Goal: Answer question/provide support: Share knowledge or assist other users

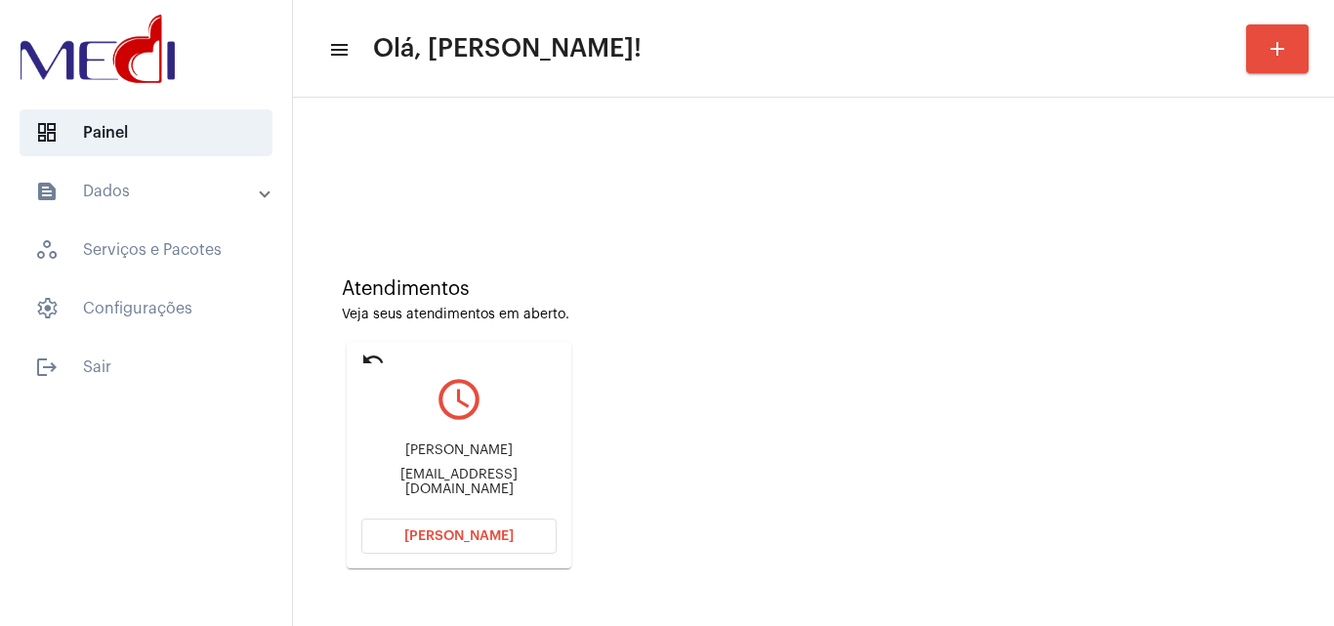
scroll to position [138, 0]
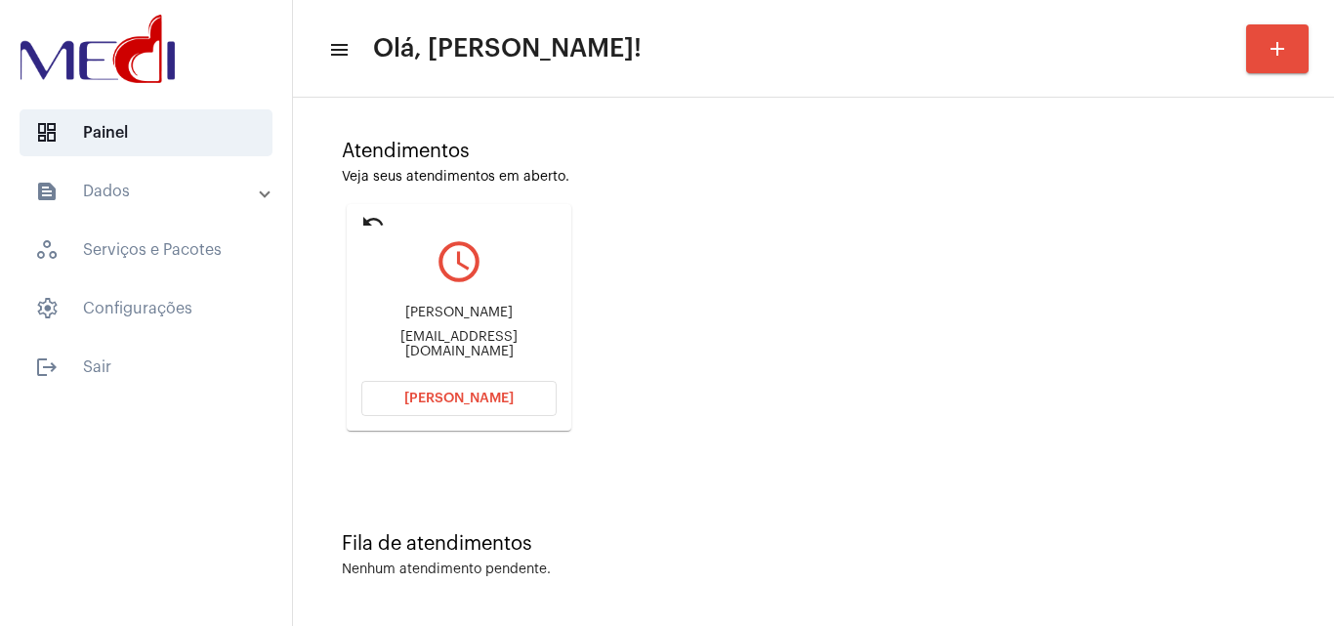
drag, startPoint x: 367, startPoint y: 313, endPoint x: 537, endPoint y: 316, distance: 170.0
click at [537, 316] on div "Lucas Liberato guilherme Lucasliberato018@gmail.com" at bounding box center [458, 332] width 195 height 88
copy div "Lucas Liberato guilherme"
click at [455, 400] on span "Abrir Chamada" at bounding box center [458, 399] width 109 height 14
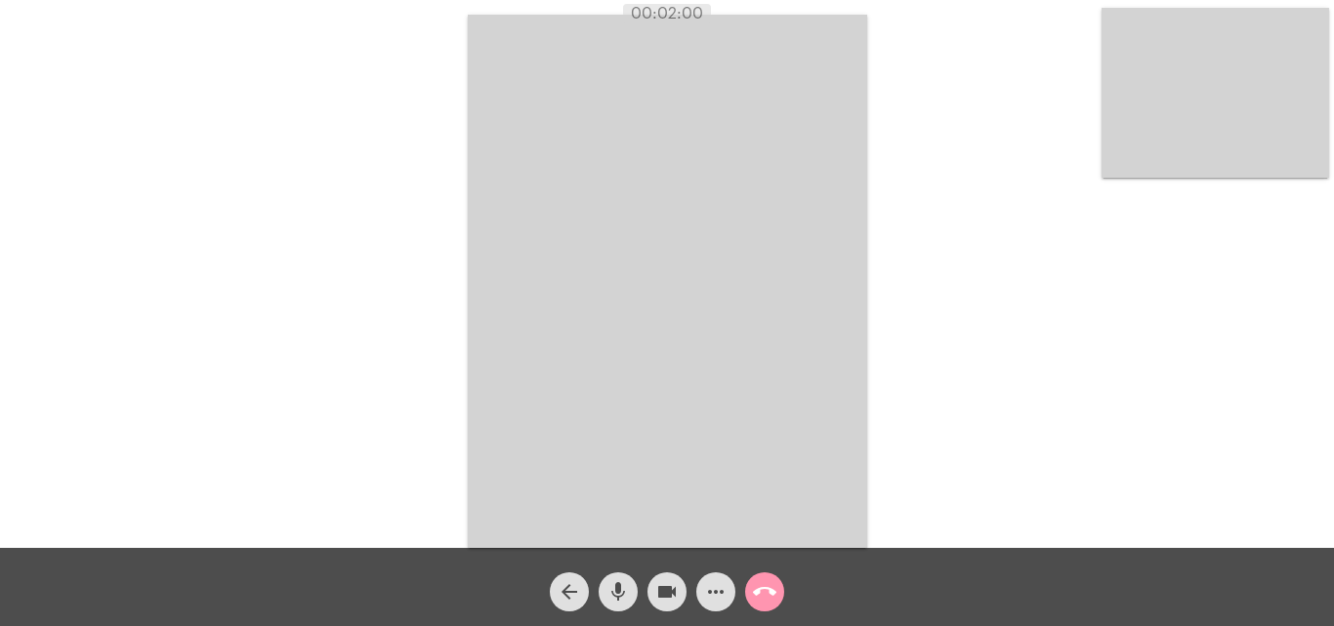
click at [771, 590] on mat-icon "call_end" at bounding box center [764, 591] width 23 height 23
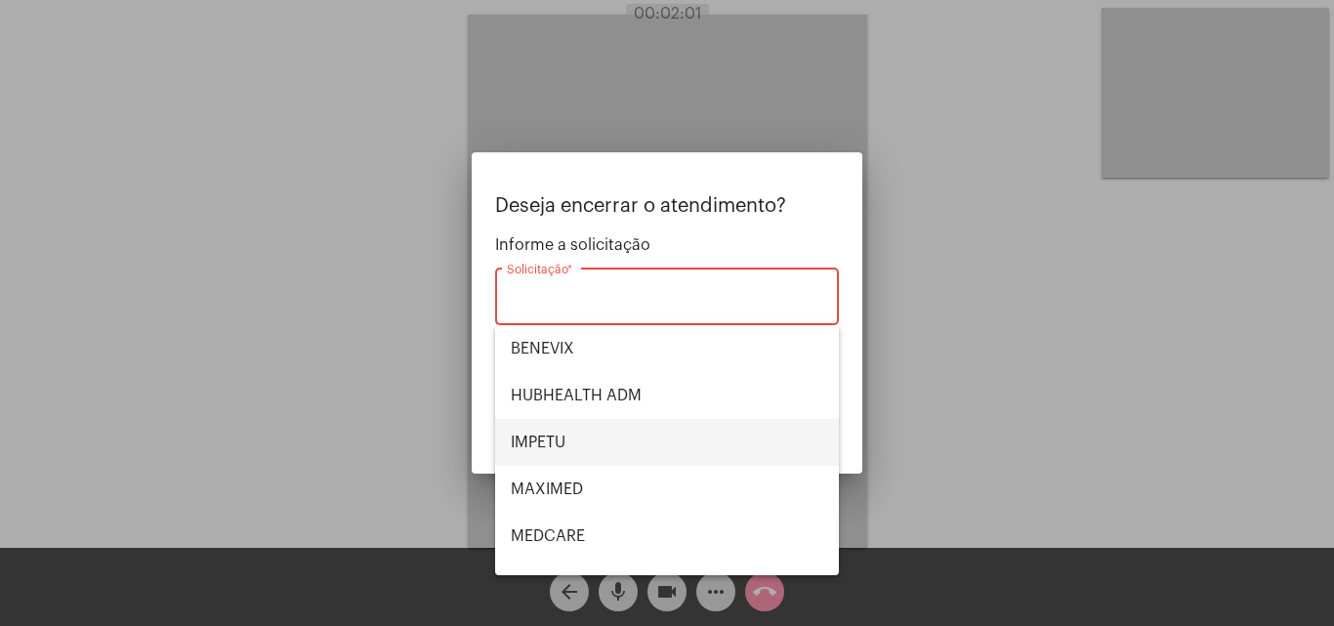
scroll to position [219, 0]
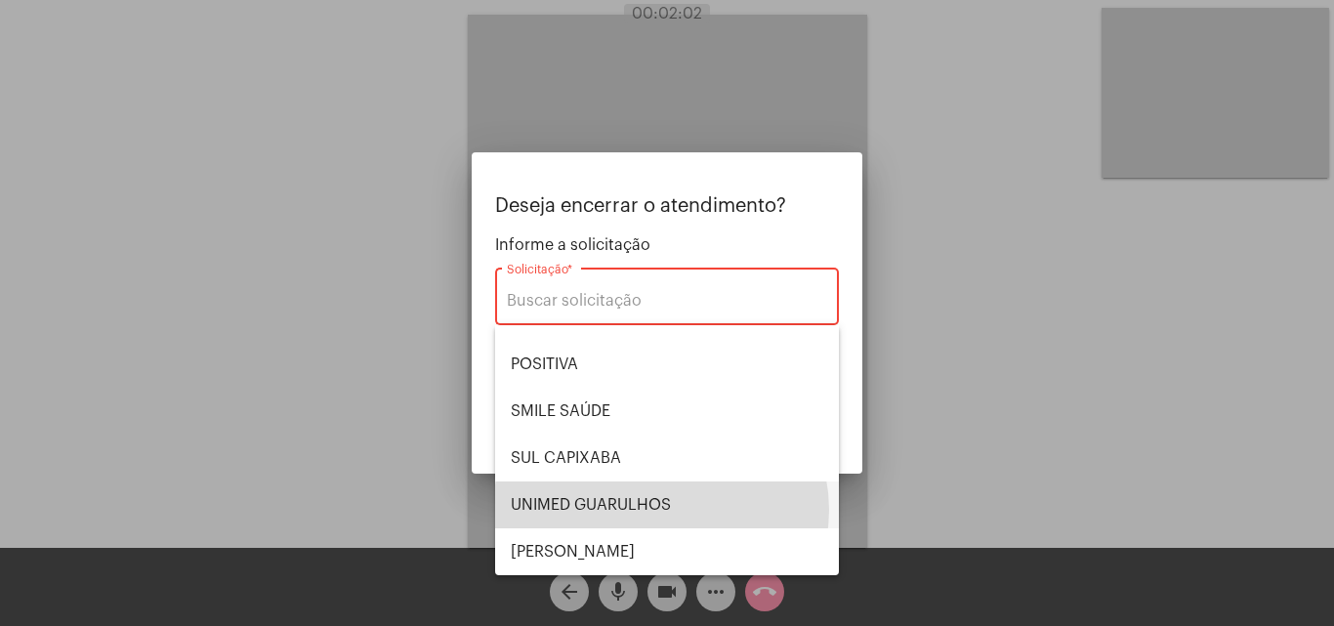
click at [661, 510] on span "UNIMED GUARULHOS" at bounding box center [667, 505] width 313 height 47
type input "UNIMED GUARULHOS"
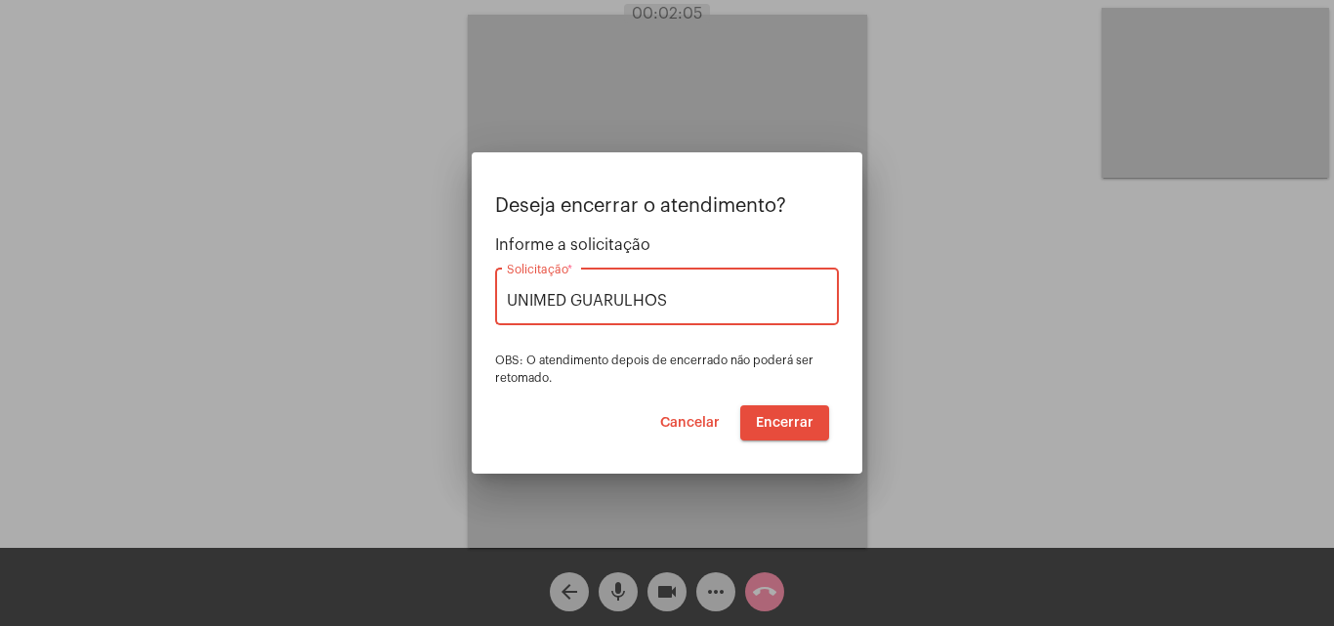
click at [779, 424] on span "Encerrar" at bounding box center [785, 423] width 58 height 14
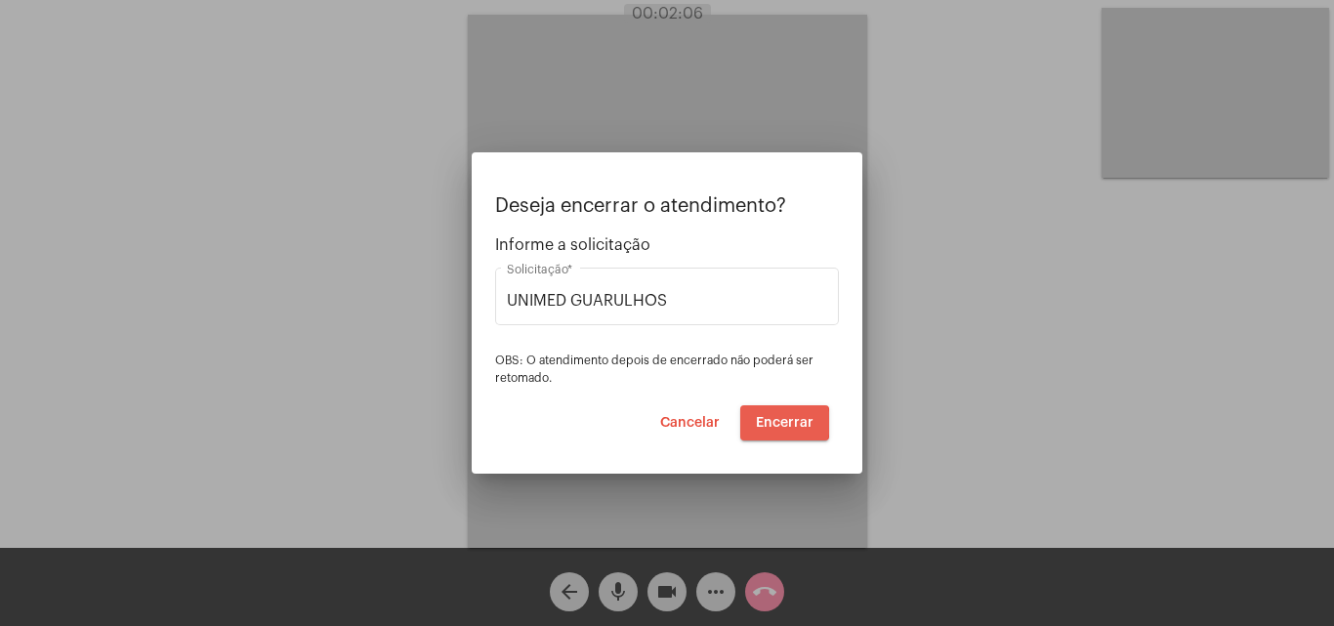
click at [777, 423] on span "Encerrar" at bounding box center [785, 423] width 58 height 14
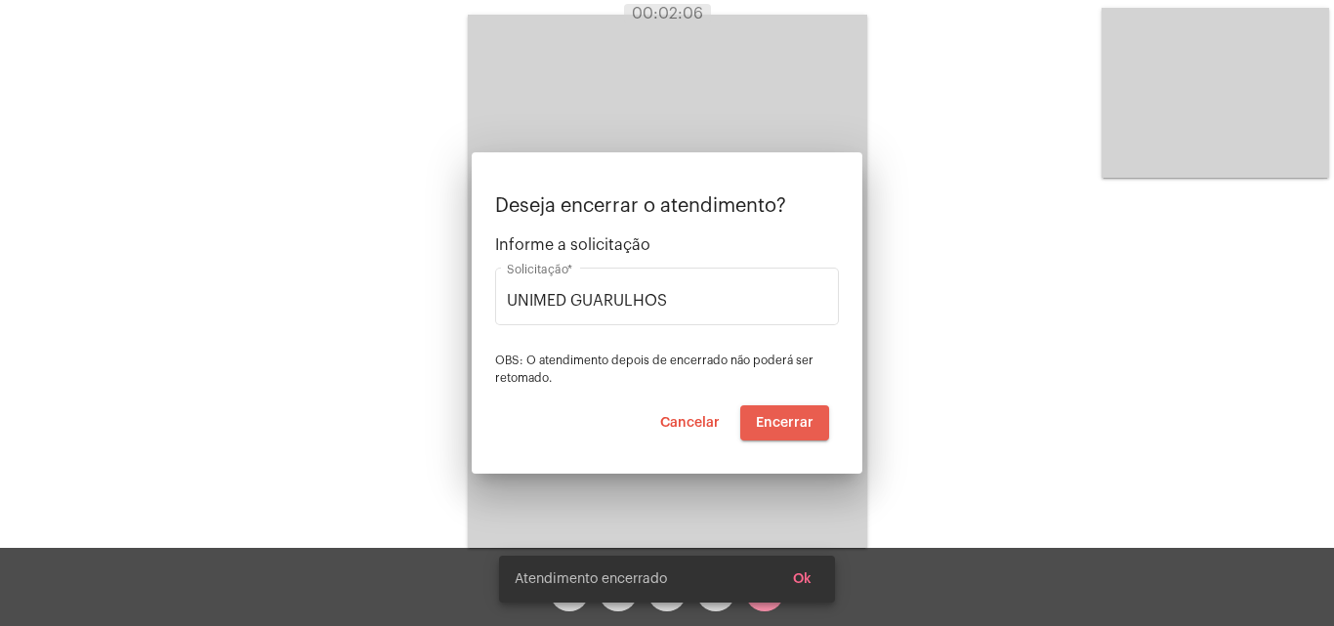
click at [775, 424] on span "Encerrar" at bounding box center [785, 423] width 58 height 14
click at [775, 424] on video at bounding box center [667, 281] width 399 height 533
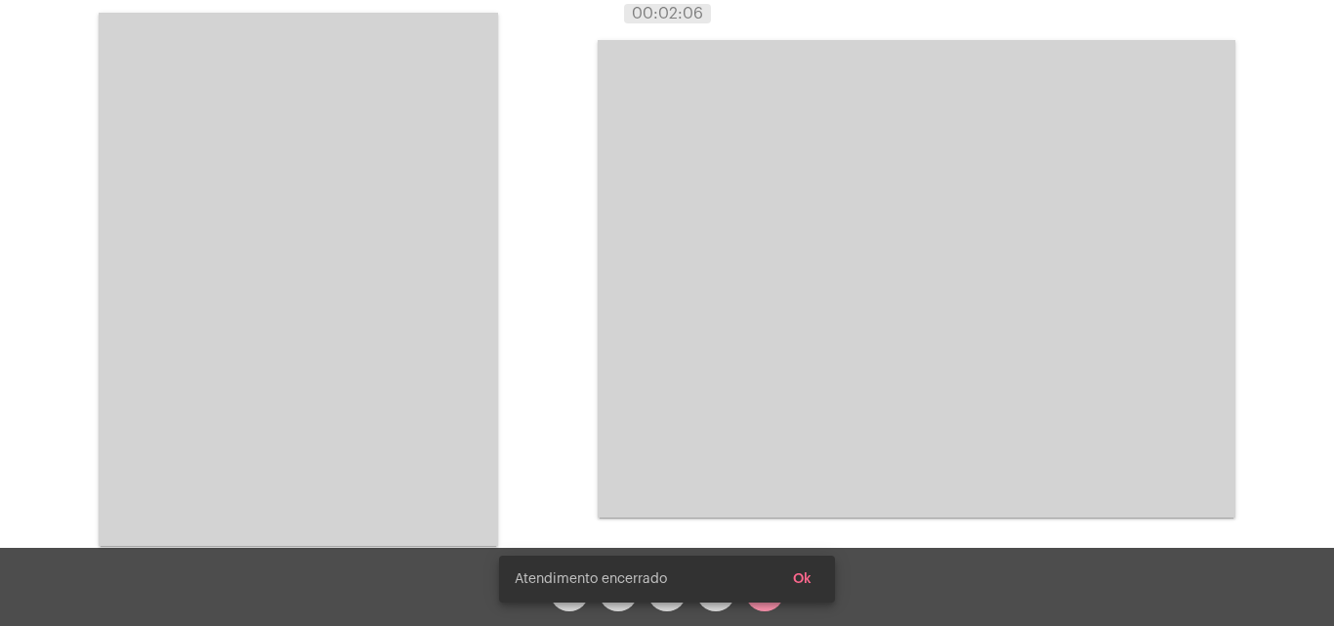
click at [775, 424] on div "Acessando Câmera e Microfone..." at bounding box center [667, 277] width 1330 height 548
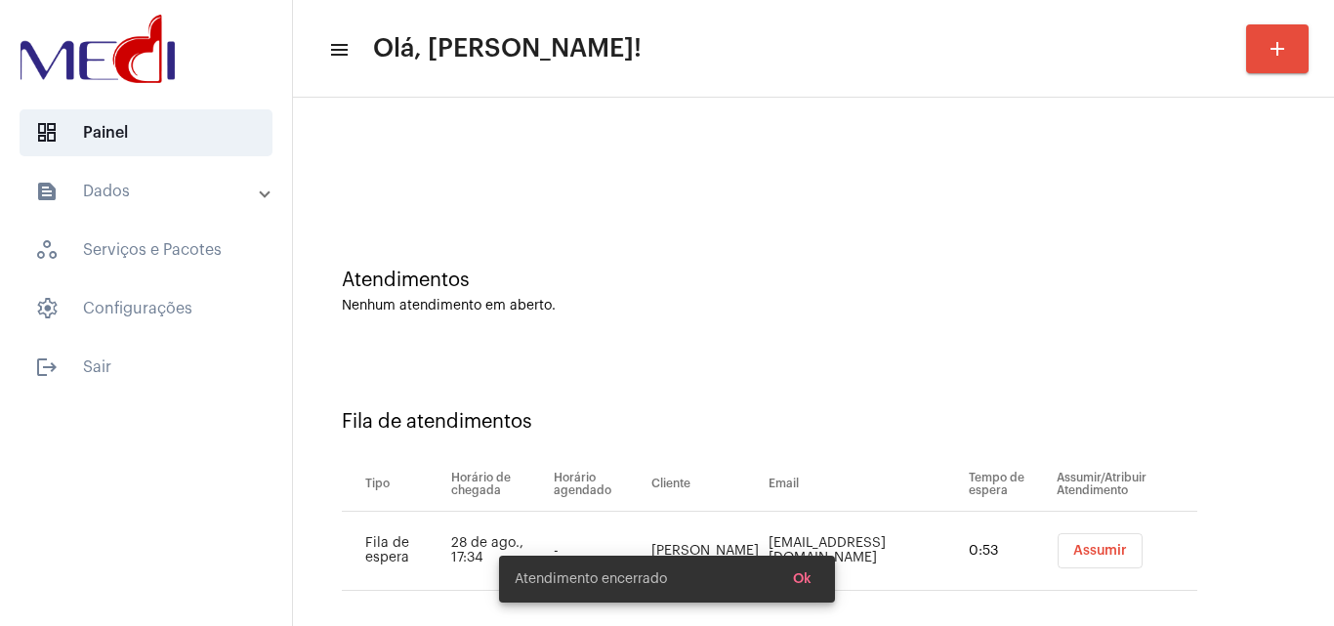
scroll to position [26, 0]
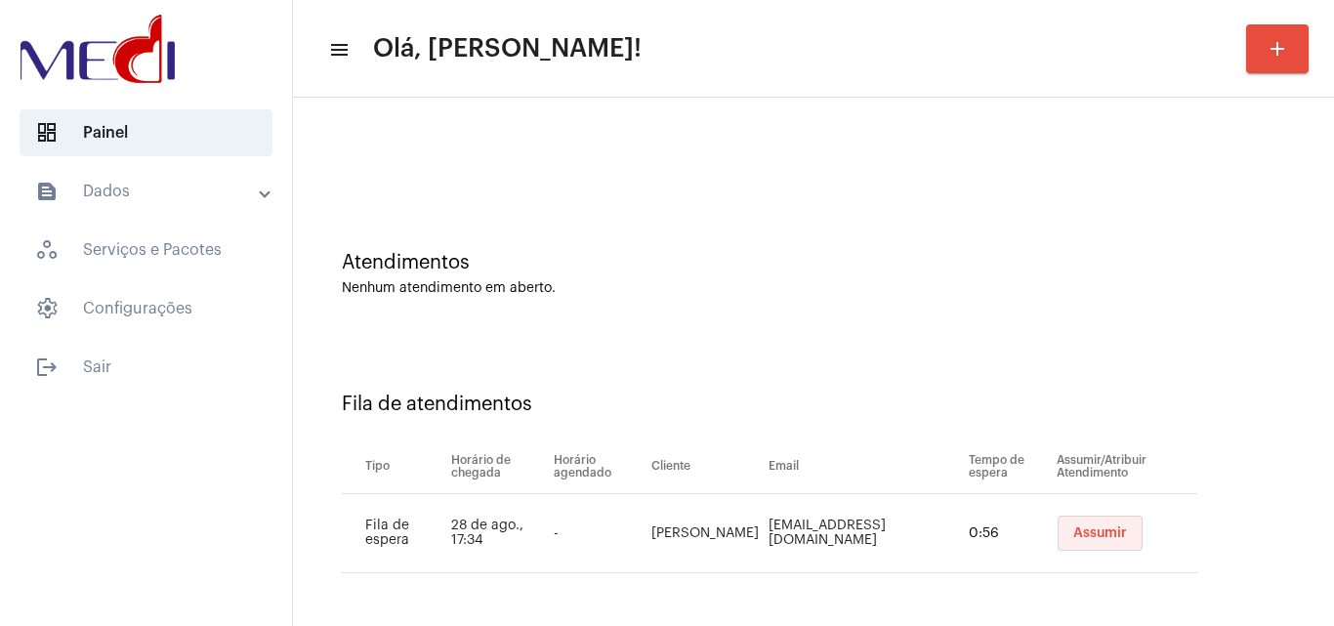
click at [1073, 528] on span "Assumir" at bounding box center [1100, 533] width 54 height 14
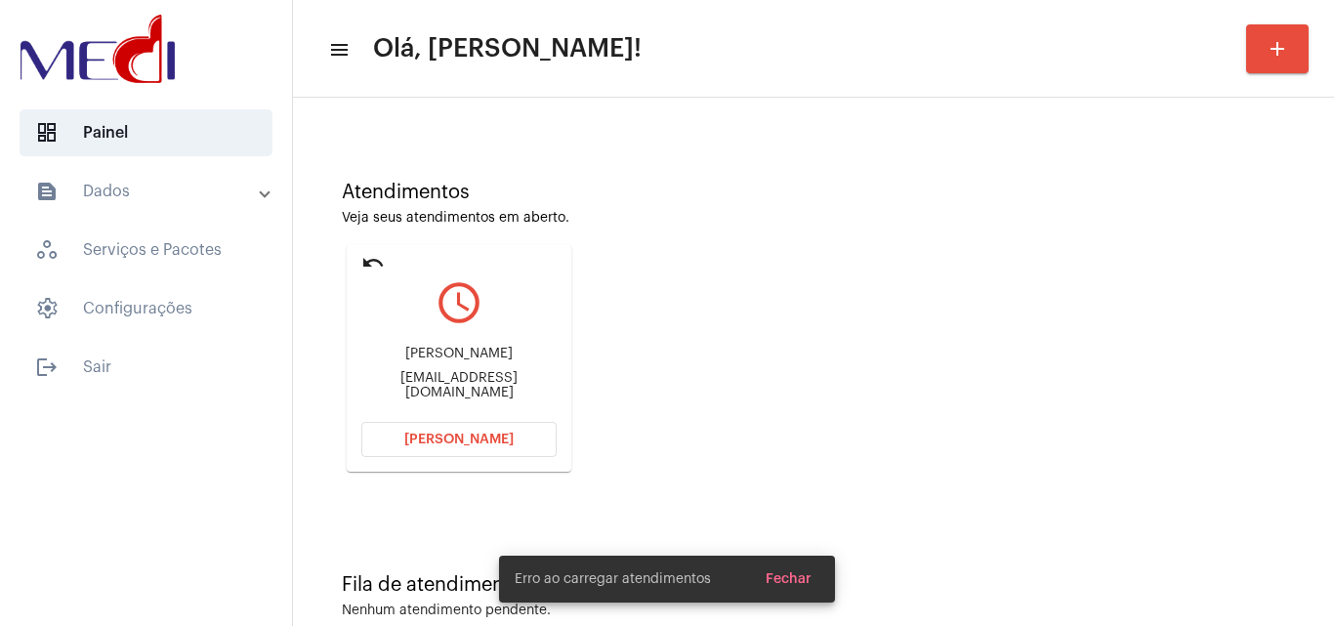
scroll to position [138, 0]
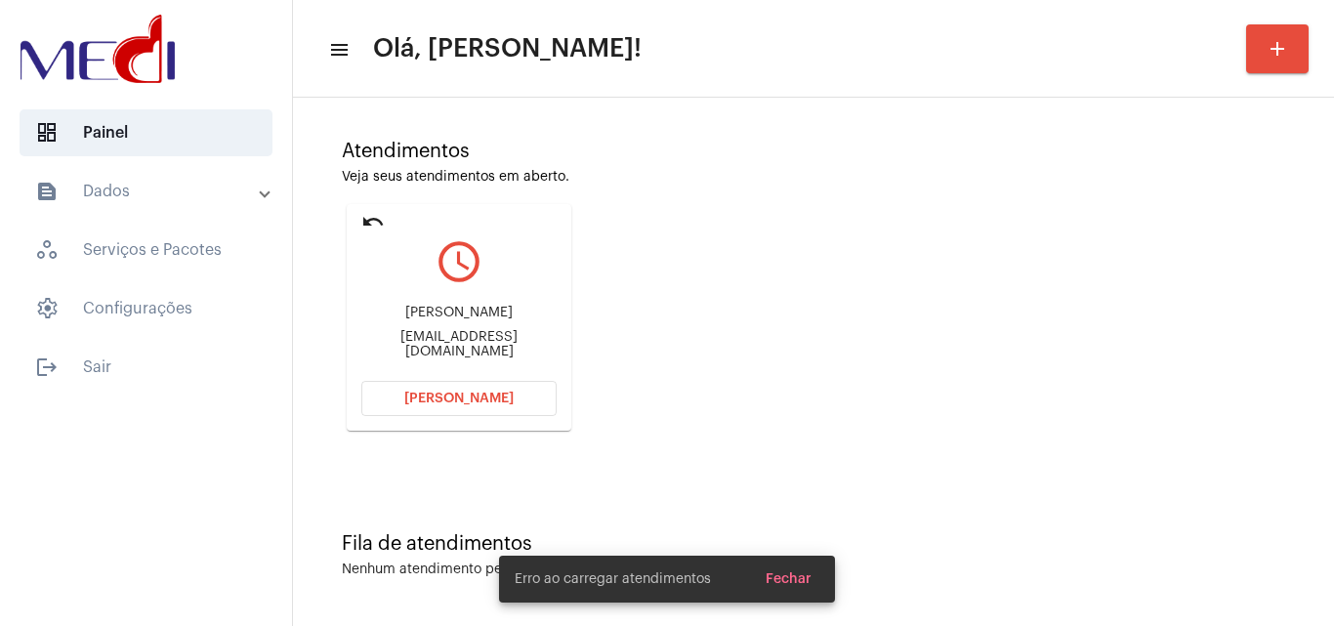
drag, startPoint x: 387, startPoint y: 315, endPoint x: 511, endPoint y: 315, distance: 124.0
click at [511, 315] on div "Monique Goebel" at bounding box center [458, 313] width 195 height 15
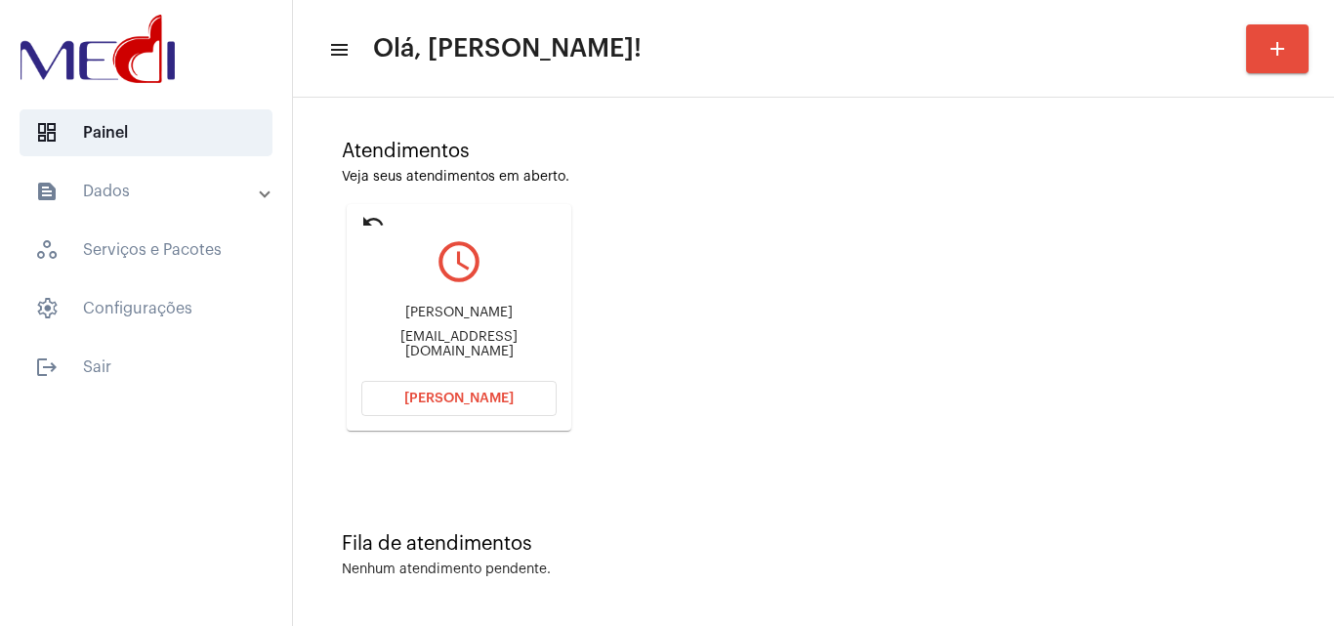
click at [664, 314] on div "Atendimentos Veja seus atendimentos em aberto. undo query_builder Monique Goebe…" at bounding box center [814, 278] width 1022 height 393
click at [497, 398] on span "Abrir Chamada" at bounding box center [458, 399] width 109 height 14
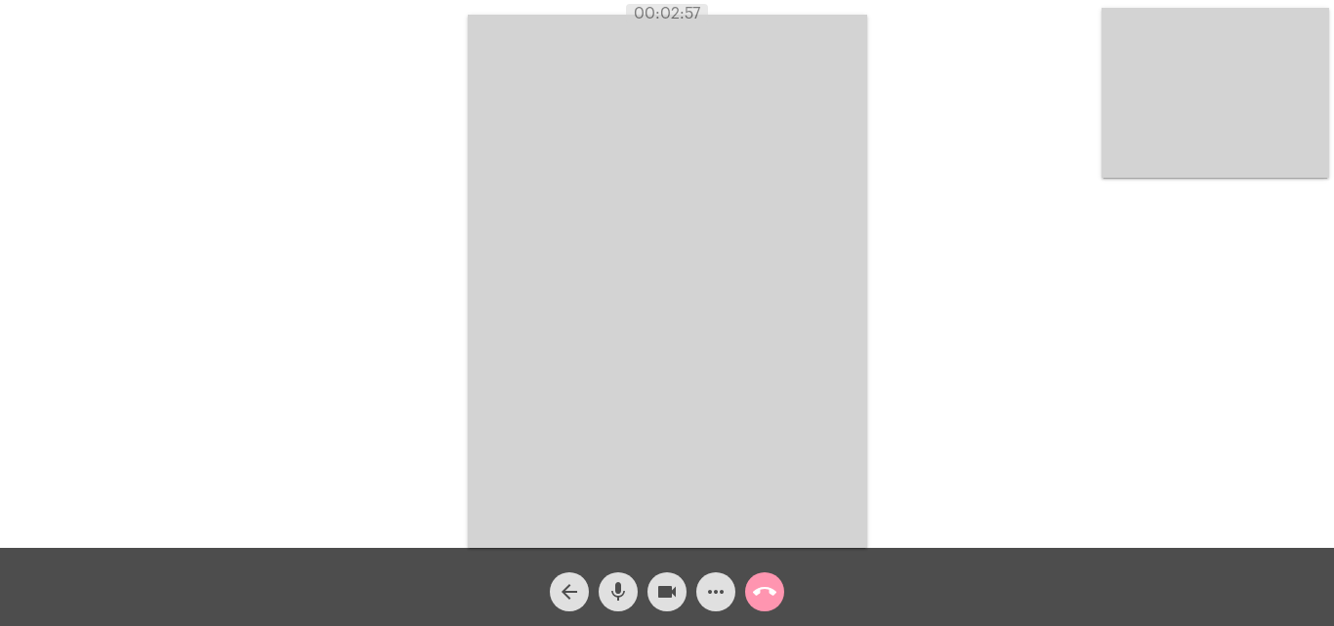
click at [774, 596] on mat-icon "call_end" at bounding box center [764, 591] width 23 height 23
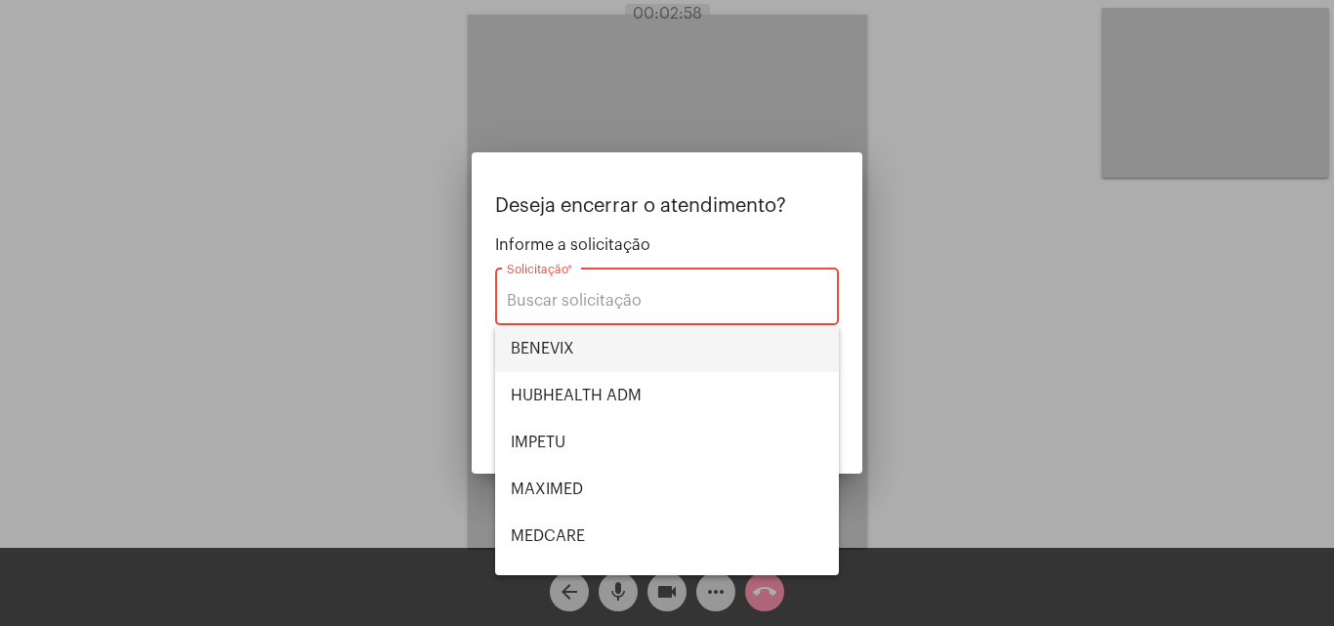
click at [598, 348] on span "BENEVIX" at bounding box center [667, 348] width 313 height 47
type input "BENEVIX"
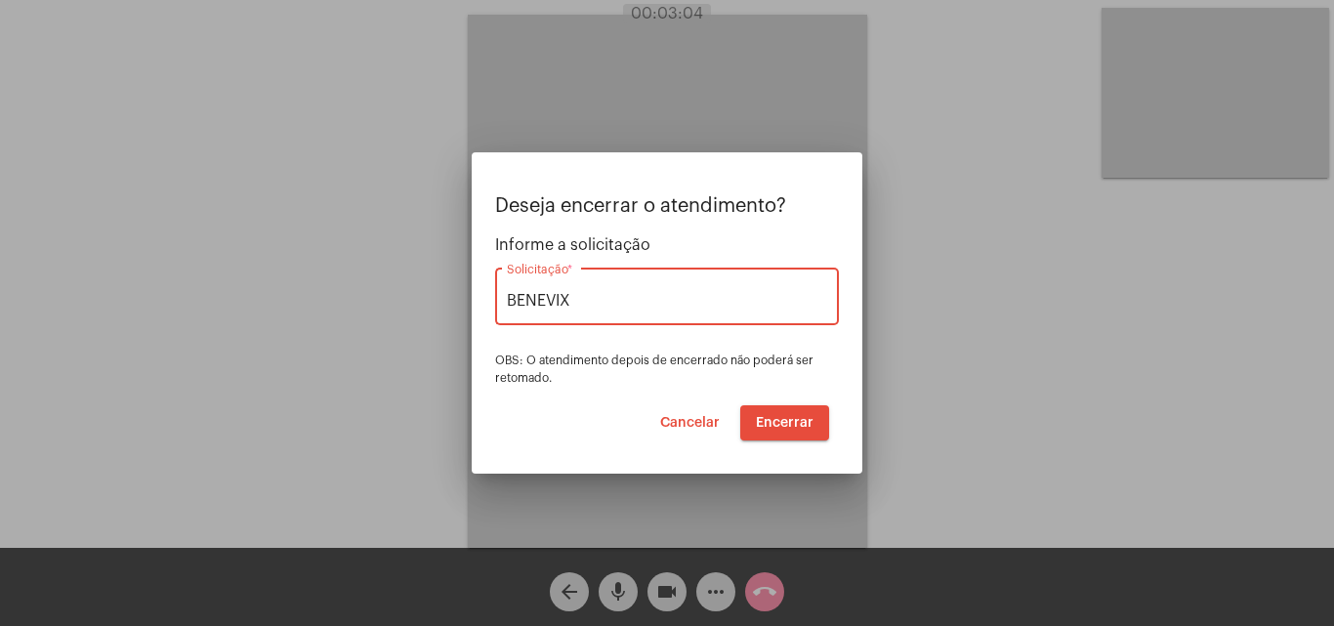
click at [790, 423] on span "Encerrar" at bounding box center [785, 423] width 58 height 14
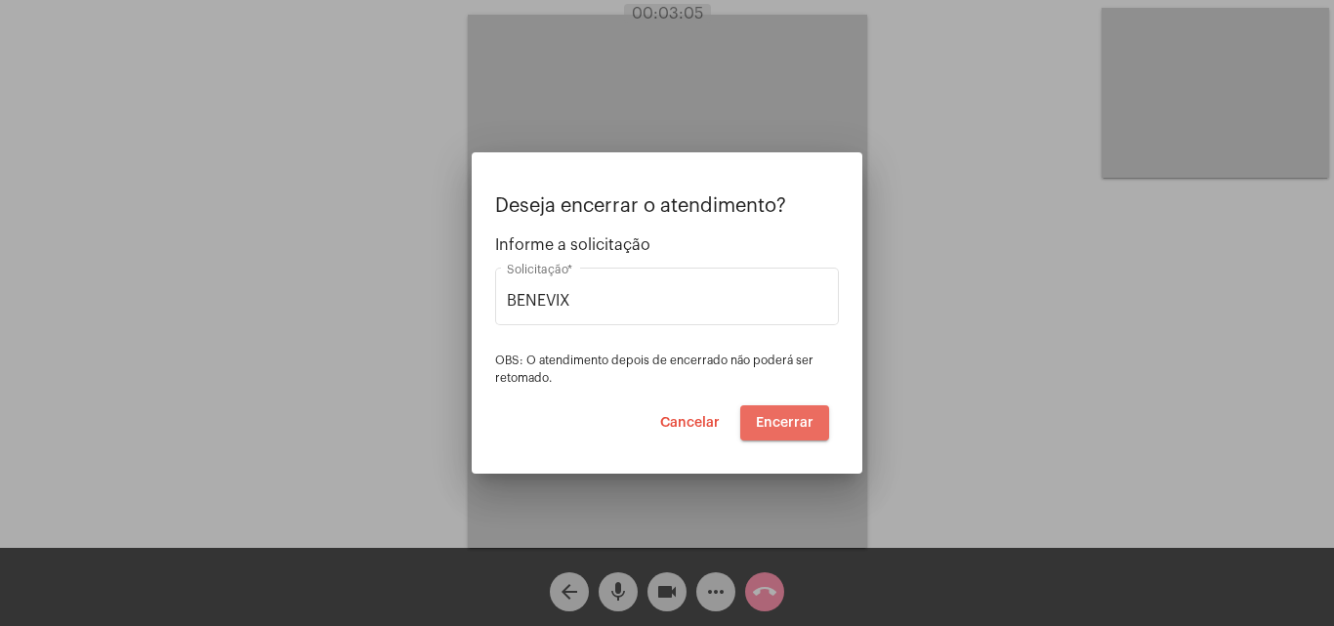
click at [790, 423] on span "Encerrar" at bounding box center [785, 423] width 58 height 14
click at [790, 422] on span "Encerrar" at bounding box center [785, 423] width 58 height 14
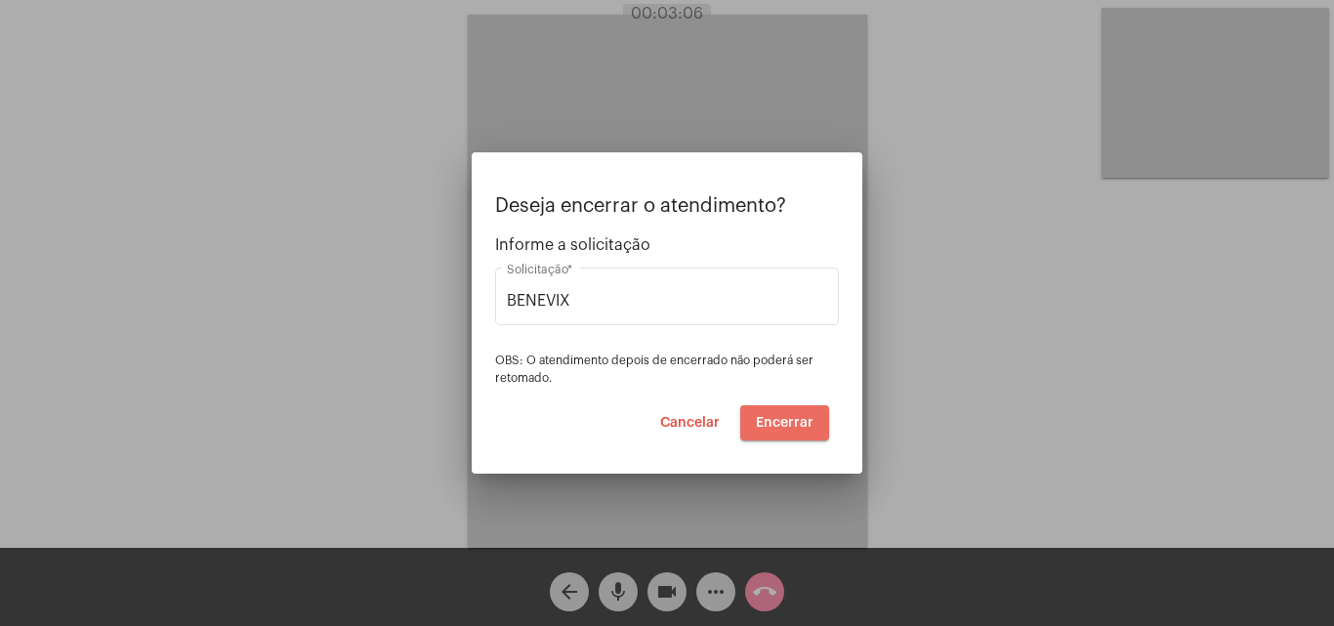
click at [788, 418] on span "Encerrar" at bounding box center [785, 423] width 58 height 14
click at [786, 416] on span "Encerrar" at bounding box center [785, 423] width 58 height 14
click at [785, 416] on span "Encerrar" at bounding box center [785, 423] width 58 height 14
click at [785, 414] on button "Encerrar" at bounding box center [784, 422] width 89 height 35
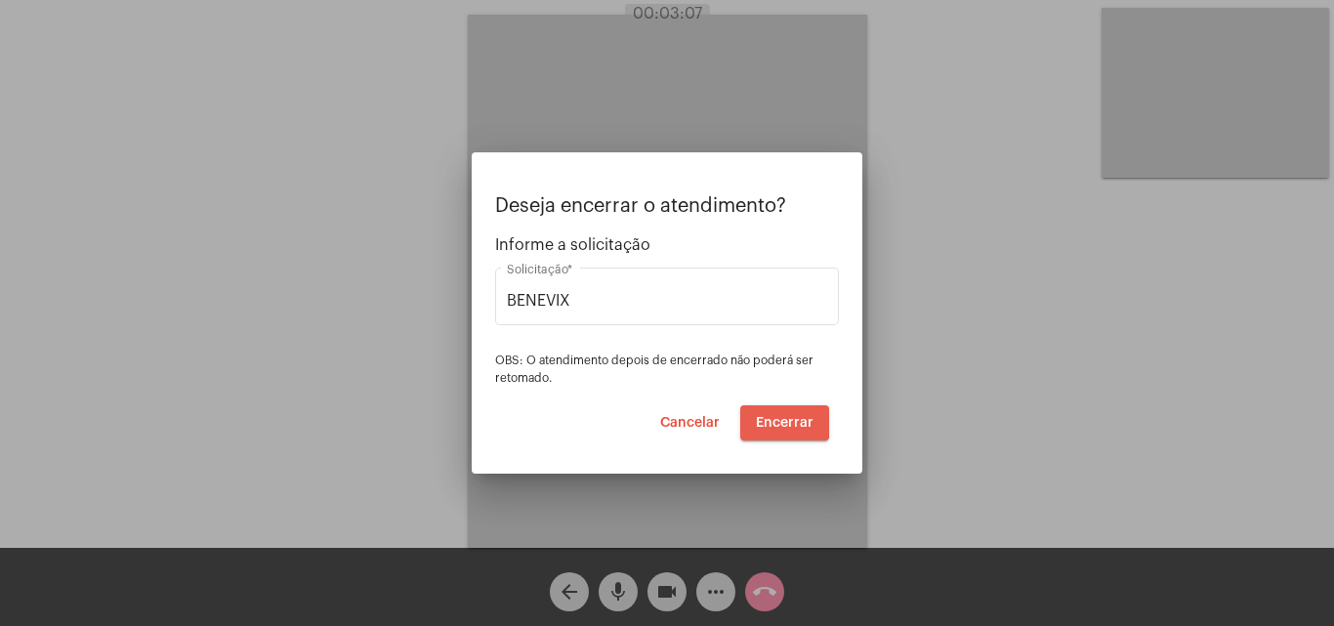
click at [784, 414] on button "Encerrar" at bounding box center [784, 422] width 89 height 35
click at [783, 416] on span "Encerrar" at bounding box center [785, 423] width 58 height 14
click at [781, 416] on span "Encerrar" at bounding box center [785, 423] width 58 height 14
click at [776, 416] on video at bounding box center [667, 281] width 399 height 533
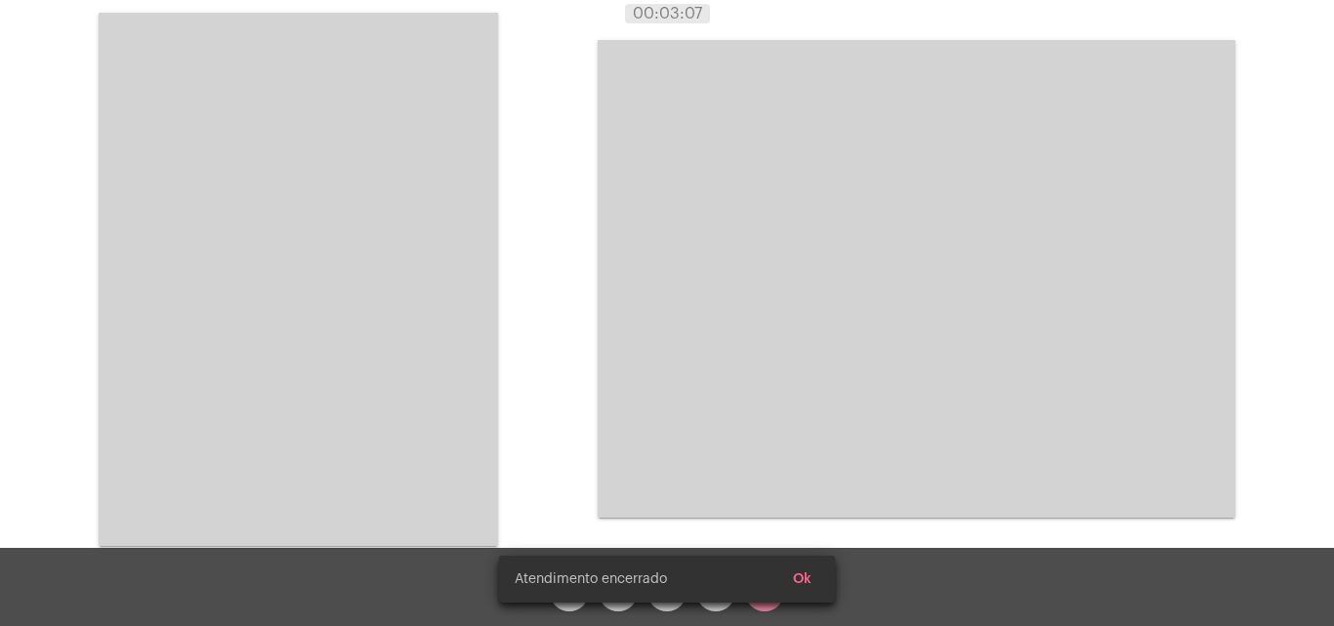
click at [775, 415] on div "Acessando Câmera e Microfone..." at bounding box center [667, 277] width 1330 height 548
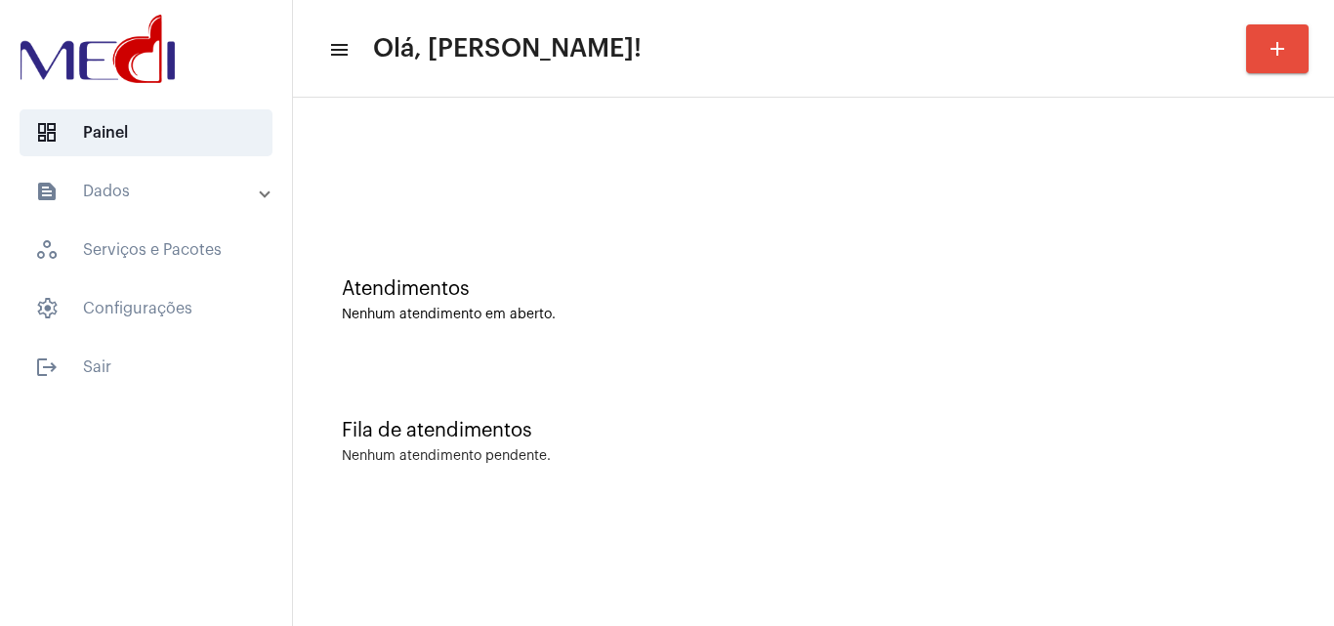
click at [497, 467] on div "Fila de atendimentos Nenhum atendimento pendente." at bounding box center [814, 432] width 1022 height 142
click at [448, 182] on div at bounding box center [814, 163] width 1022 height 112
click at [606, 312] on div "Nenhum atendimento em aberto." at bounding box center [813, 315] width 943 height 15
click at [747, 480] on div "Fila de atendimentos Nenhum atendimento pendente." at bounding box center [814, 432] width 1022 height 142
click at [795, 366] on div "Fila de atendimentos Nenhum atendimento pendente." at bounding box center [814, 432] width 1022 height 142
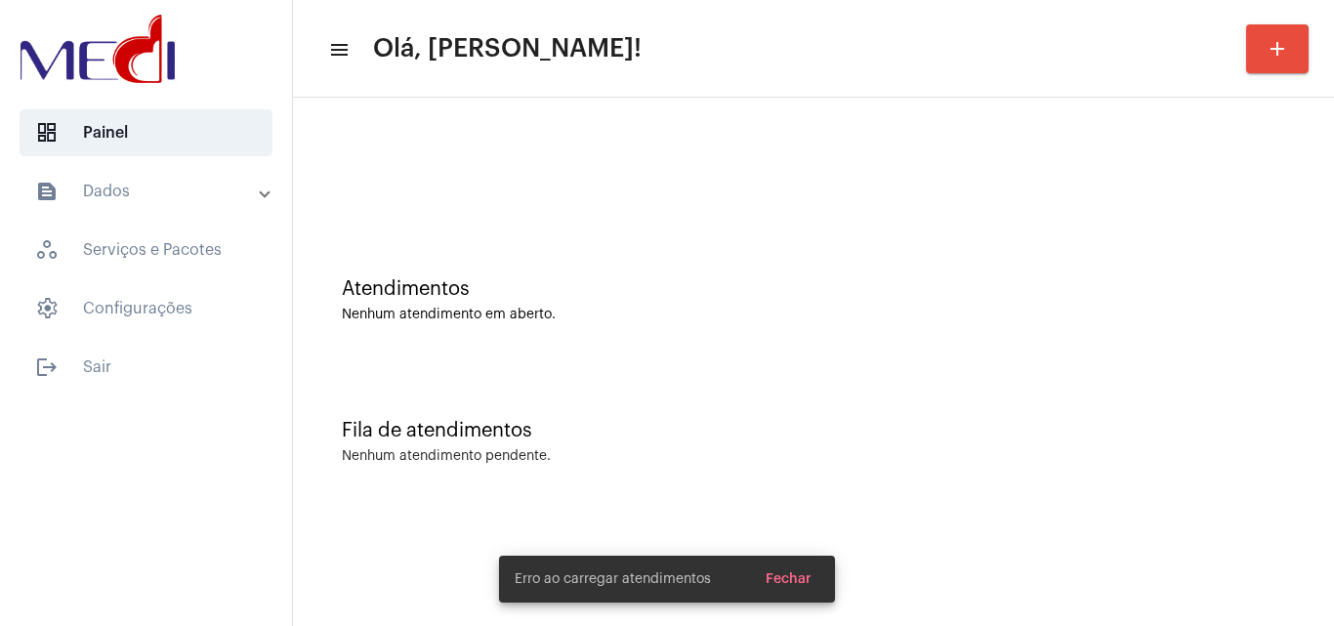
click at [729, 313] on div "Nenhum atendimento em aberto." at bounding box center [813, 315] width 943 height 15
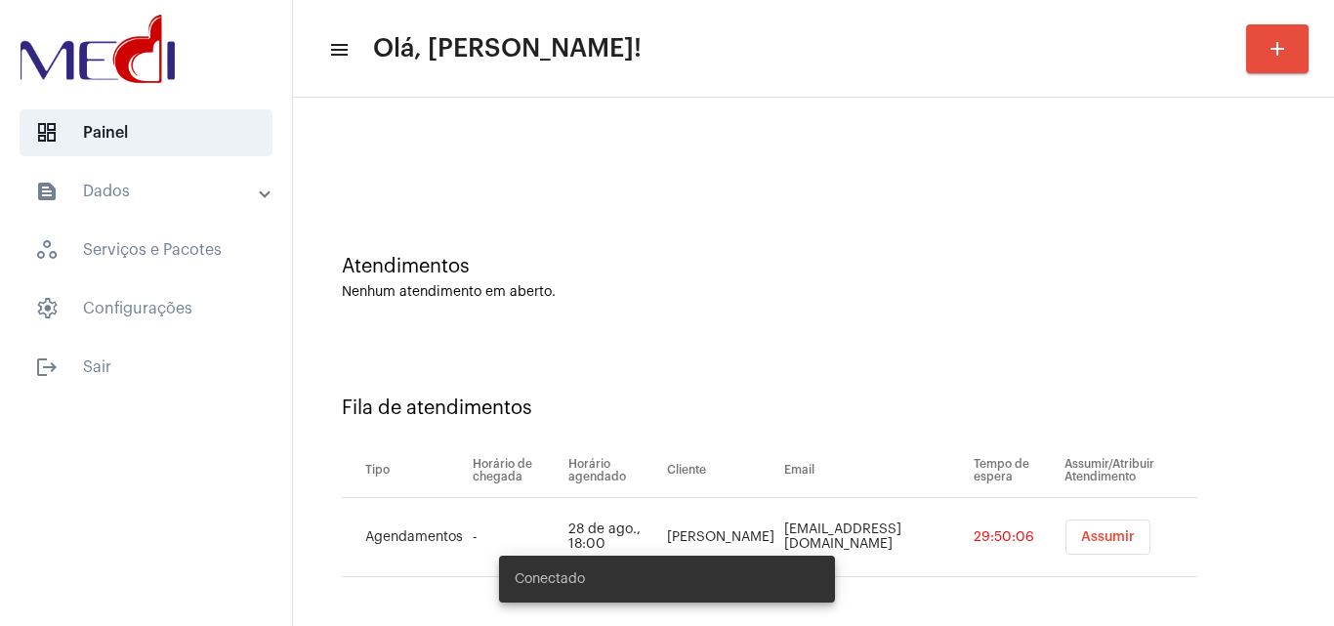
scroll to position [26, 0]
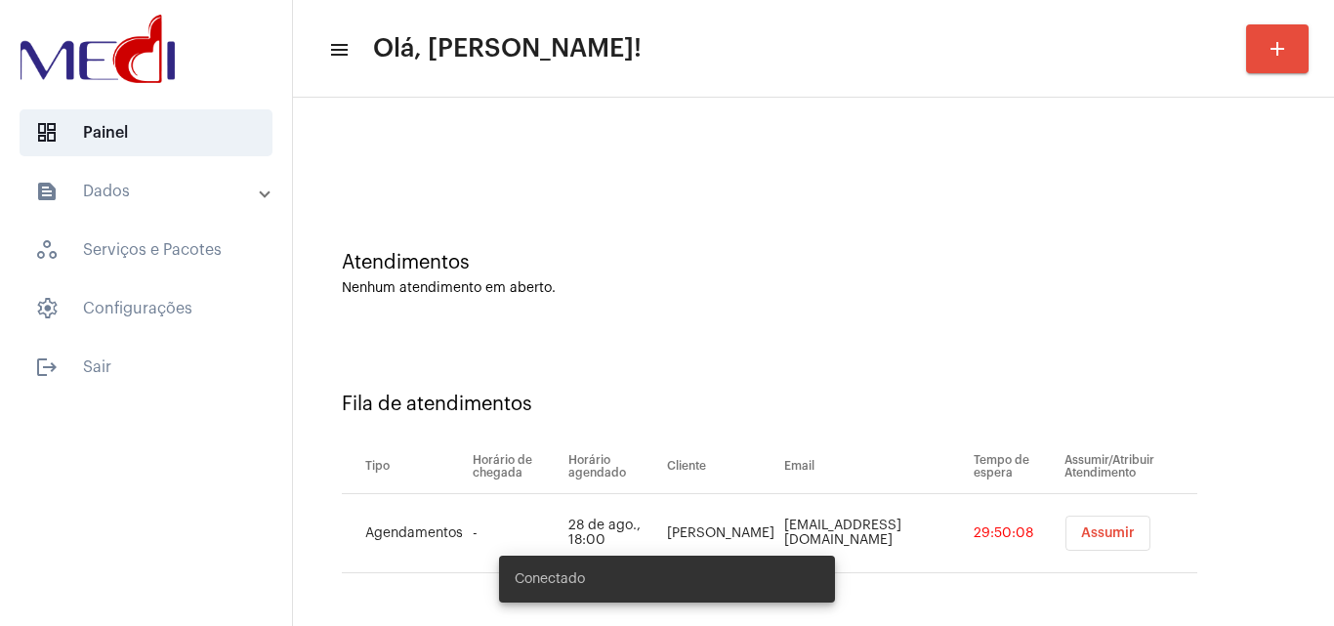
click at [1087, 538] on span "Assumir" at bounding box center [1108, 533] width 54 height 14
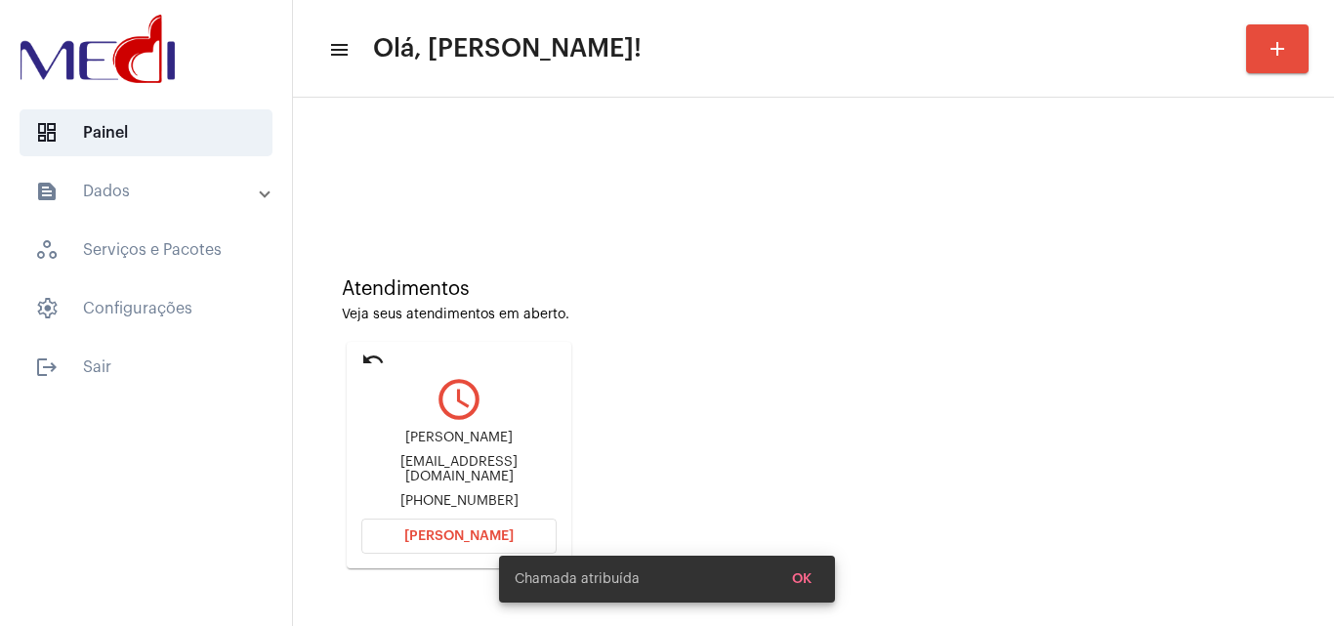
scroll to position [138, 0]
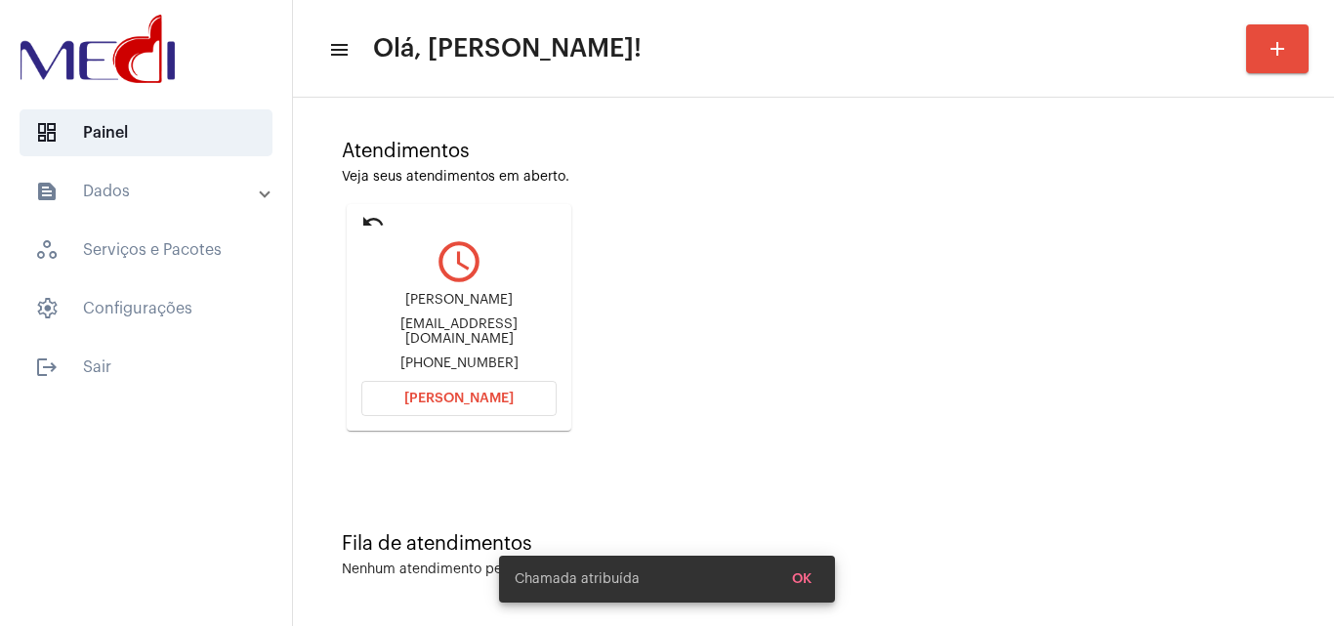
click at [782, 419] on div "Atendimentos Veja seus atendimentos em aberto. undo query_builder [PERSON_NAME]…" at bounding box center [814, 278] width 1022 height 393
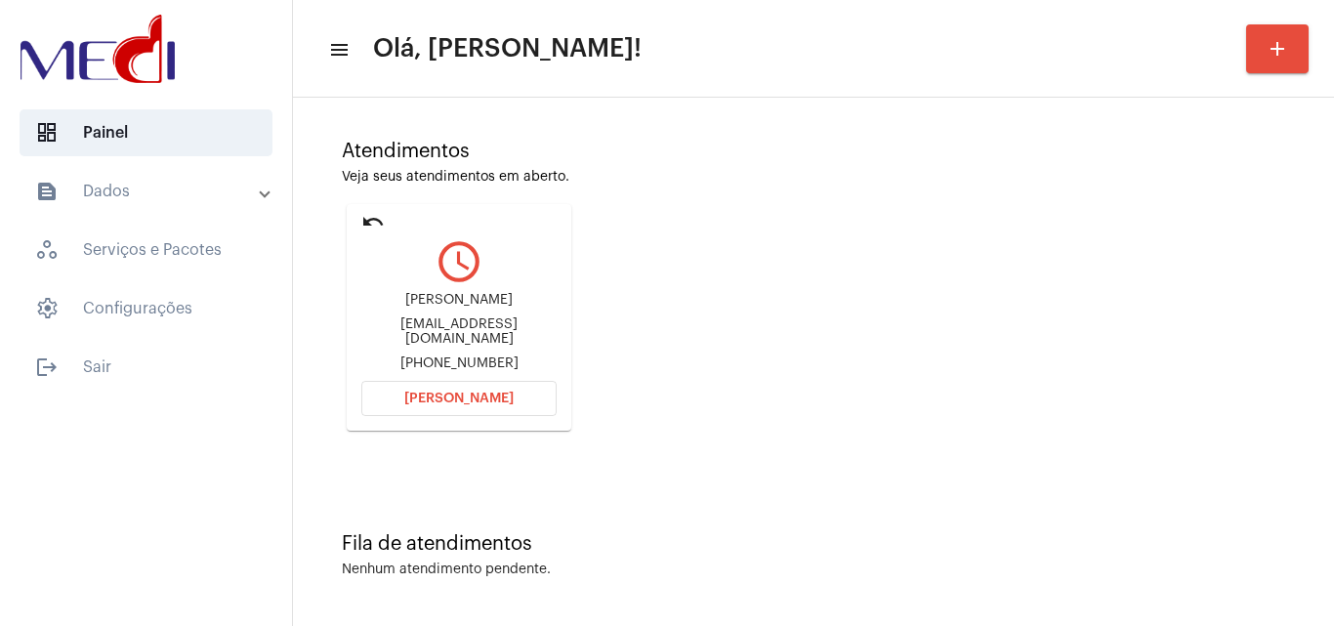
click at [786, 397] on div "Atendimentos Veja seus atendimentos em aberto. undo query_builder [PERSON_NAME]…" at bounding box center [814, 278] width 1022 height 393
drag, startPoint x: 366, startPoint y: 308, endPoint x: 469, endPoint y: 307, distance: 102.6
click at [469, 307] on div "[PERSON_NAME]" at bounding box center [458, 300] width 195 height 15
copy div "[PERSON_NAME]"
click at [496, 398] on span "[PERSON_NAME]" at bounding box center [458, 399] width 109 height 14
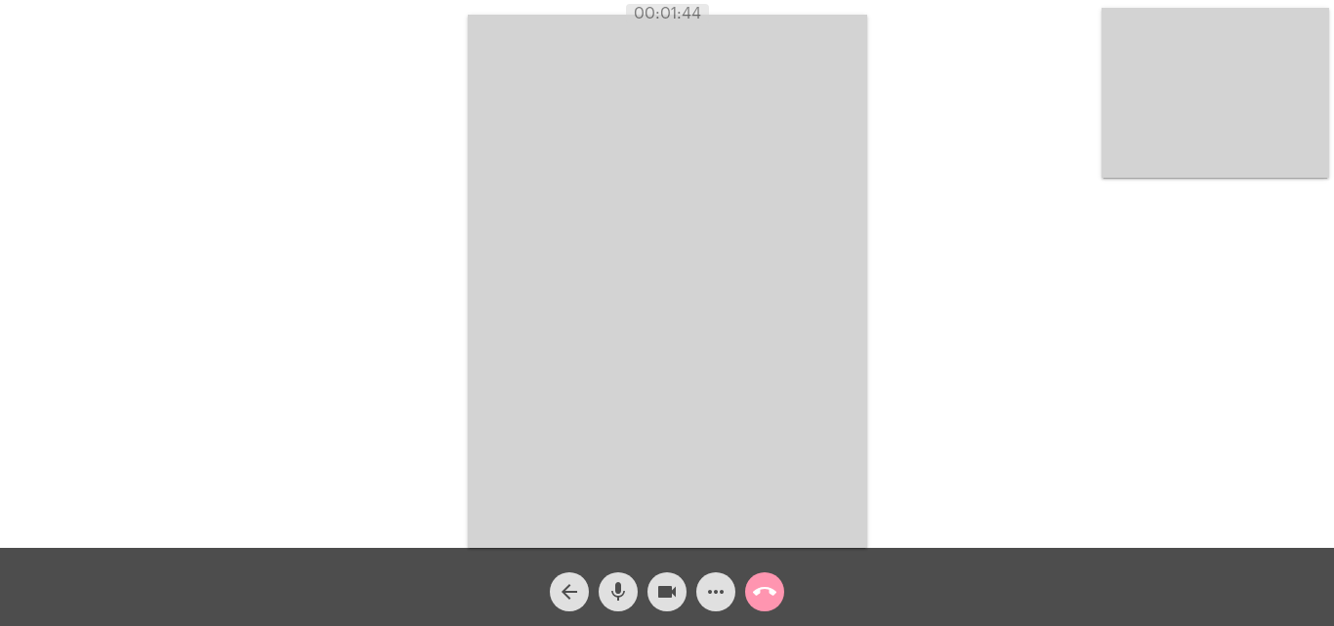
click at [763, 585] on mat-icon "call_end" at bounding box center [764, 591] width 23 height 23
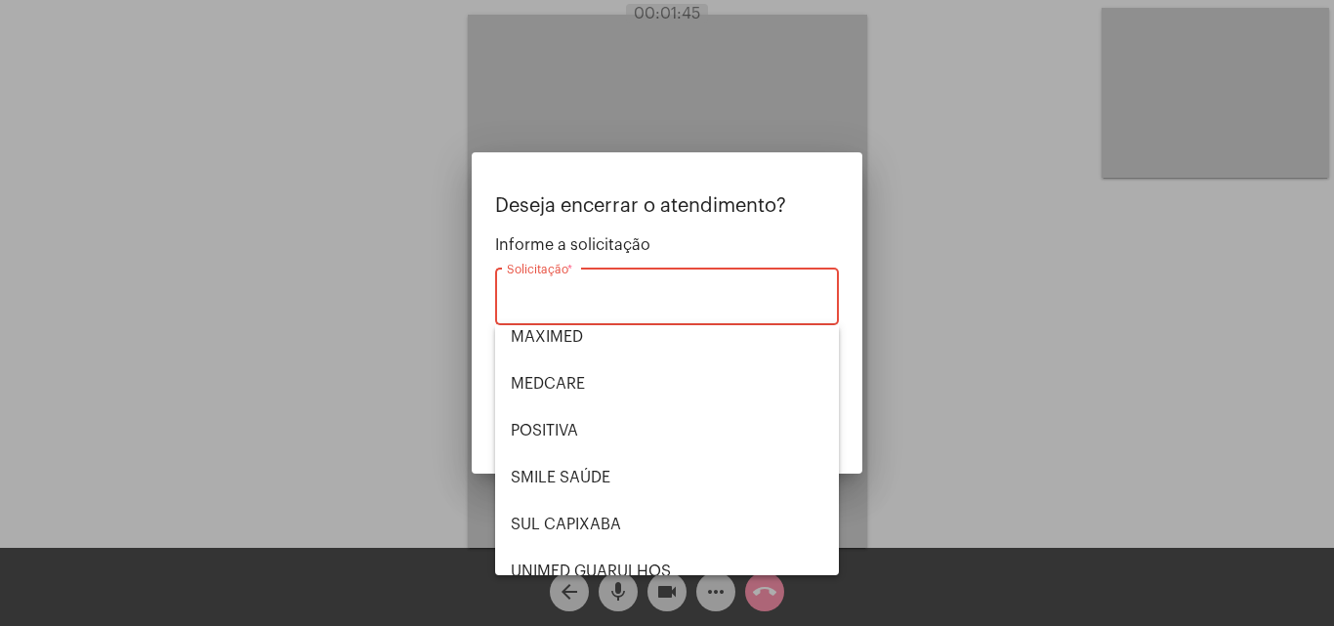
scroll to position [219, 0]
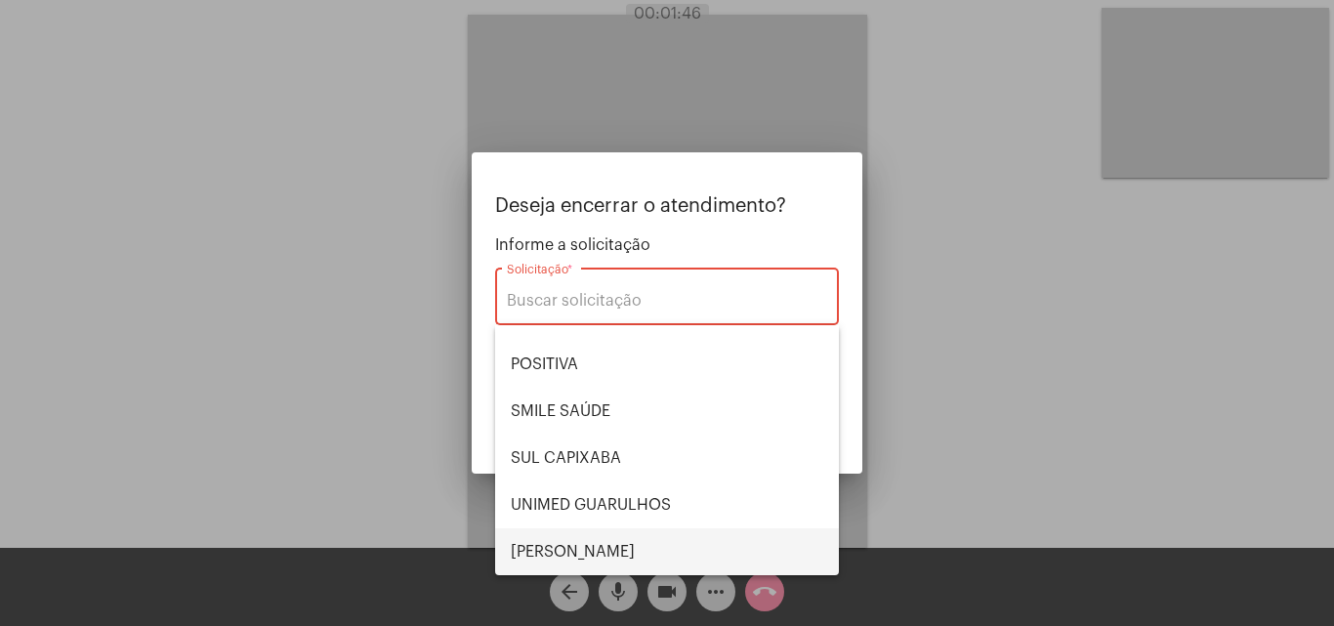
click at [597, 558] on span "VERA CRUZ" at bounding box center [667, 551] width 313 height 47
type input "VERA CRUZ"
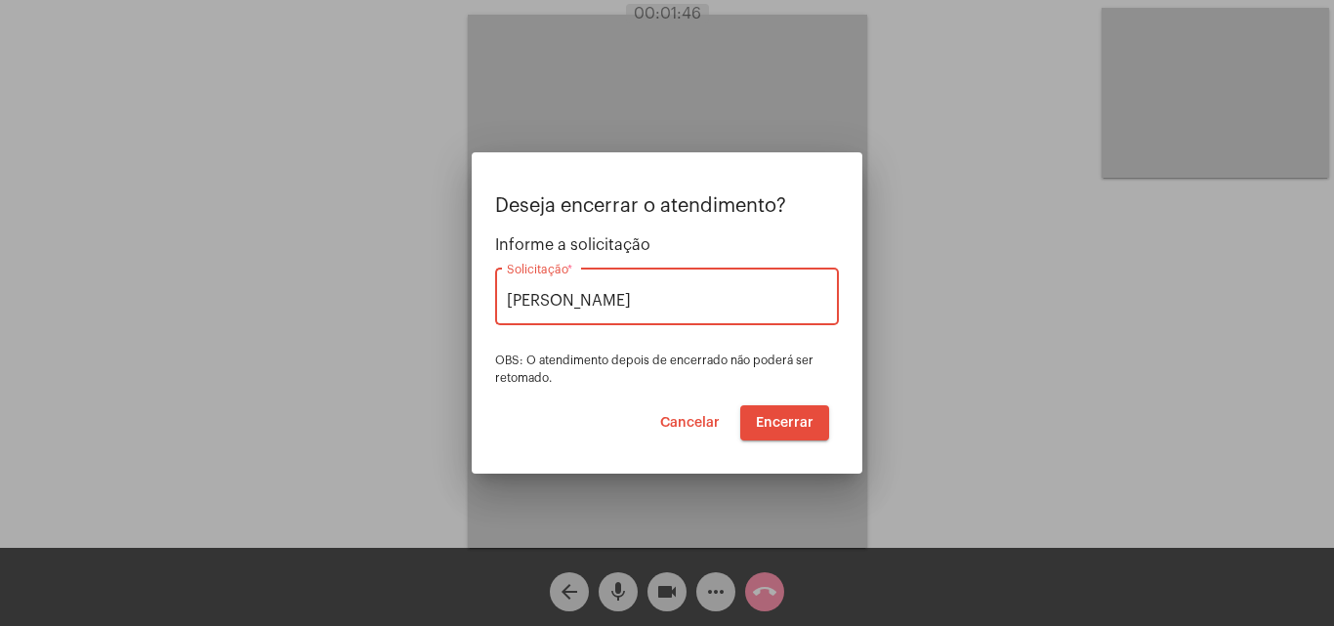
click at [814, 419] on button "Encerrar" at bounding box center [784, 422] width 89 height 35
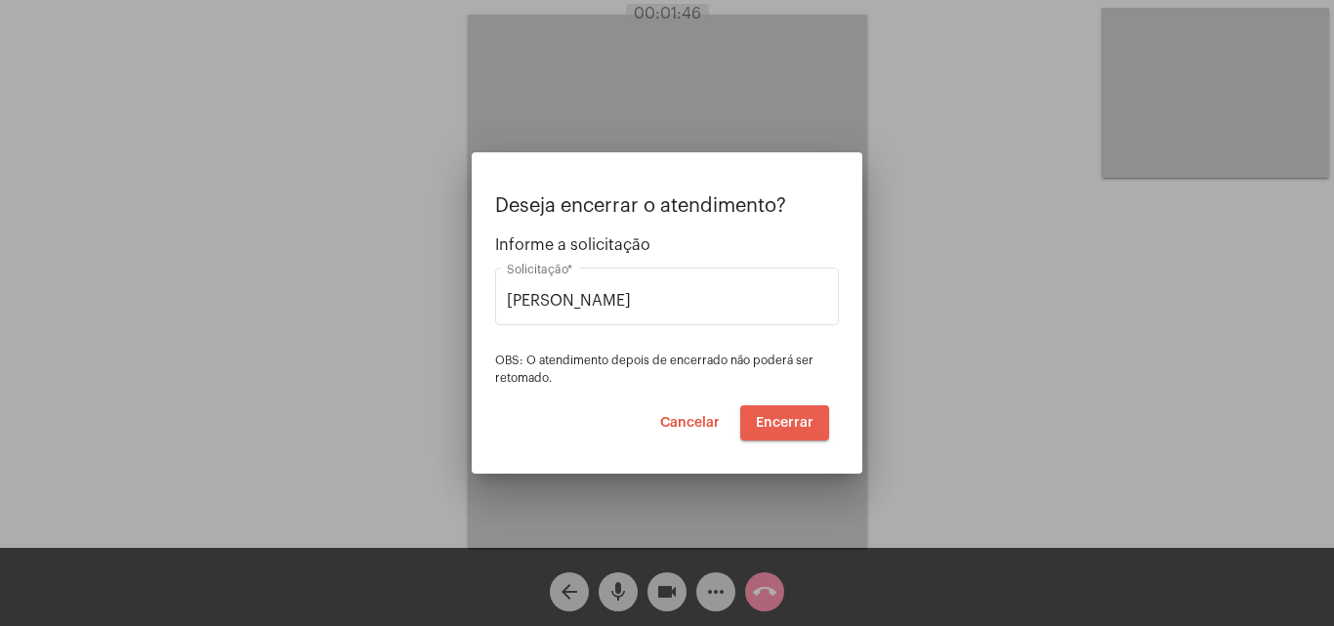
click at [814, 420] on button "Encerrar" at bounding box center [784, 422] width 89 height 35
click at [814, 421] on button "Encerrar" at bounding box center [784, 422] width 89 height 35
click at [787, 416] on span "Encerrar" at bounding box center [785, 423] width 58 height 14
click at [787, 414] on button "Encerrar" at bounding box center [784, 422] width 89 height 35
click at [786, 414] on button "Encerrar" at bounding box center [784, 422] width 89 height 35
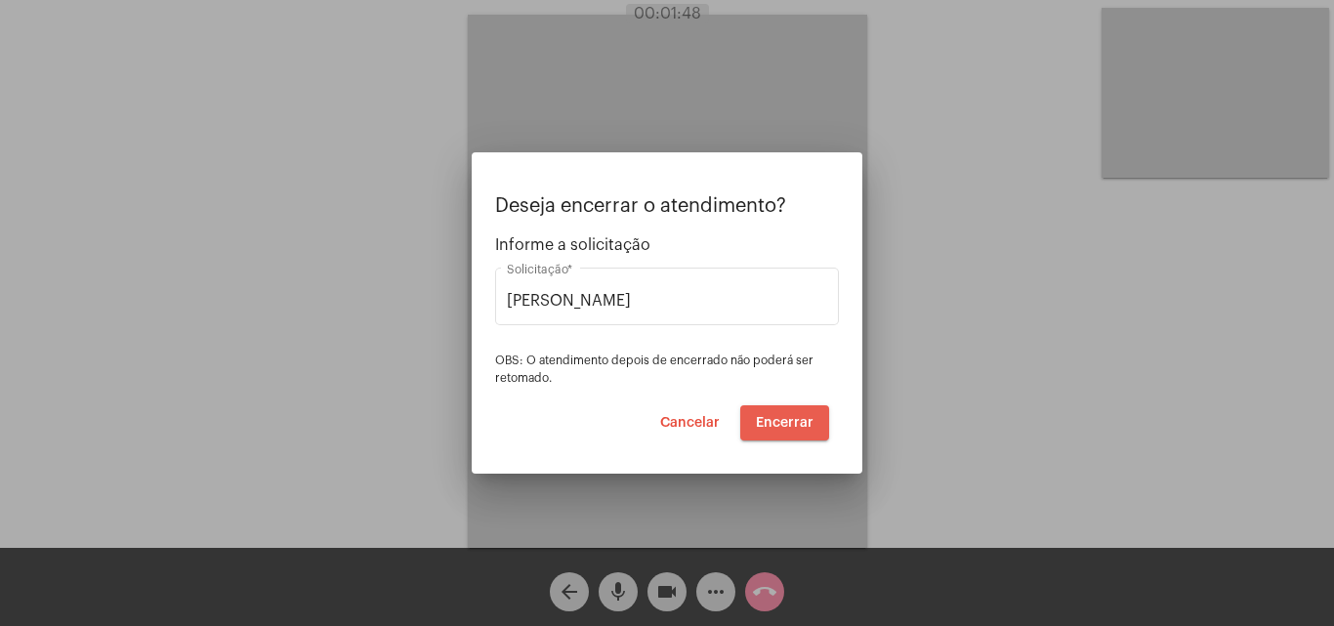
click at [786, 414] on button "Encerrar" at bounding box center [784, 422] width 89 height 35
click at [785, 416] on span "Encerrar" at bounding box center [785, 423] width 58 height 14
click at [785, 414] on button "Encerrar" at bounding box center [784, 422] width 89 height 35
click at [784, 415] on button "Encerrar" at bounding box center [784, 422] width 89 height 35
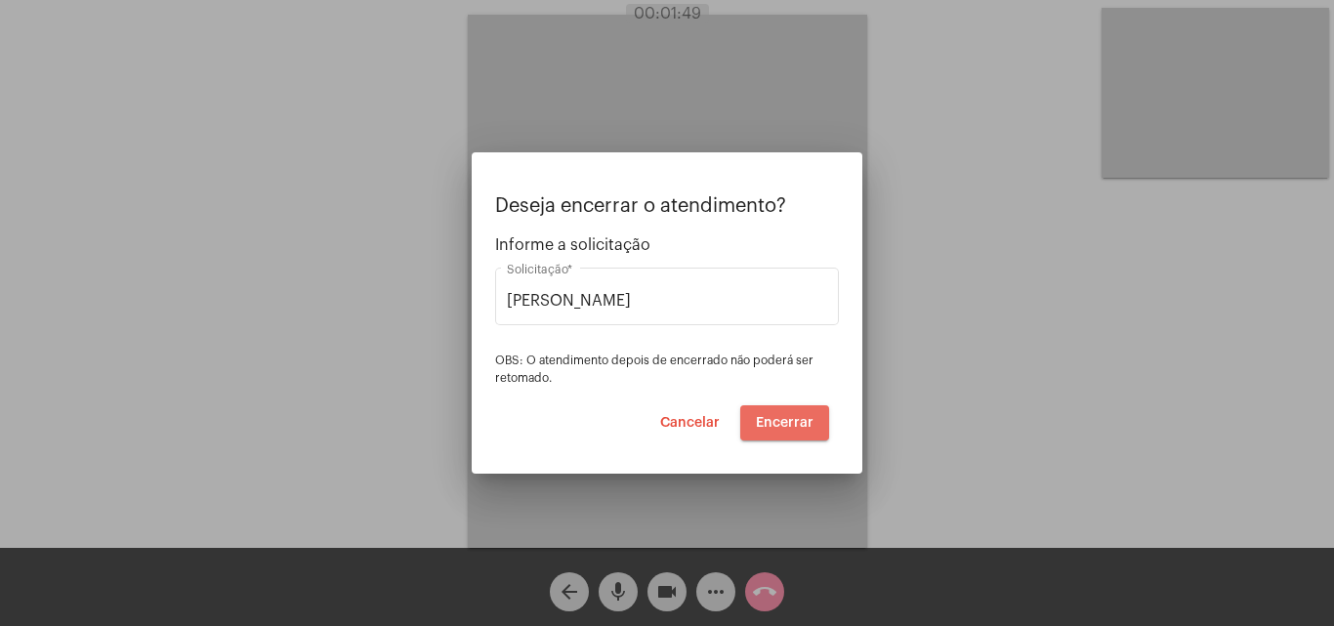
click at [784, 416] on span "Encerrar" at bounding box center [785, 423] width 58 height 14
click at [783, 416] on span "Encerrar" at bounding box center [785, 423] width 58 height 14
click at [781, 418] on span "Encerrar" at bounding box center [785, 423] width 58 height 14
click at [781, 418] on video at bounding box center [667, 281] width 399 height 533
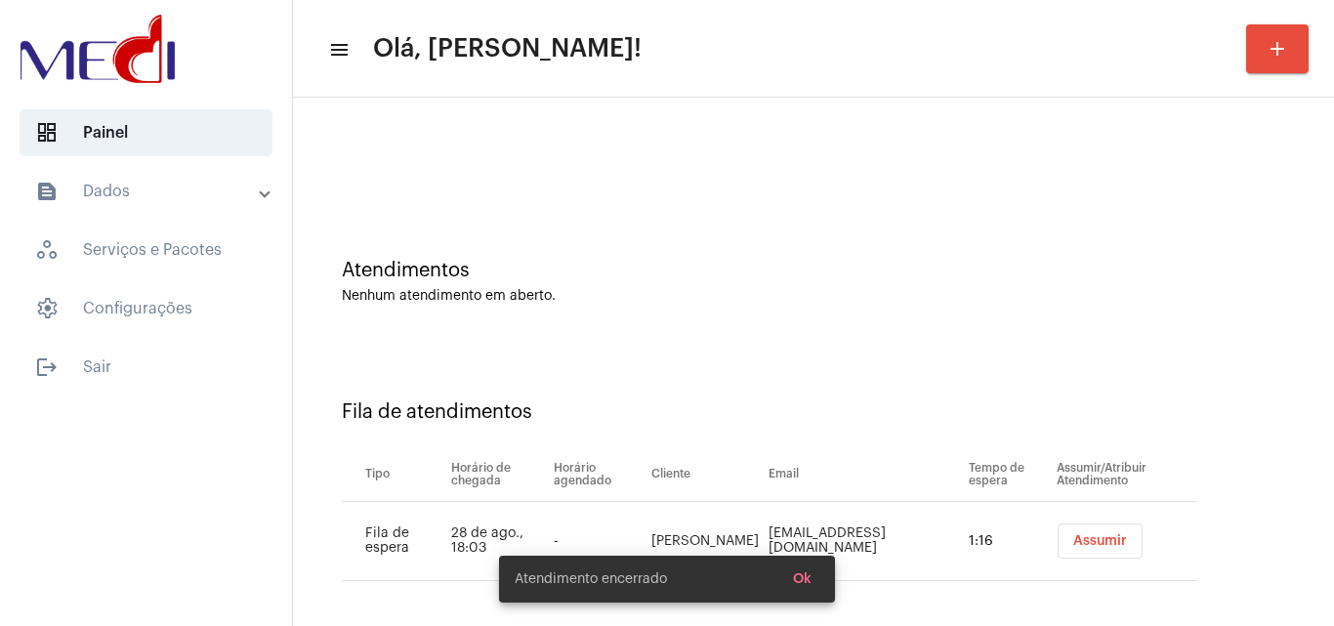
scroll to position [26, 0]
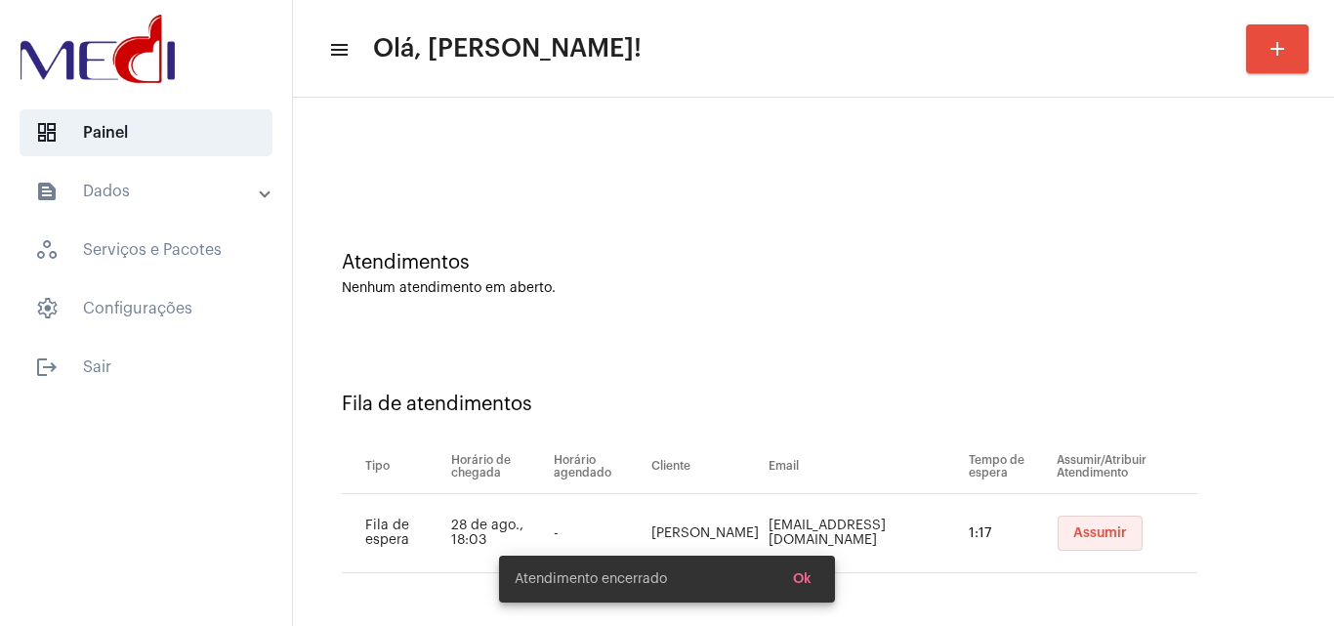
click at [1077, 528] on span "Assumir" at bounding box center [1100, 533] width 54 height 14
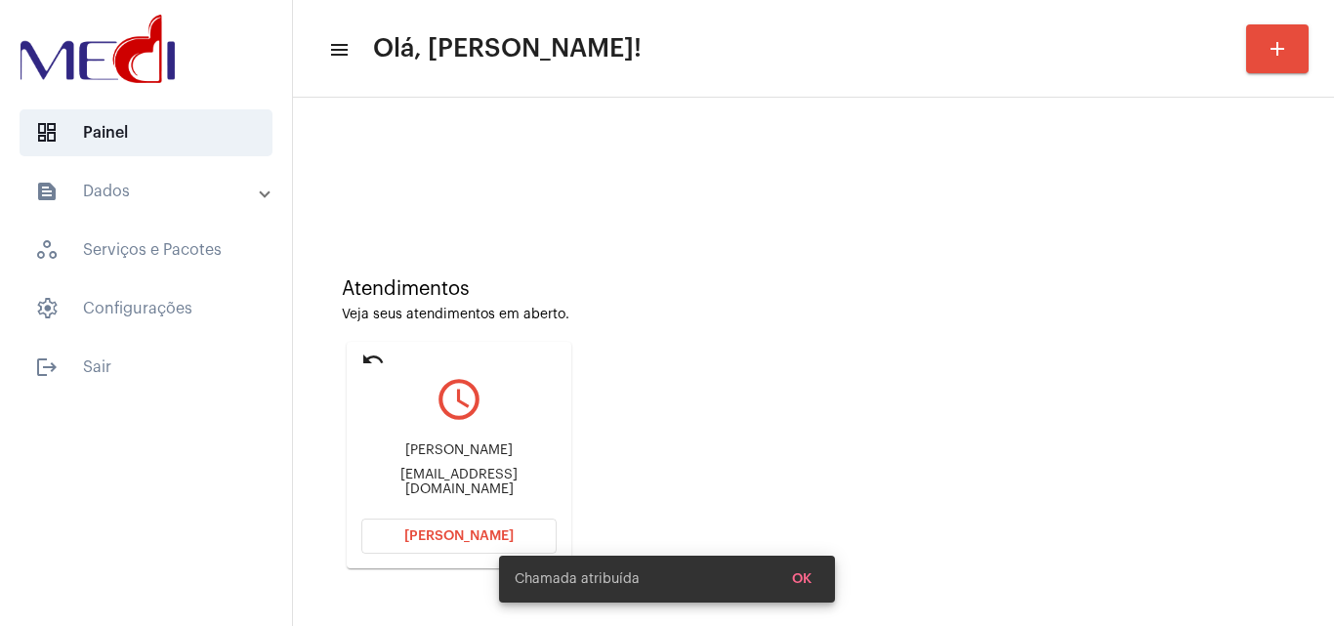
scroll to position [138, 0]
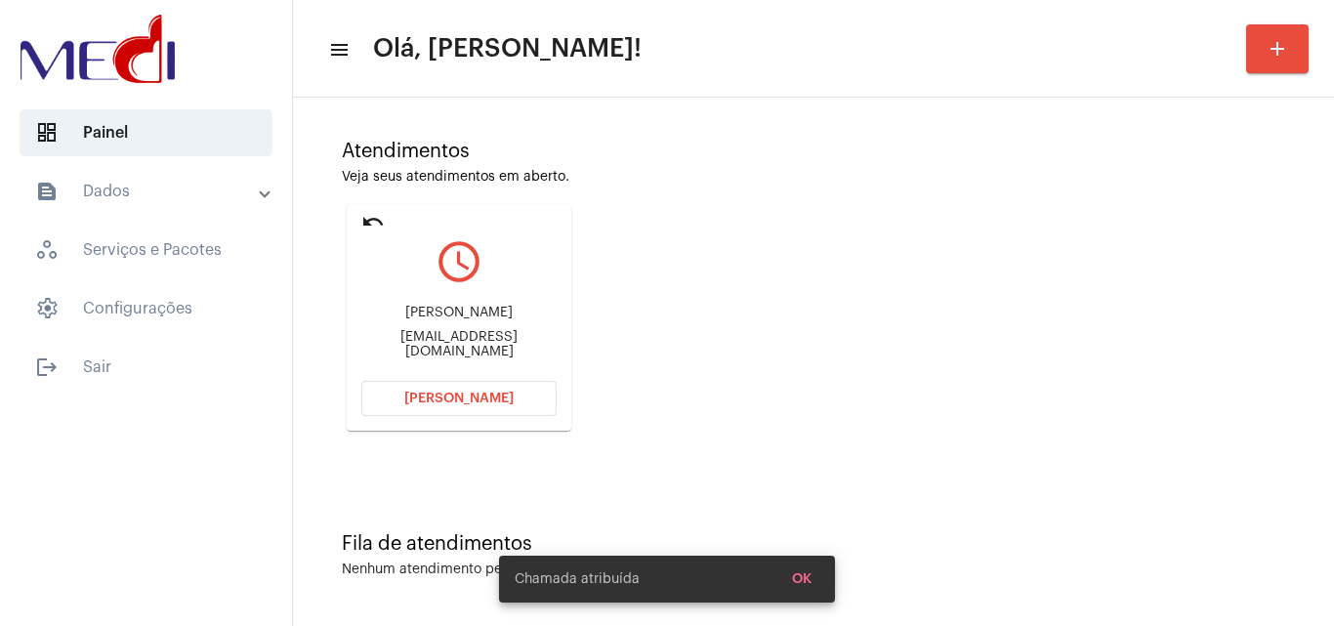
drag, startPoint x: 413, startPoint y: 319, endPoint x: 522, endPoint y: 307, distance: 109.2
click at [522, 307] on div "Nicoly Galdino Diniz niicktube08@gmail.com" at bounding box center [458, 332] width 195 height 88
copy div "Nicoly Galdino Diniz"
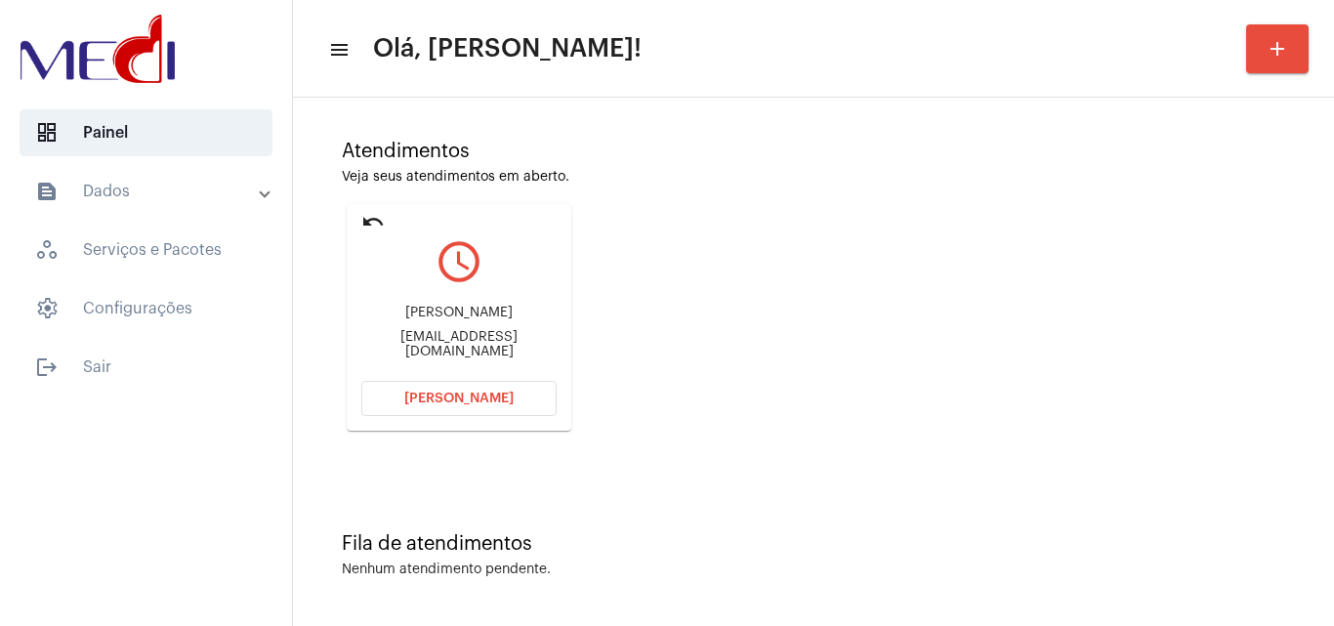
click at [420, 419] on mat-card "undo query_builder Nicoly Galdino Diniz niicktube08@gmail.com Abrir Chamada" at bounding box center [459, 317] width 225 height 227
click at [408, 393] on button "Abrir Chamada" at bounding box center [458, 398] width 195 height 35
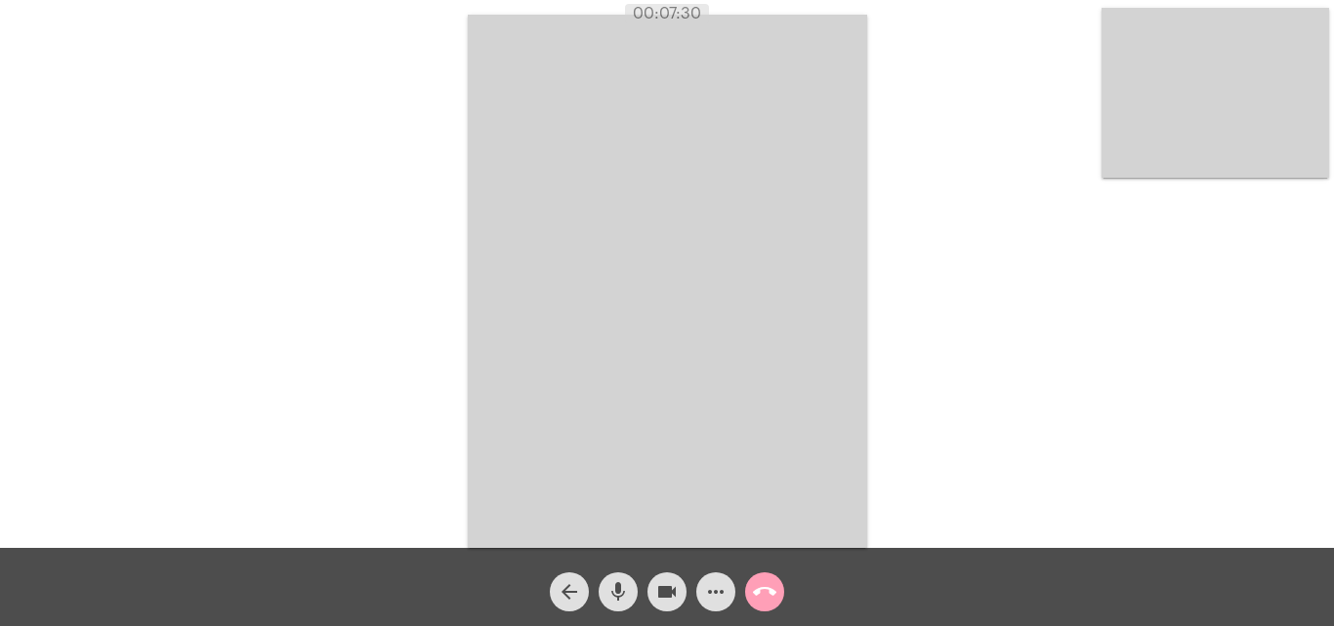
click at [766, 597] on mat-icon "call_end" at bounding box center [764, 591] width 23 height 23
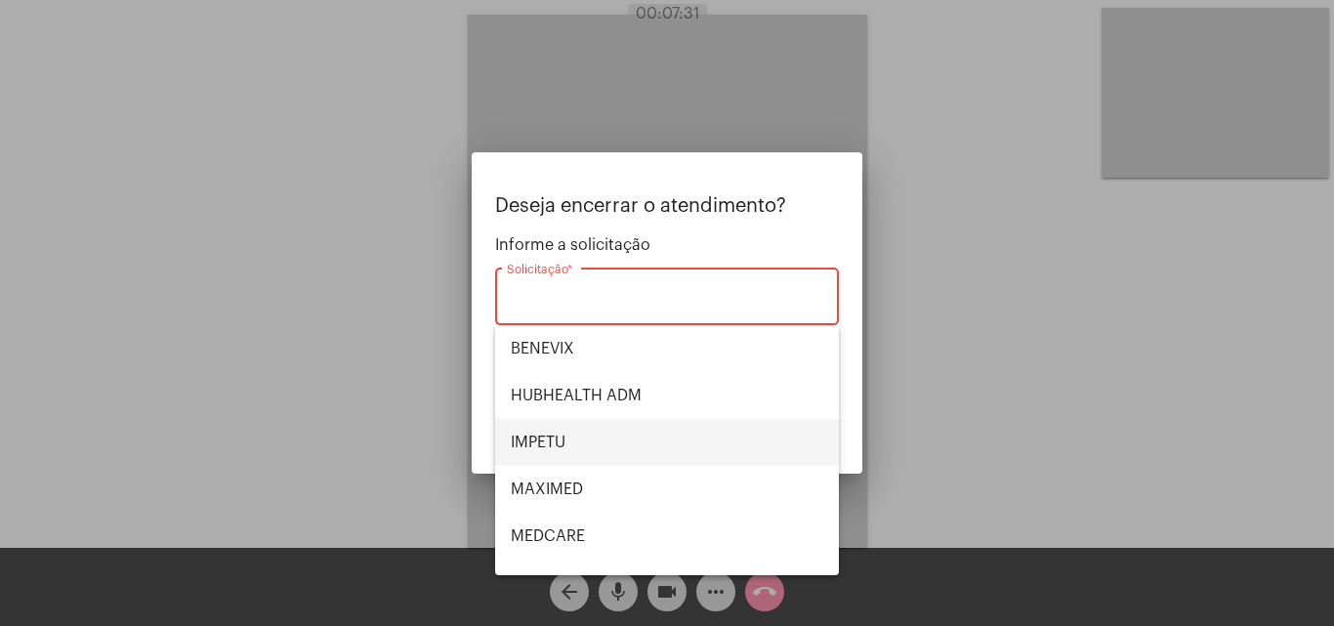
scroll to position [219, 0]
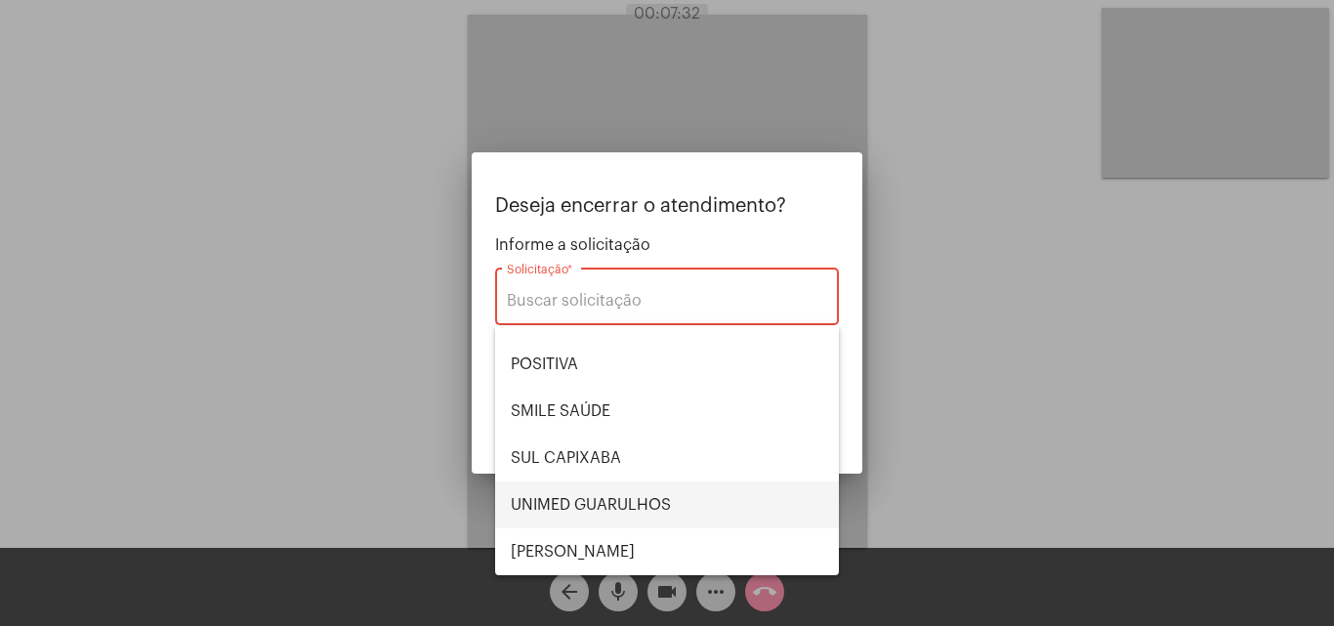
click at [659, 512] on span "UNIMED GUARULHOS" at bounding box center [667, 505] width 313 height 47
type input "UNIMED GUARULHOS"
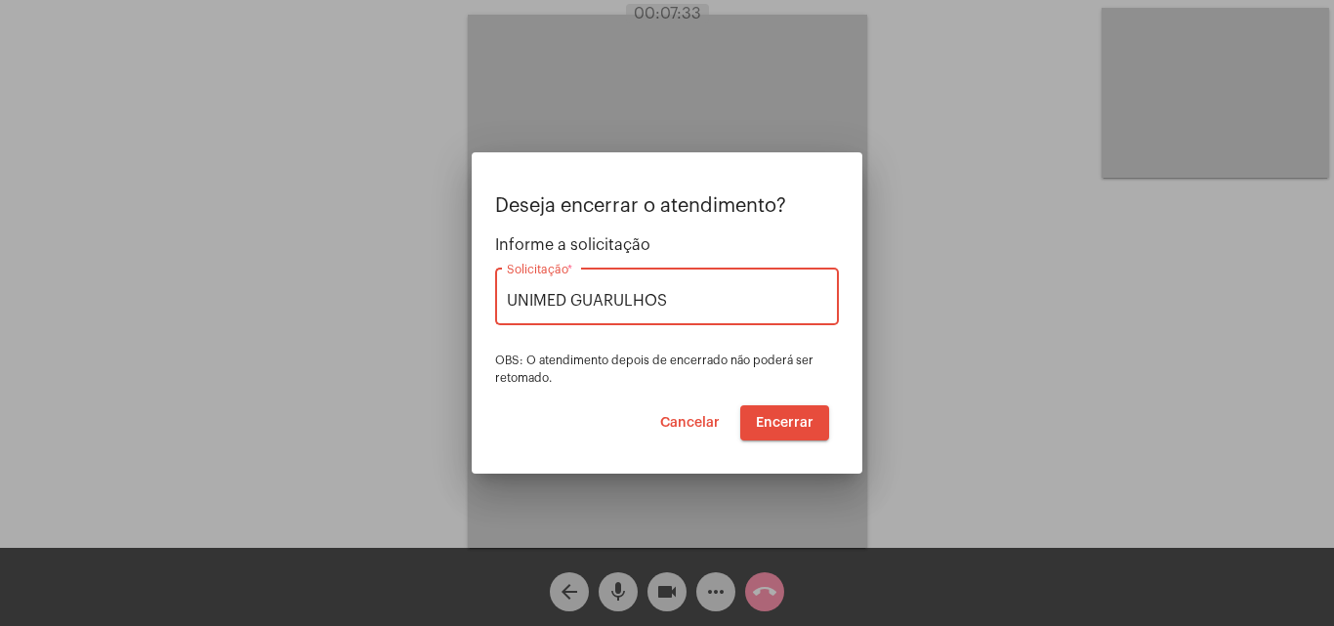
click at [796, 421] on span "Encerrar" at bounding box center [785, 423] width 58 height 14
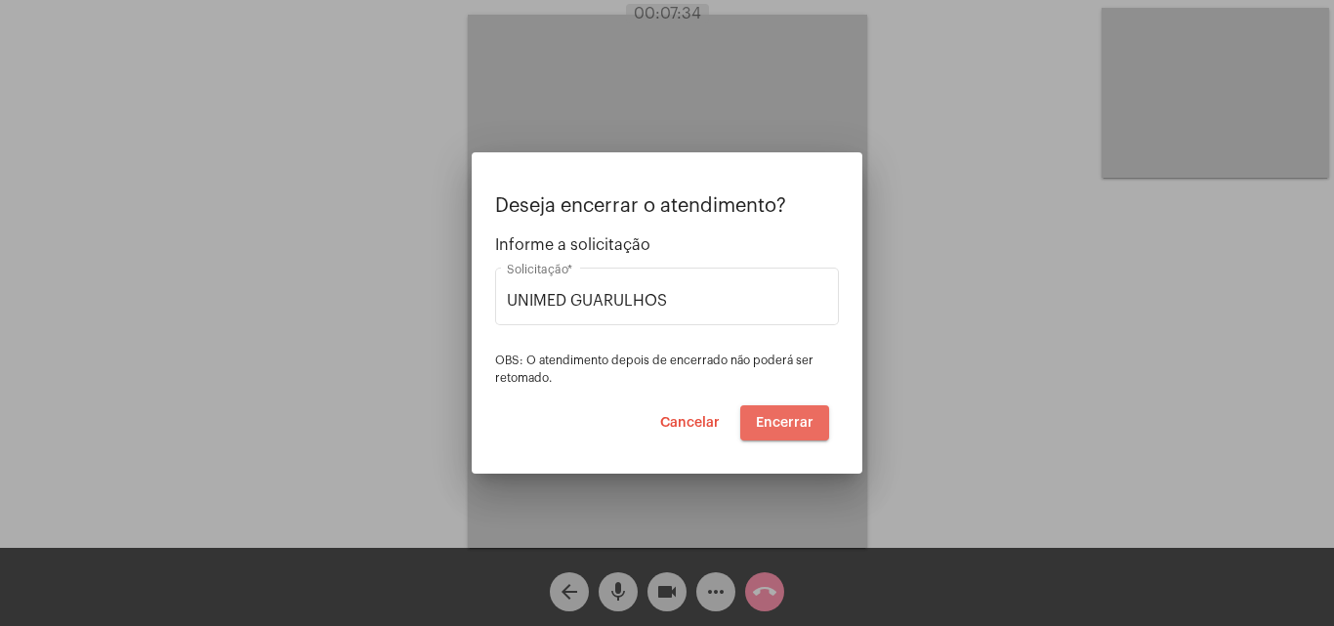
click at [796, 421] on span "Encerrar" at bounding box center [785, 423] width 58 height 14
click at [796, 422] on span "Encerrar" at bounding box center [785, 423] width 58 height 14
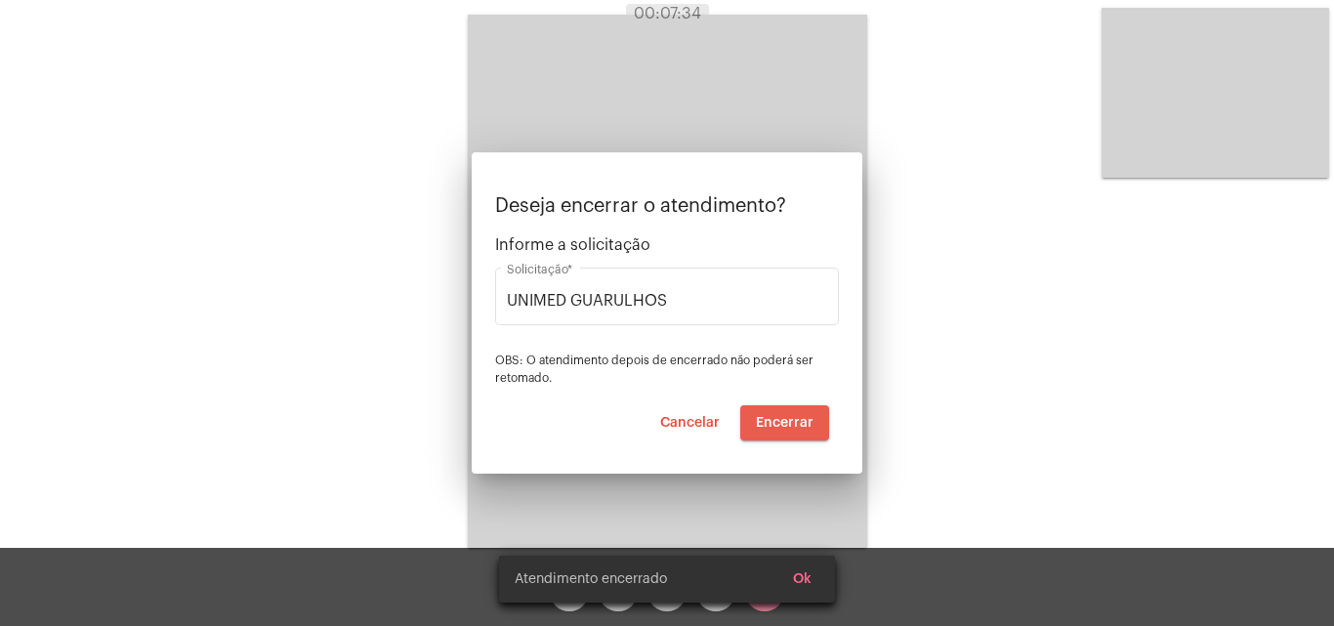
click at [796, 422] on video at bounding box center [667, 281] width 399 height 533
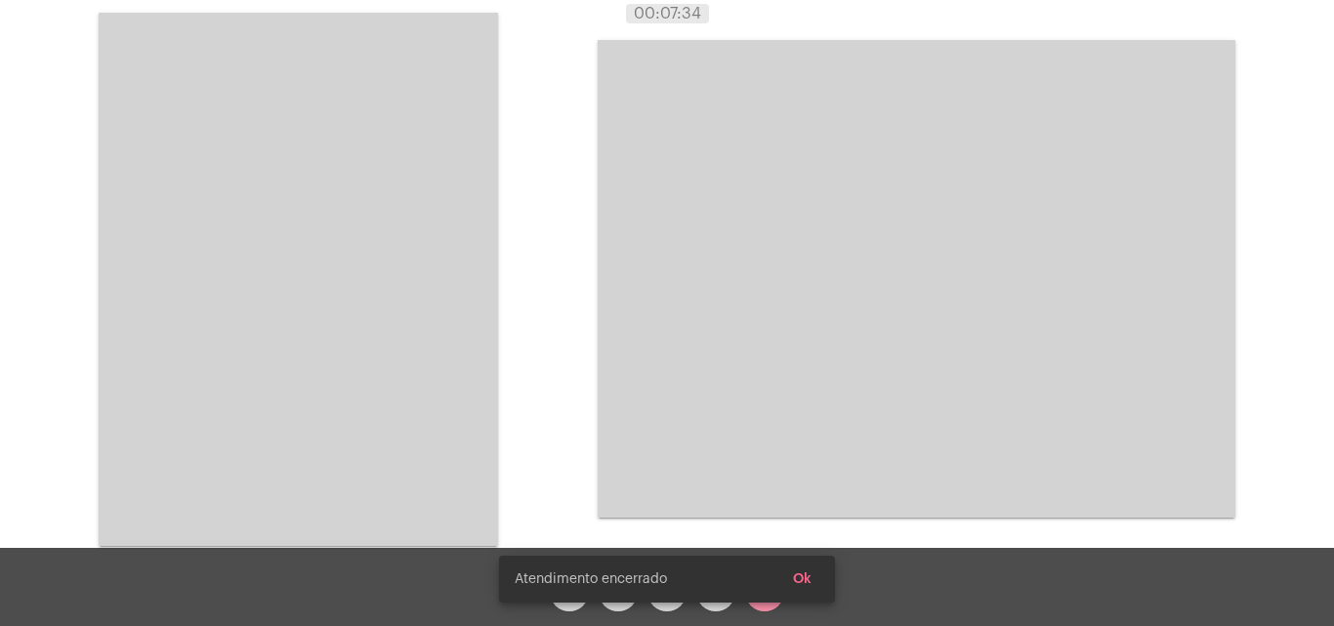
click at [796, 421] on div "Acessando Câmera e Microfone..." at bounding box center [667, 277] width 1330 height 548
click at [796, 421] on video at bounding box center [917, 279] width 638 height 478
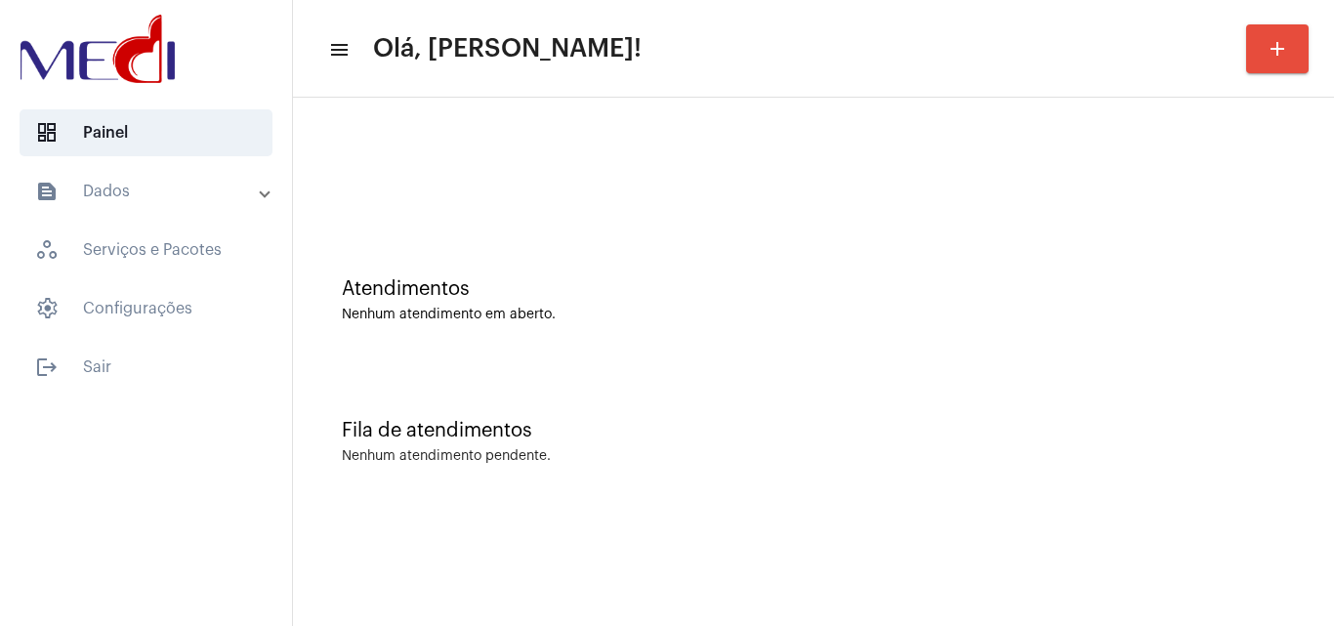
click at [903, 388] on div "Fila de atendimentos Nenhum atendimento pendente." at bounding box center [814, 432] width 1022 height 142
click at [766, 406] on div "Fila de atendimentos Nenhum atendimento pendente." at bounding box center [814, 432] width 1022 height 142
drag, startPoint x: 635, startPoint y: 175, endPoint x: 361, endPoint y: 11, distance: 318.9
click at [617, 177] on div at bounding box center [813, 173] width 943 height 15
click at [484, 362] on div "Fila de atendimentos Nenhum atendimento pendente." at bounding box center [814, 432] width 1022 height 142
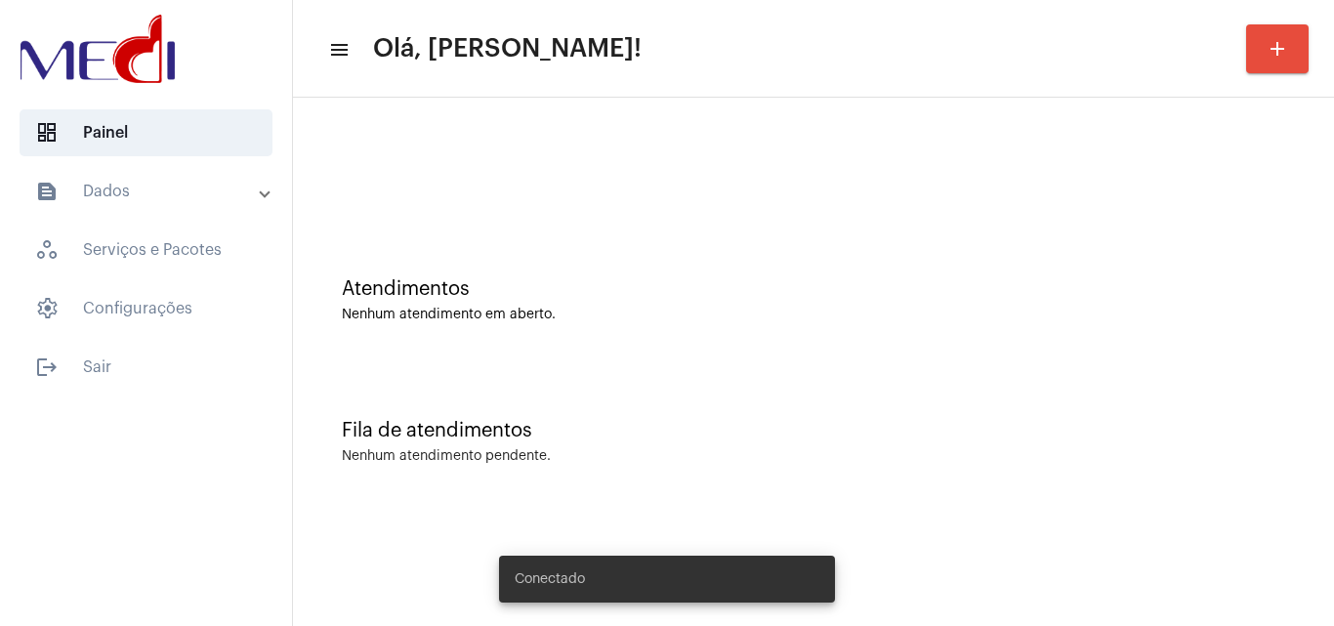
click at [630, 275] on div "Atendimentos Nenhum atendimento em aberto." at bounding box center [814, 291] width 1022 height 142
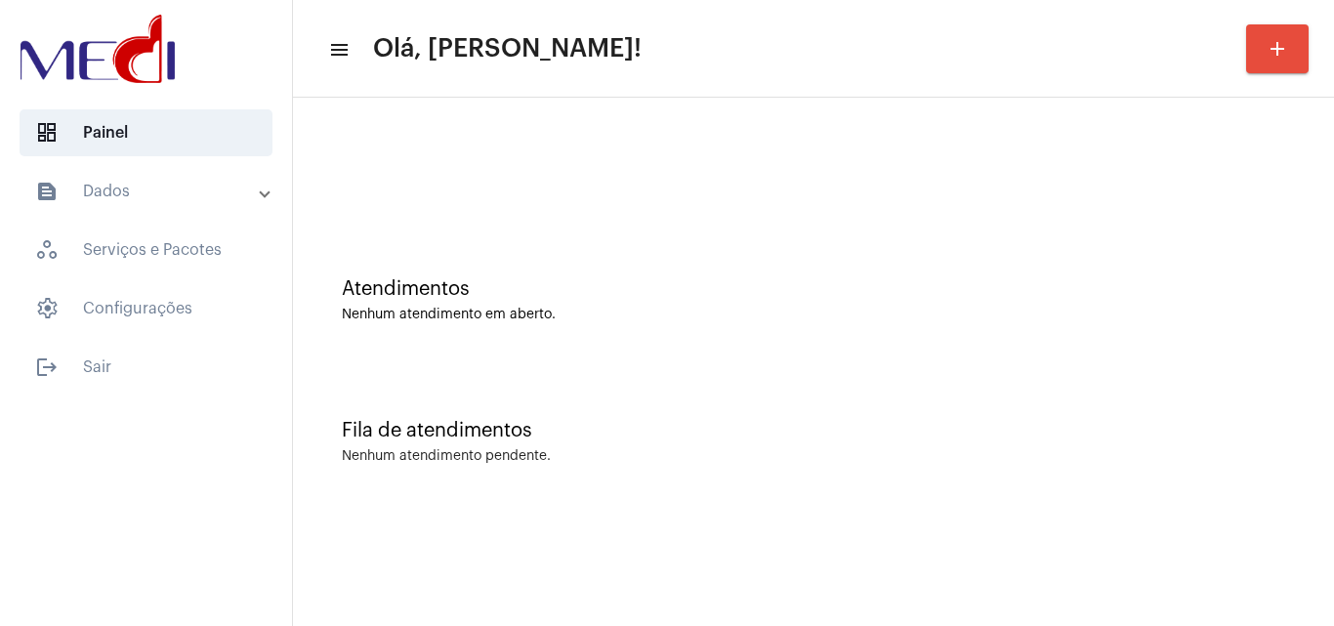
click at [548, 501] on div "Fila de atendimentos Nenhum atendimento pendente." at bounding box center [814, 432] width 1022 height 142
click at [435, 270] on div "Atendimentos Nenhum atendimento em aberto." at bounding box center [814, 291] width 1022 height 142
click at [614, 287] on div "Atendimentos" at bounding box center [813, 288] width 943 height 21
click at [202, 188] on mat-panel-title "text_snippet_outlined Dados" at bounding box center [148, 191] width 226 height 23
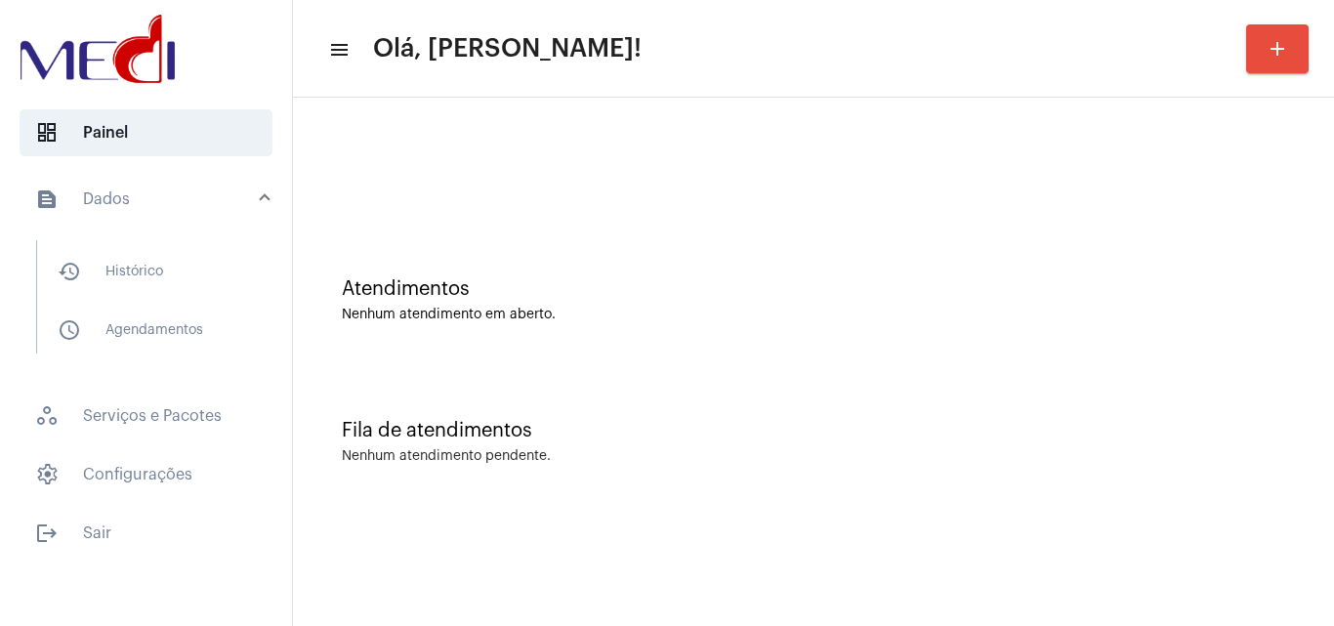
click at [247, 194] on mat-panel-title "text_snippet_outlined Dados" at bounding box center [148, 199] width 226 height 23
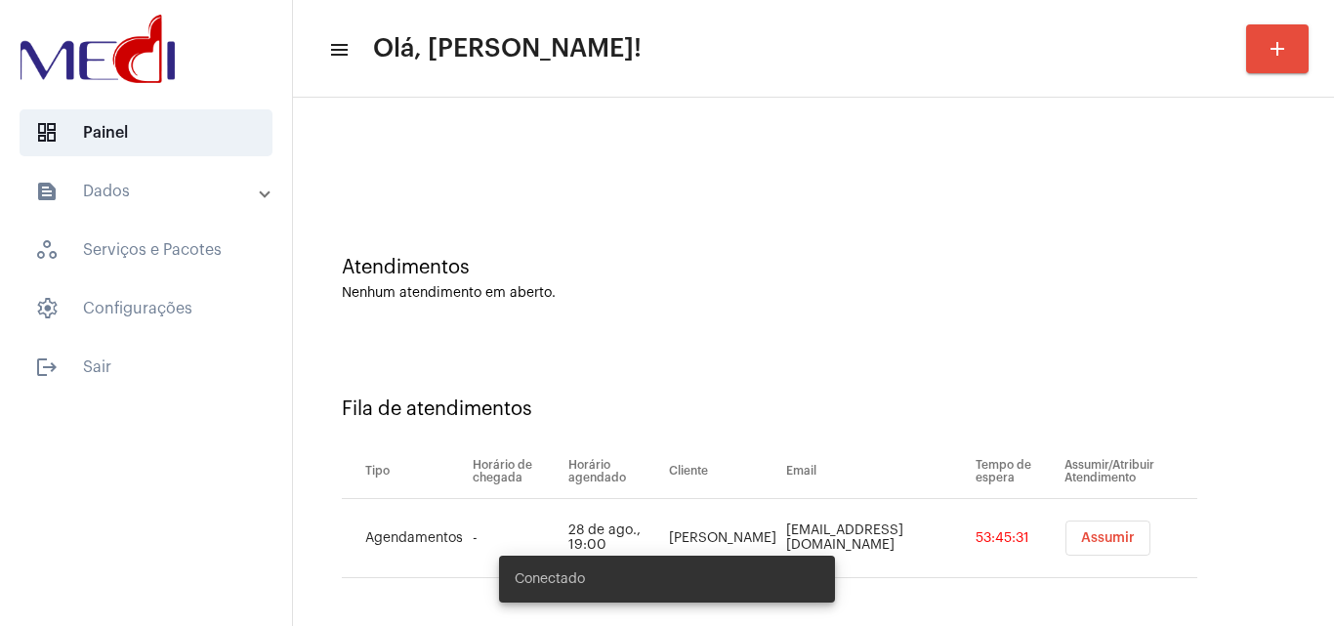
scroll to position [26, 0]
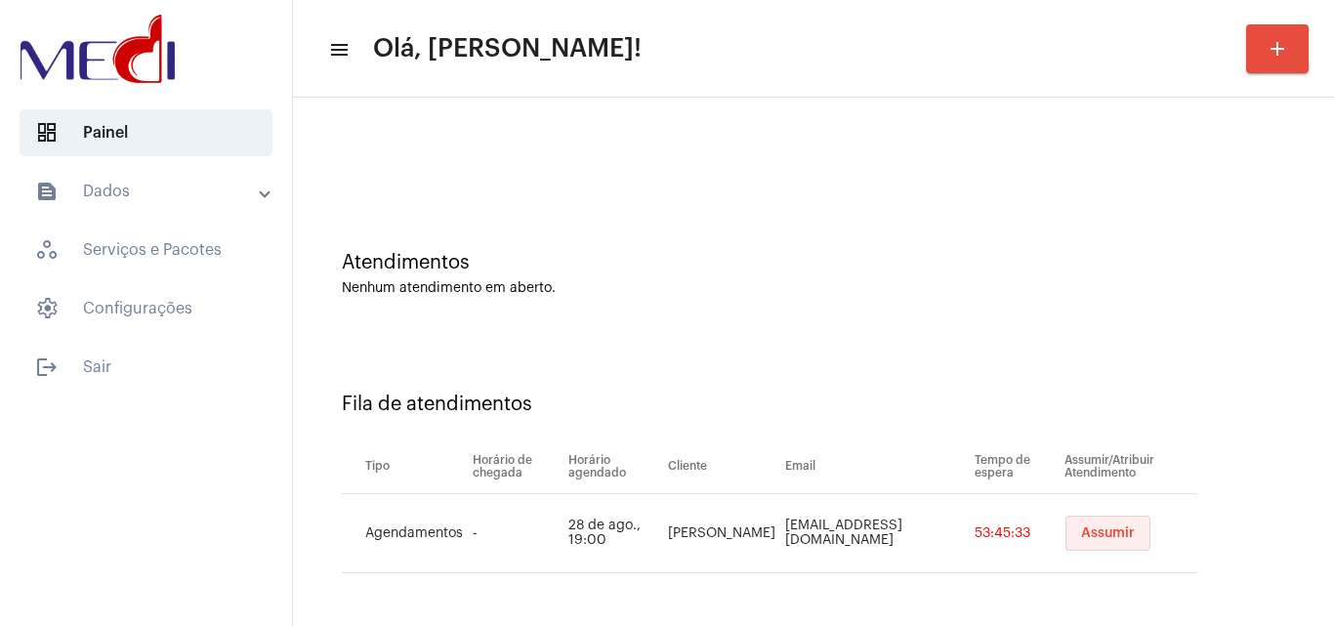
click at [1081, 536] on span "Assumir" at bounding box center [1108, 533] width 54 height 14
drag, startPoint x: 655, startPoint y: 523, endPoint x: 710, endPoint y: 548, distance: 60.3
click at [710, 548] on td "[PERSON_NAME]" at bounding box center [722, 533] width 117 height 79
copy td "[PERSON_NAME]"
click at [1088, 529] on span "Assumir" at bounding box center [1108, 533] width 54 height 14
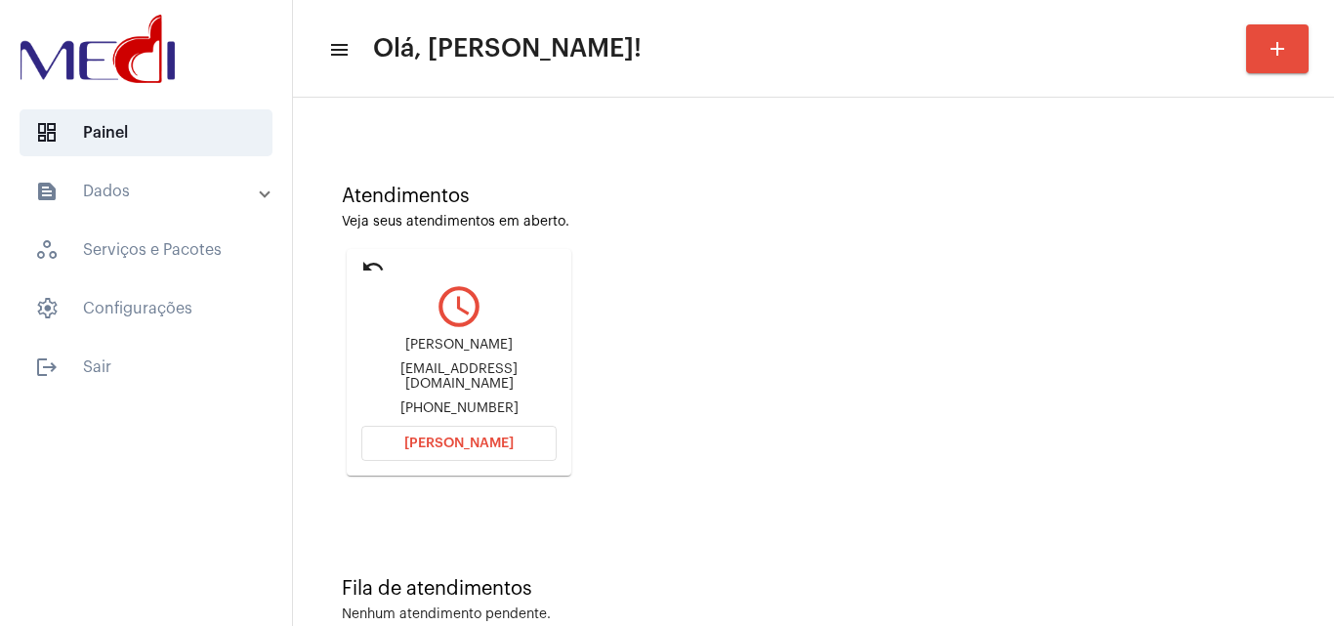
scroll to position [138, 0]
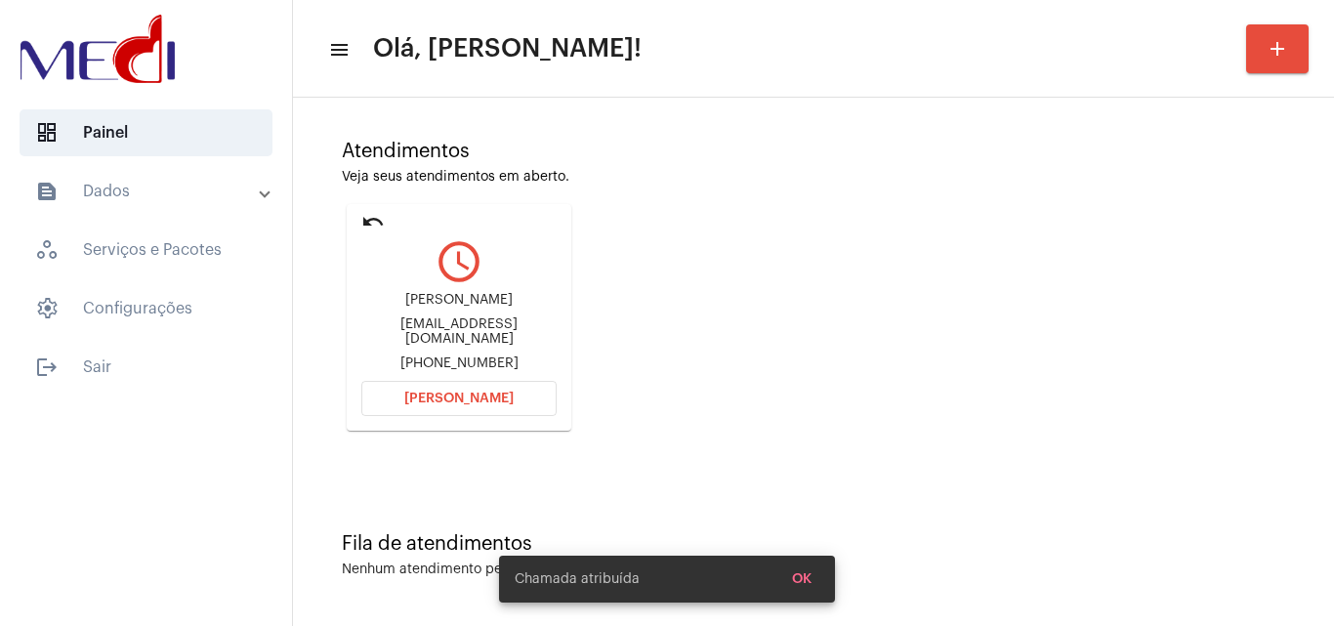
click at [413, 394] on span "[PERSON_NAME]" at bounding box center [458, 399] width 109 height 14
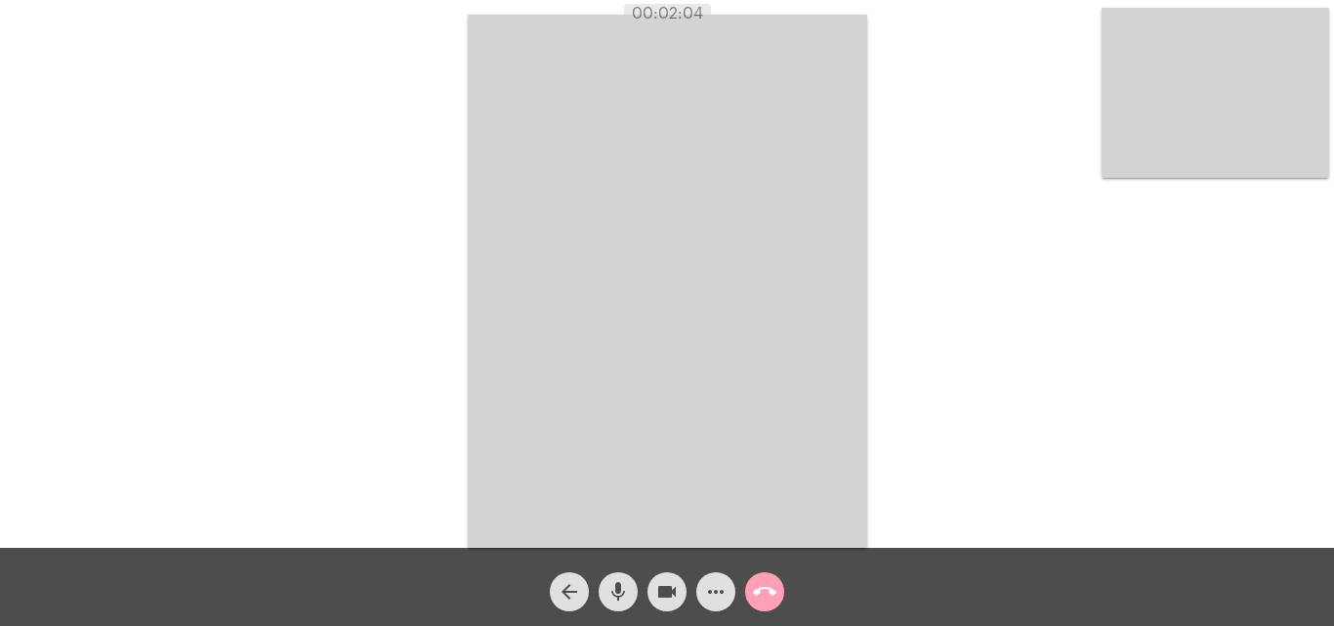
click at [767, 597] on mat-icon "call_end" at bounding box center [764, 591] width 23 height 23
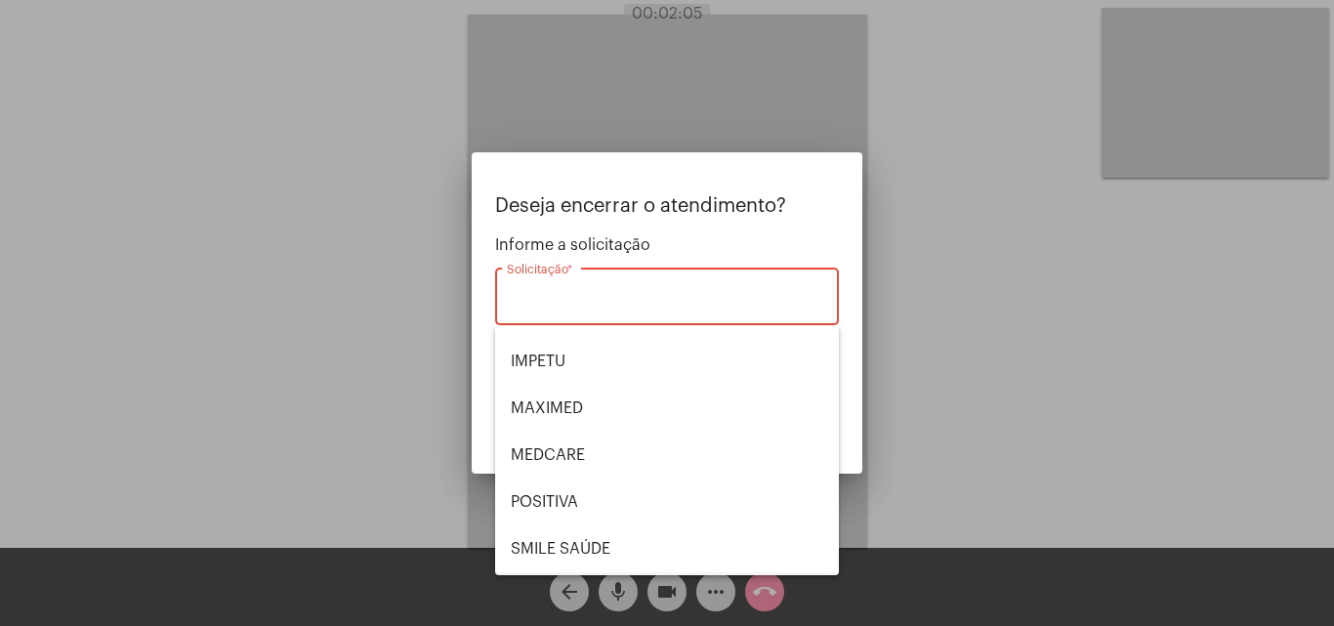
scroll to position [219, 0]
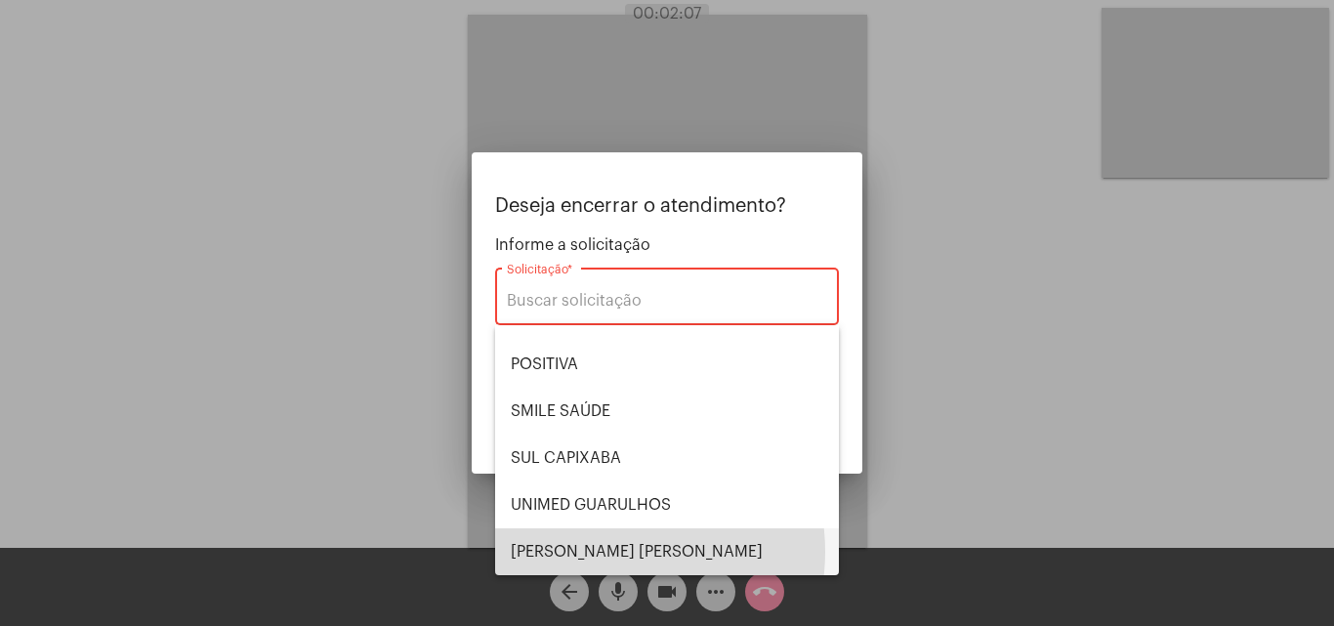
click at [604, 552] on span "[PERSON_NAME] [PERSON_NAME]" at bounding box center [667, 551] width 313 height 47
type input "[PERSON_NAME] [PERSON_NAME]"
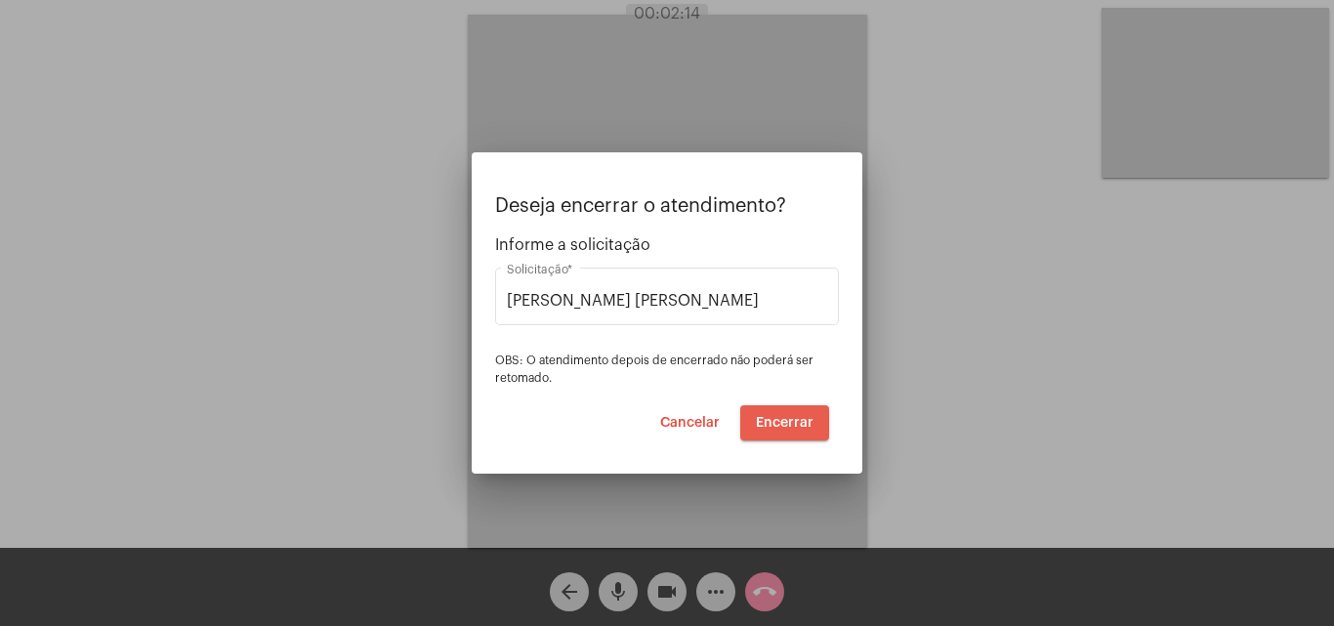
click at [767, 414] on button "Encerrar" at bounding box center [784, 422] width 89 height 35
click at [767, 416] on span "Encerrar" at bounding box center [785, 423] width 58 height 14
click at [767, 417] on span "Encerrar" at bounding box center [785, 423] width 58 height 14
click at [767, 416] on span "Encerrar" at bounding box center [785, 423] width 58 height 14
drag, startPoint x: 767, startPoint y: 415, endPoint x: 344, endPoint y: 132, distance: 509.0
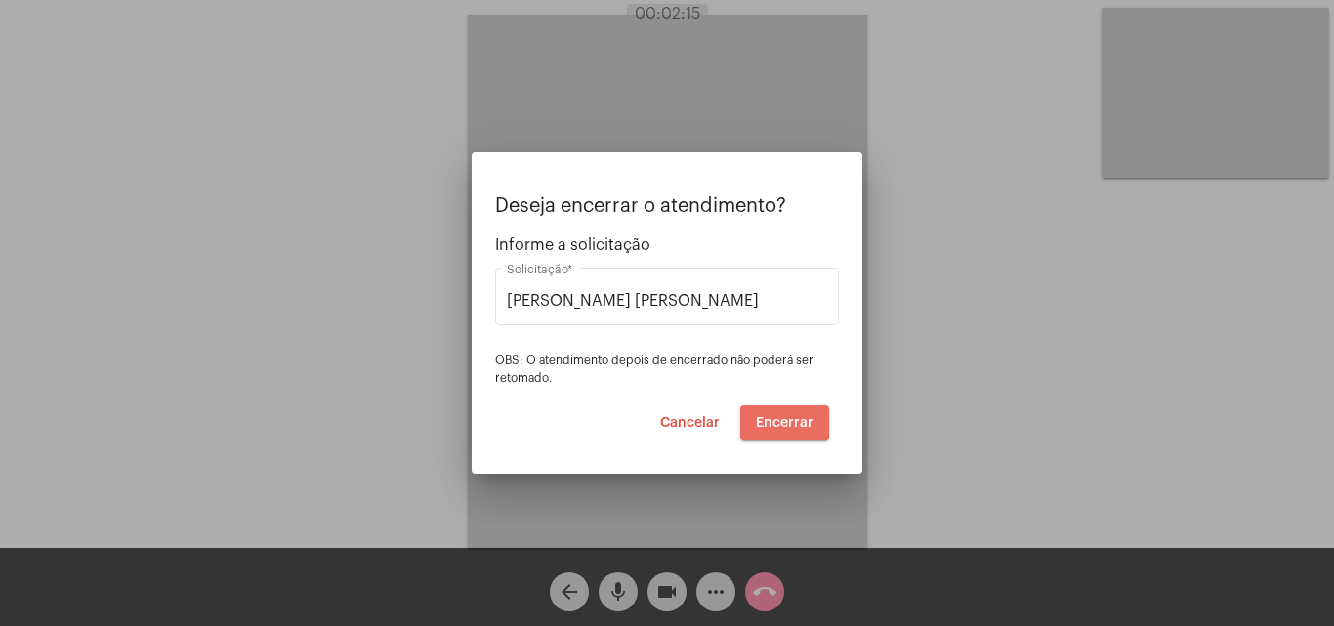
click at [745, 407] on button "Encerrar" at bounding box center [784, 422] width 89 height 35
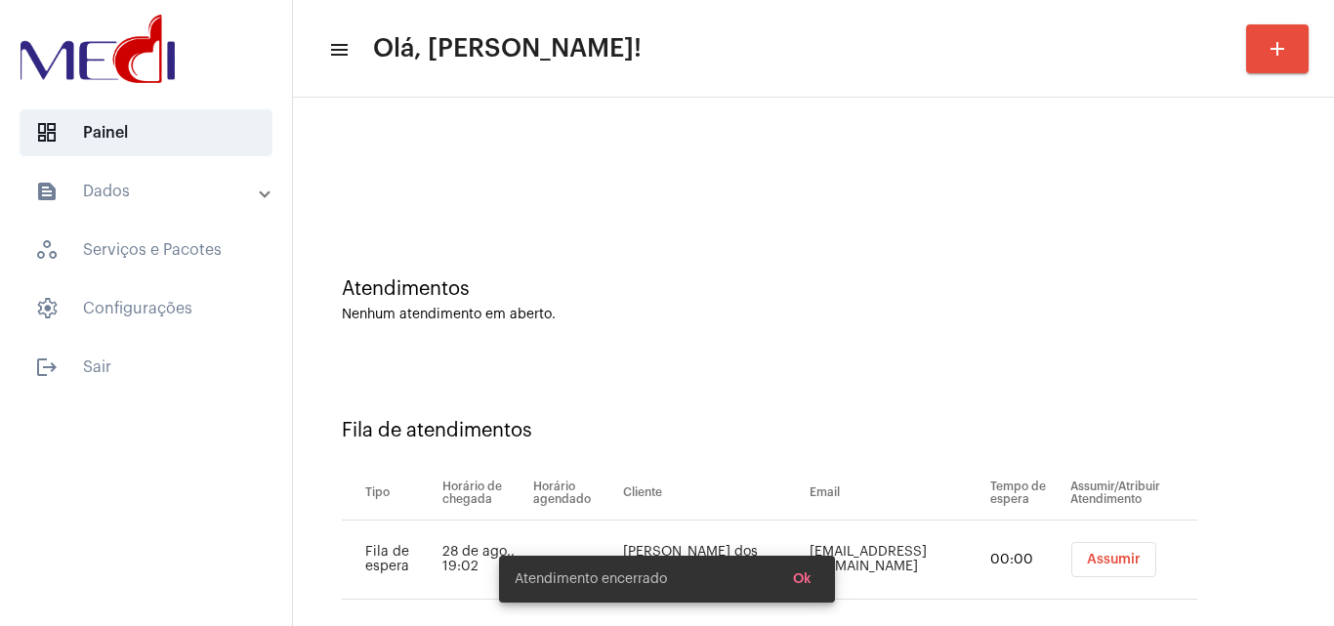
scroll to position [26, 0]
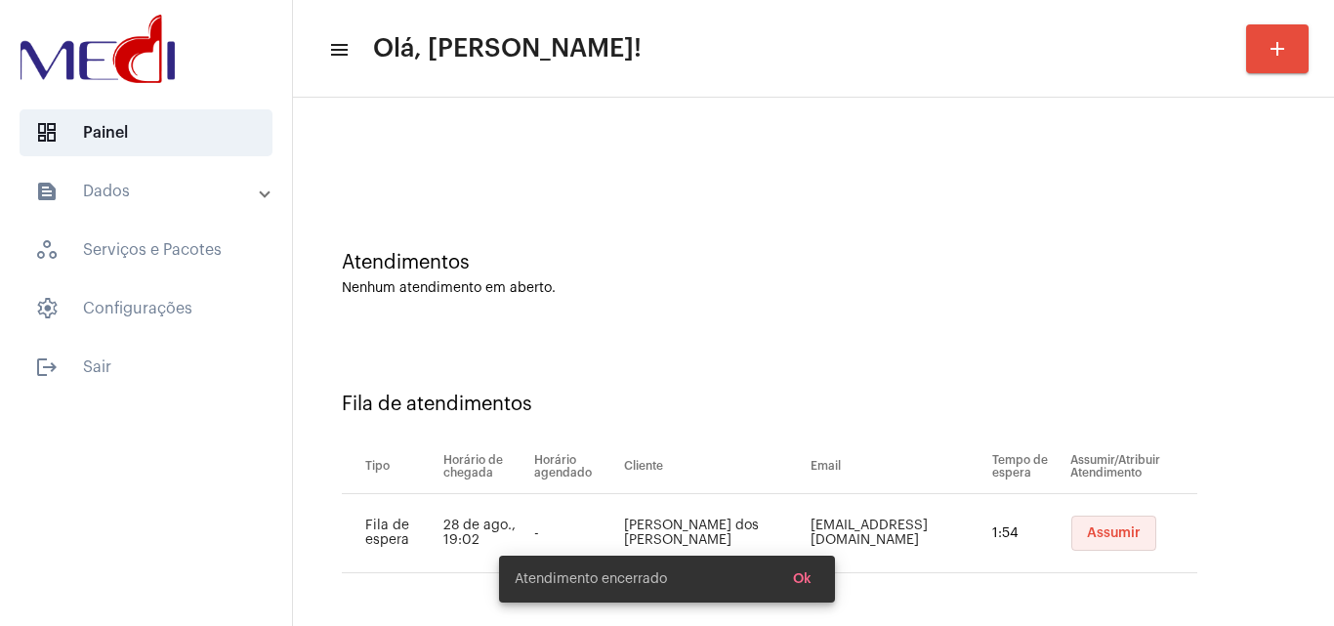
click at [1075, 520] on button "Assumir" at bounding box center [1113, 533] width 85 height 35
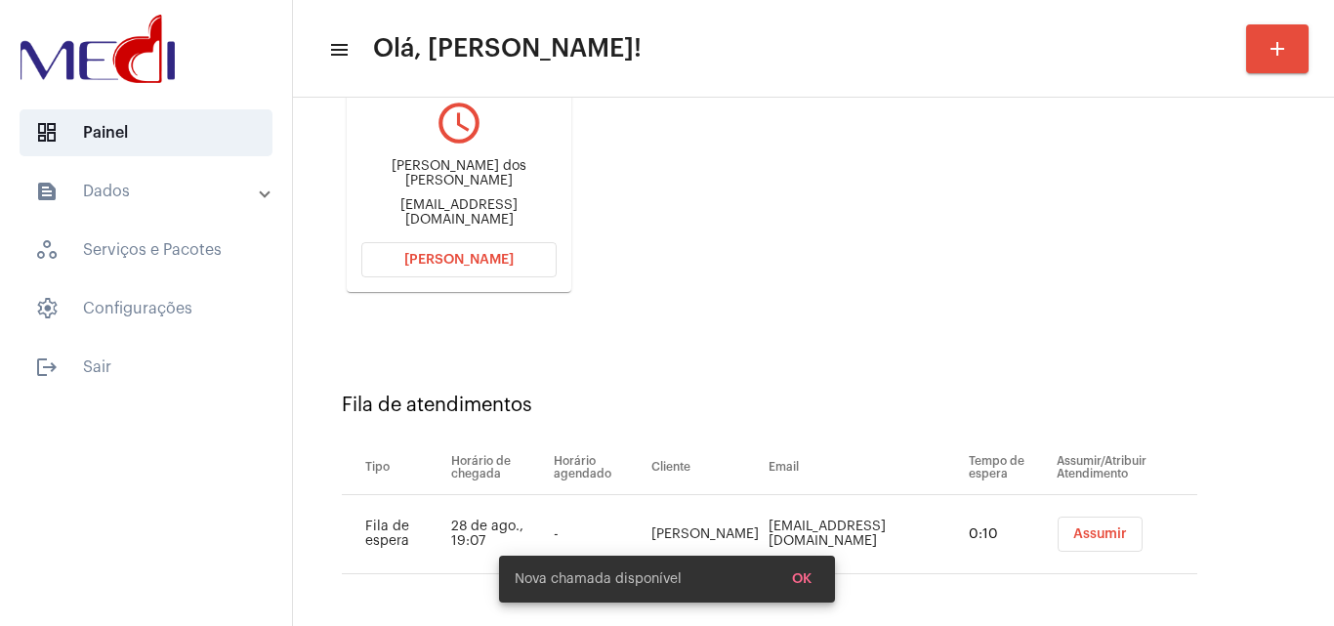
scroll to position [277, 0]
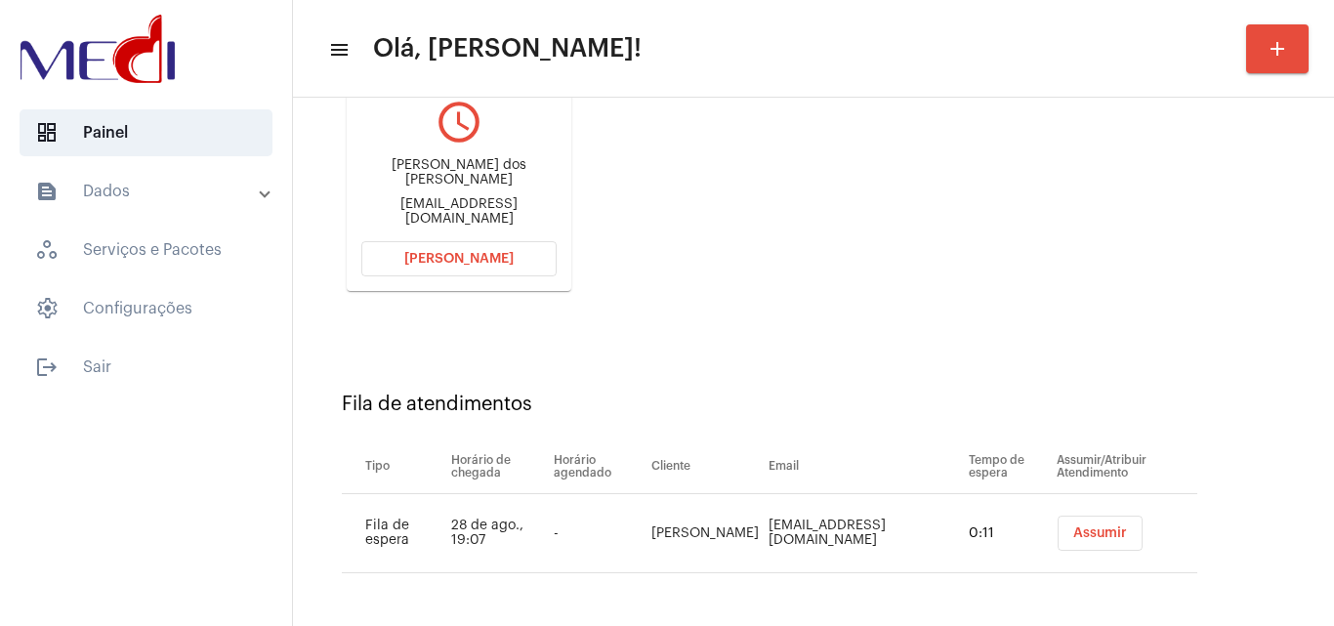
click at [1092, 392] on div "Fila de atendimentos Tipo Horário de chegada Horário agendado Cliente Email Tem…" at bounding box center [814, 475] width 1022 height 281
click at [1070, 546] on button "Assumir" at bounding box center [1100, 533] width 85 height 35
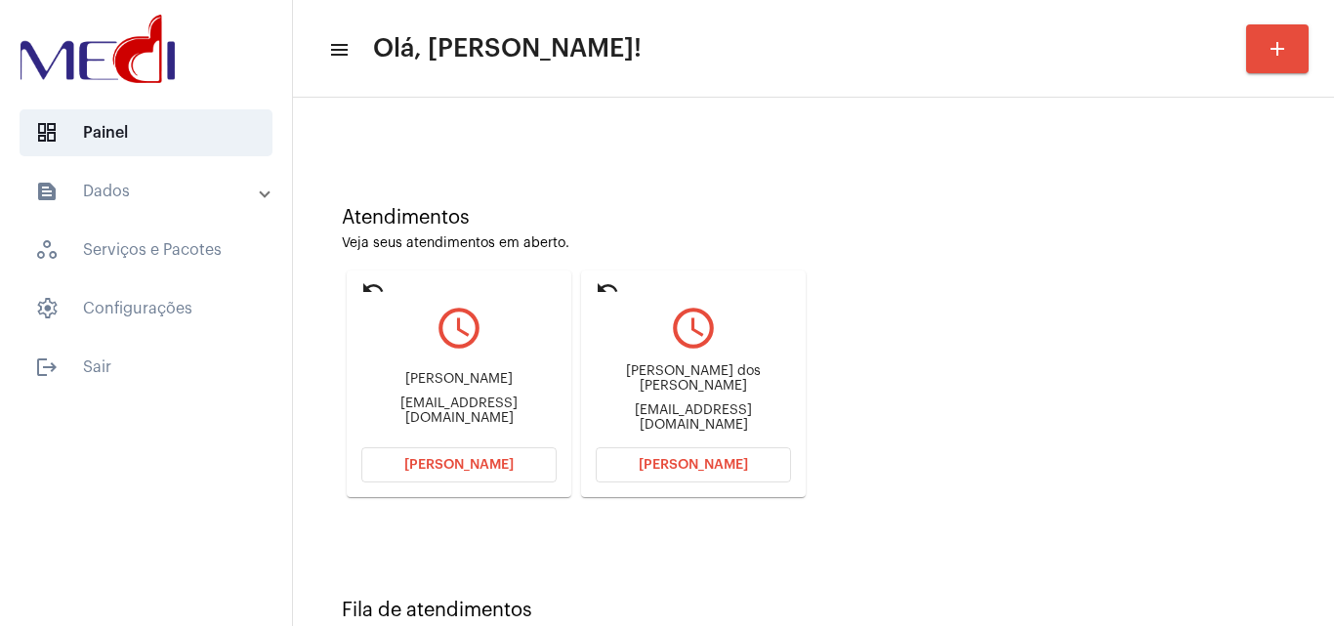
scroll to position [98, 0]
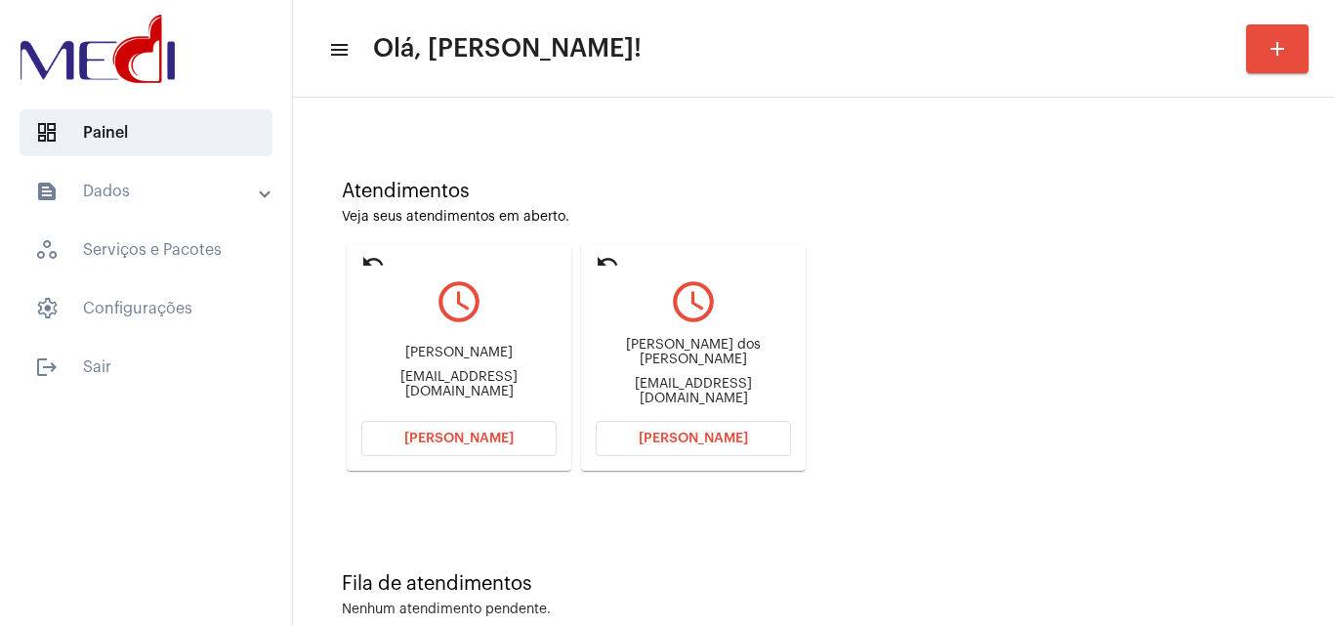
drag, startPoint x: 605, startPoint y: 351, endPoint x: 733, endPoint y: 351, distance: 128.9
click at [733, 351] on div "[PERSON_NAME] dos [PERSON_NAME]" at bounding box center [693, 352] width 195 height 29
copy div "[PERSON_NAME] dos"
click at [667, 436] on span "[PERSON_NAME]" at bounding box center [693, 439] width 109 height 14
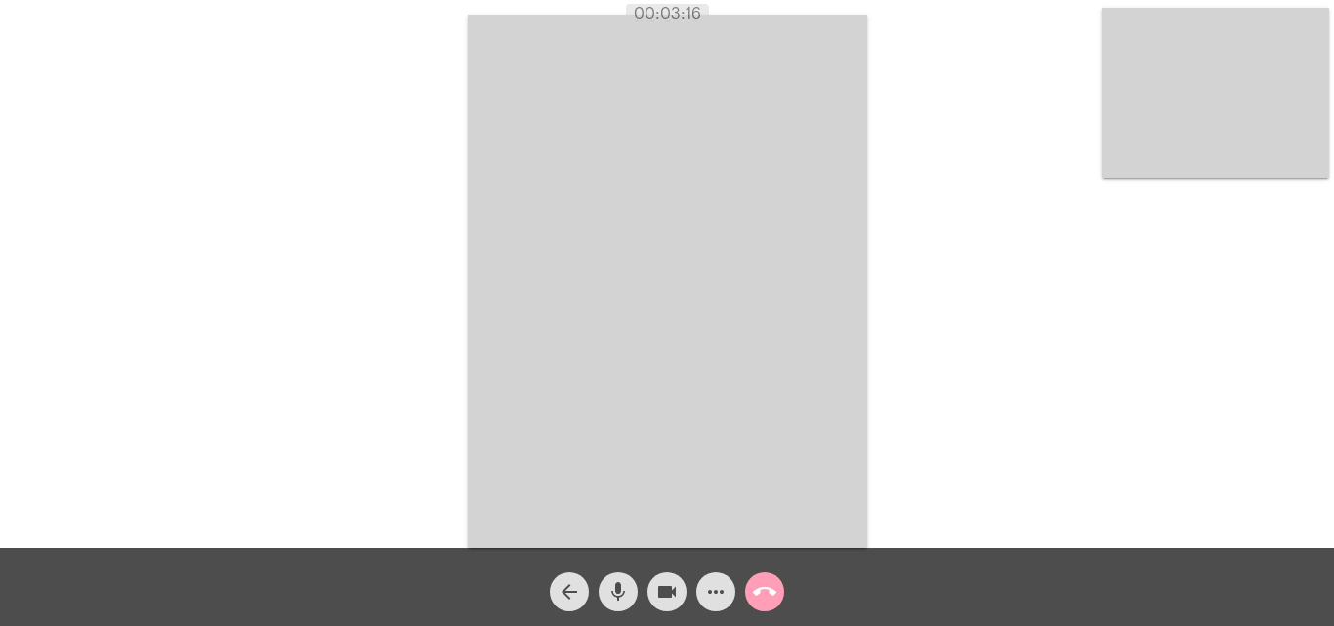
click at [775, 591] on mat-icon "call_end" at bounding box center [764, 591] width 23 height 23
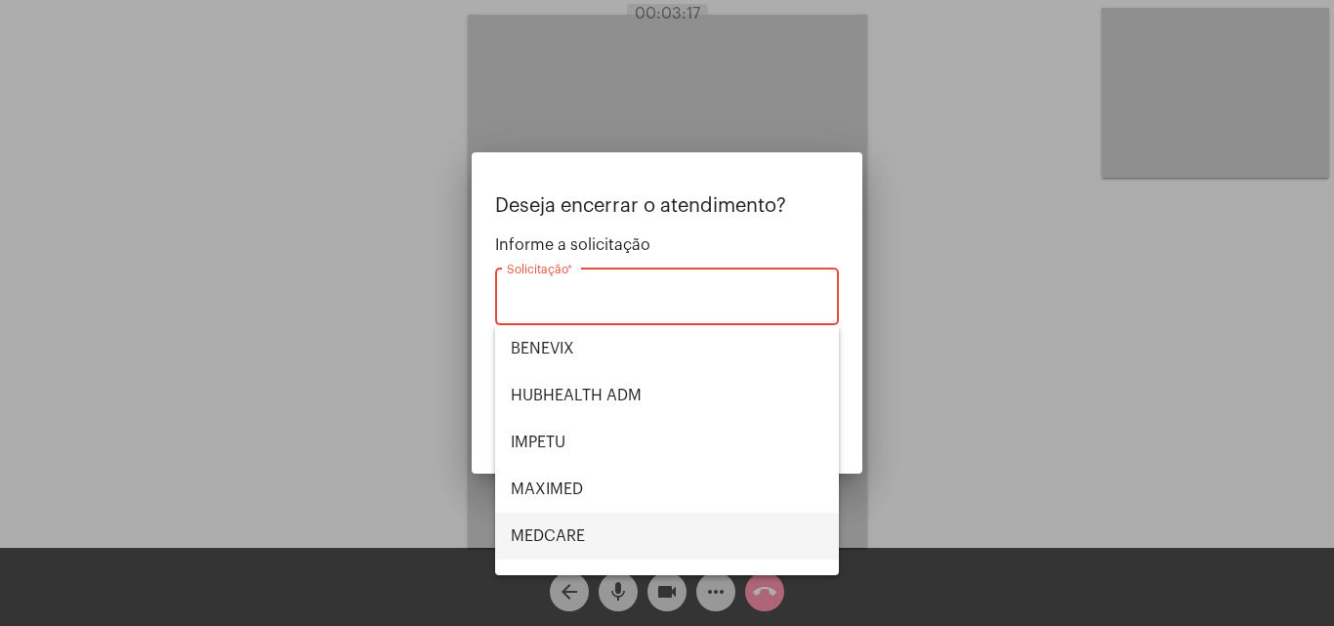
scroll to position [219, 0]
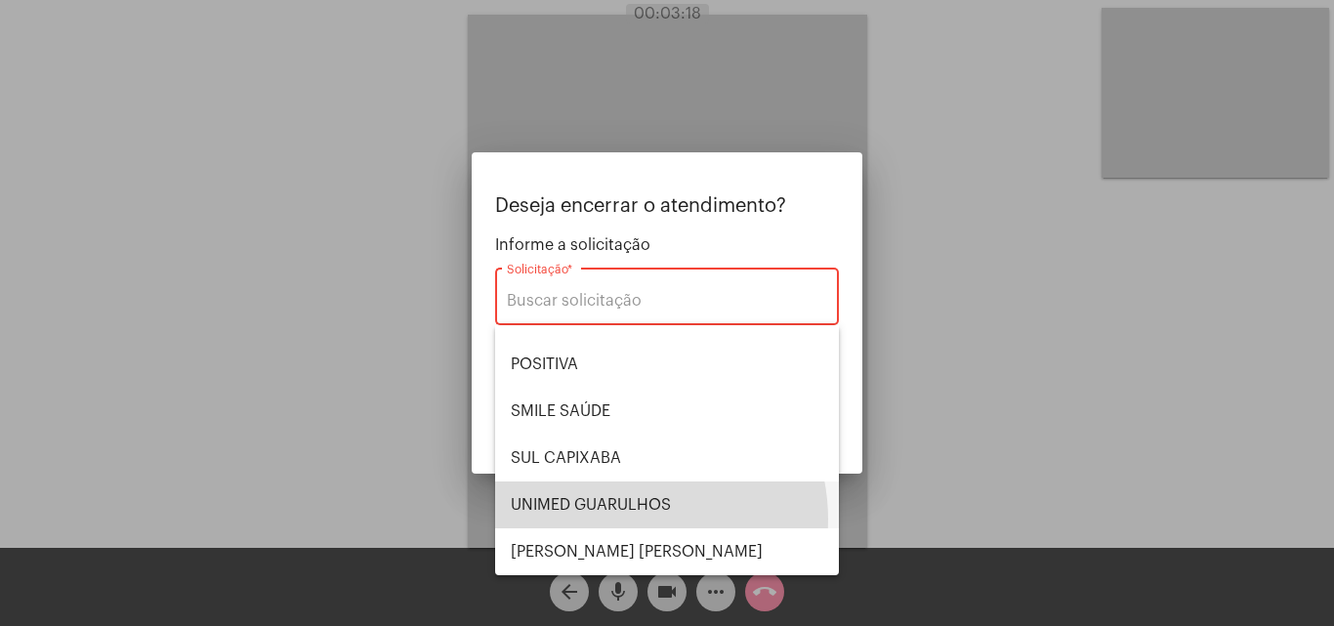
click at [629, 519] on span "UNIMED GUARULHOS" at bounding box center [667, 505] width 313 height 47
type input "UNIMED GUARULHOS"
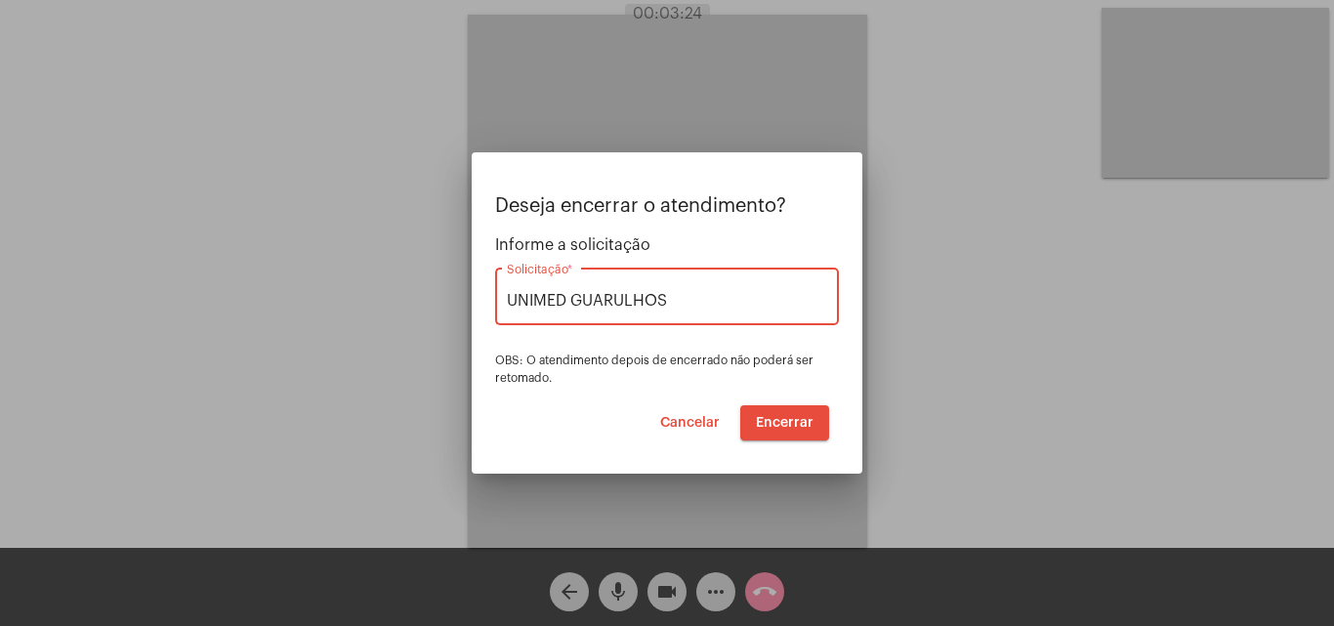
click at [770, 423] on span "Encerrar" at bounding box center [785, 423] width 58 height 14
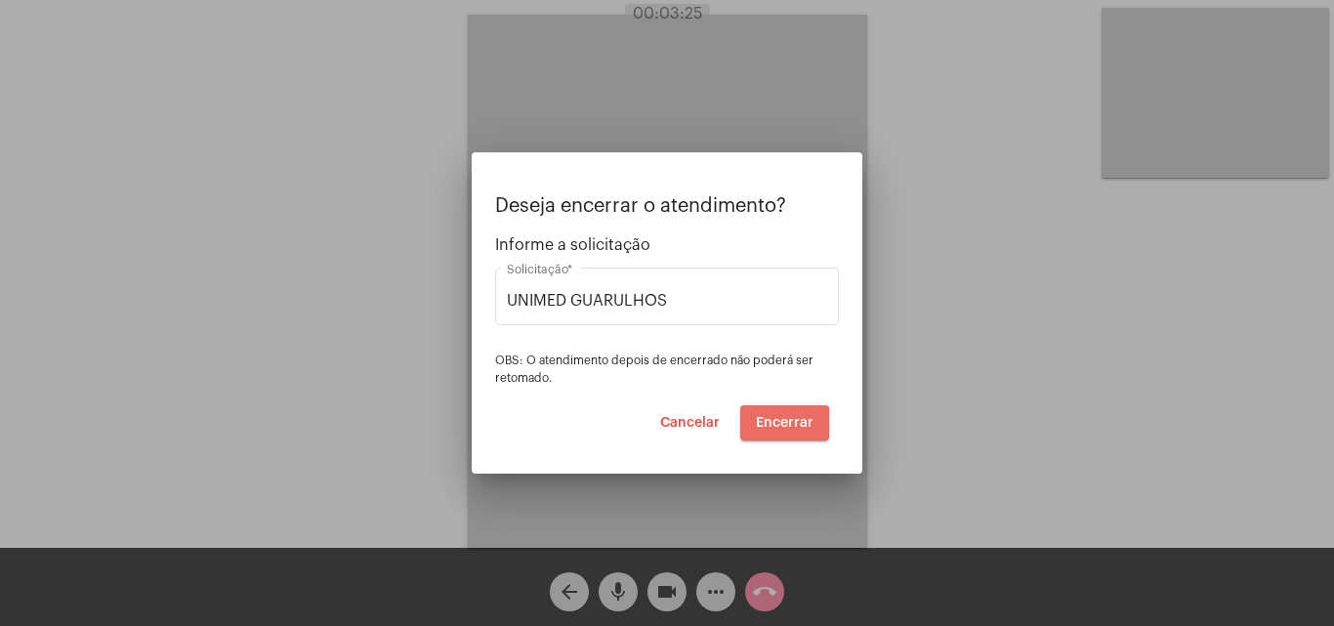
click at [770, 424] on span "Encerrar" at bounding box center [785, 423] width 58 height 14
click at [770, 424] on video at bounding box center [667, 281] width 399 height 533
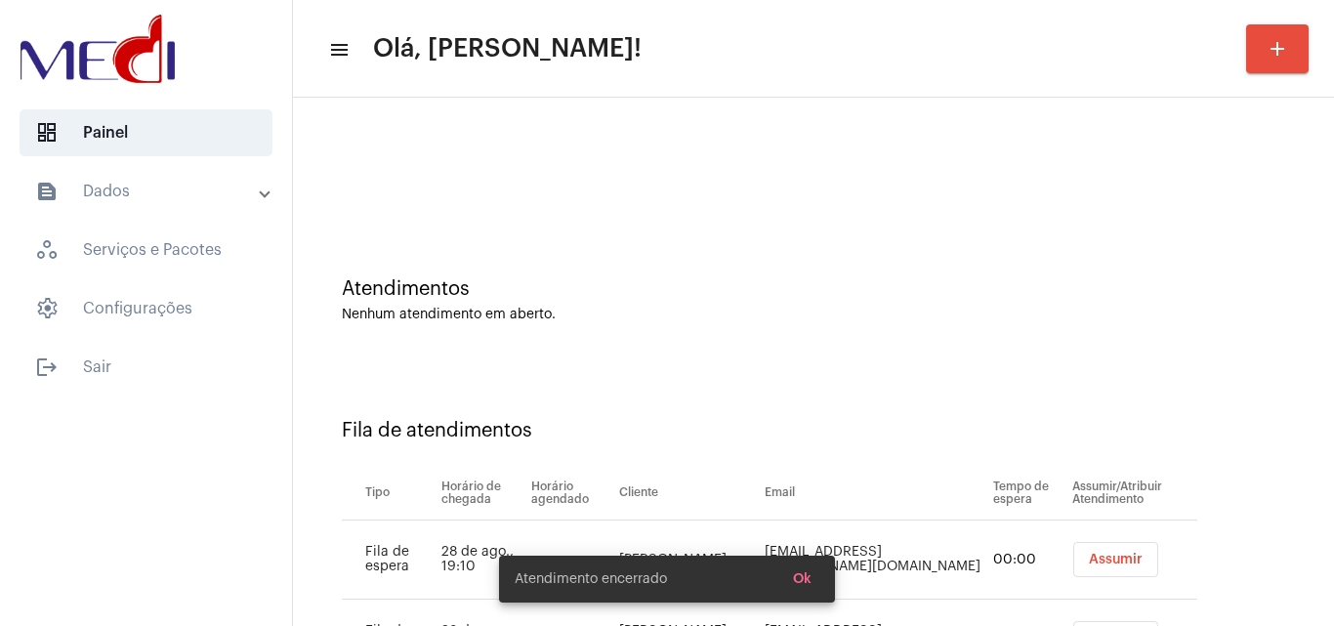
click at [678, 393] on div "Fila de atendimentos Tipo Horário de chegada Horário agendado Cliente Email Tem…" at bounding box center [814, 541] width 1022 height 360
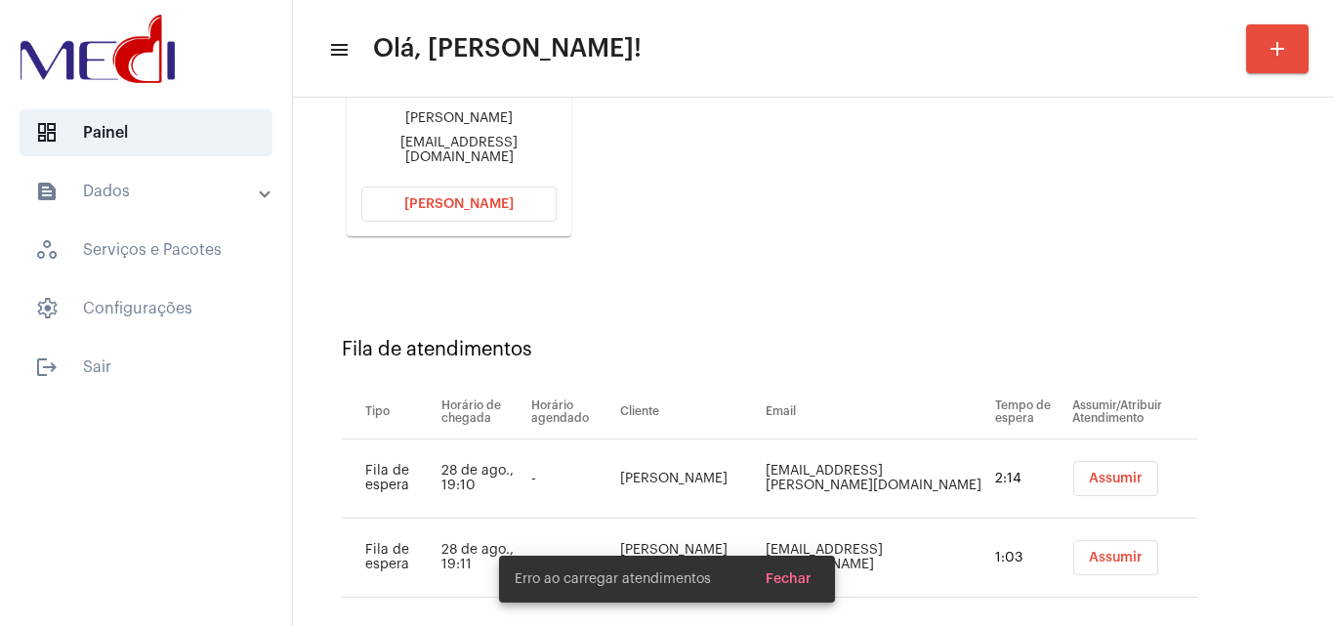
scroll to position [356, 0]
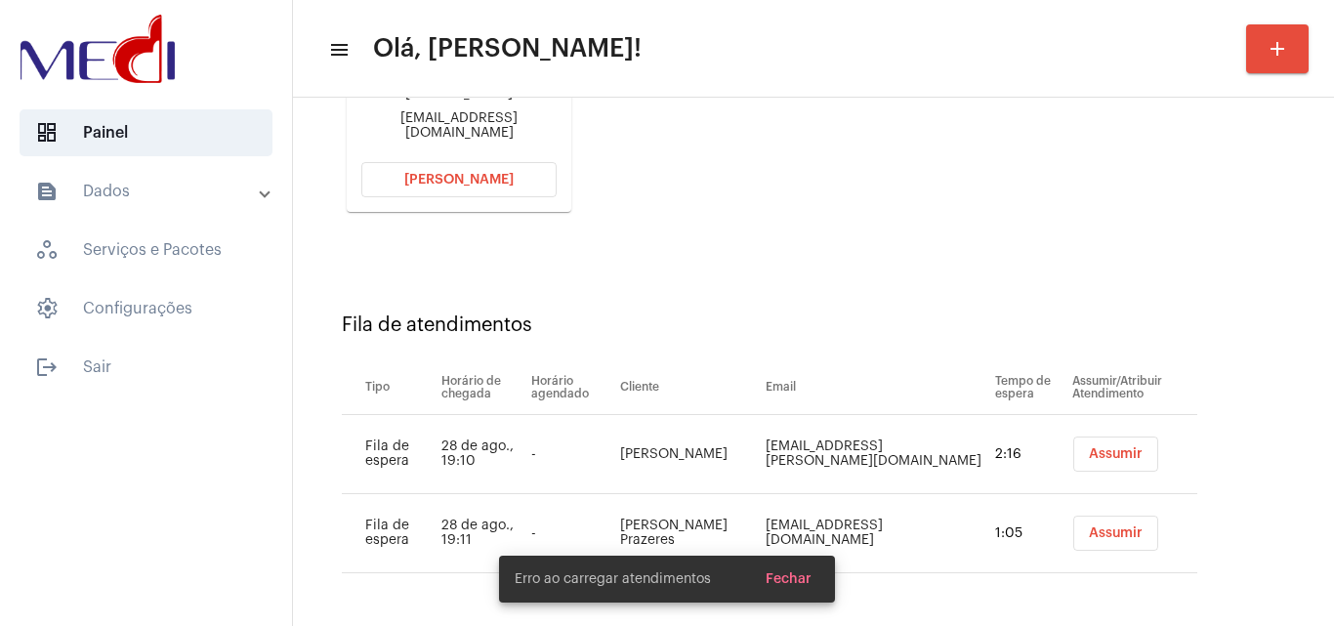
click at [1081, 460] on button "Assumir" at bounding box center [1115, 454] width 85 height 35
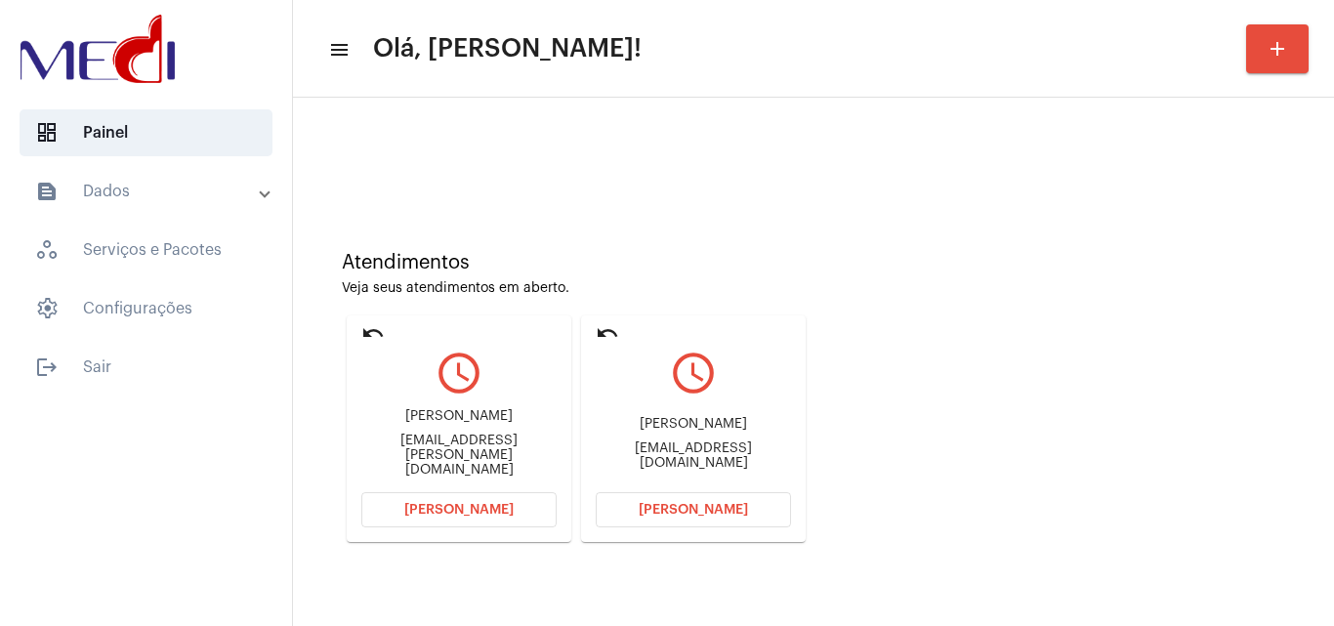
scroll to position [277, 0]
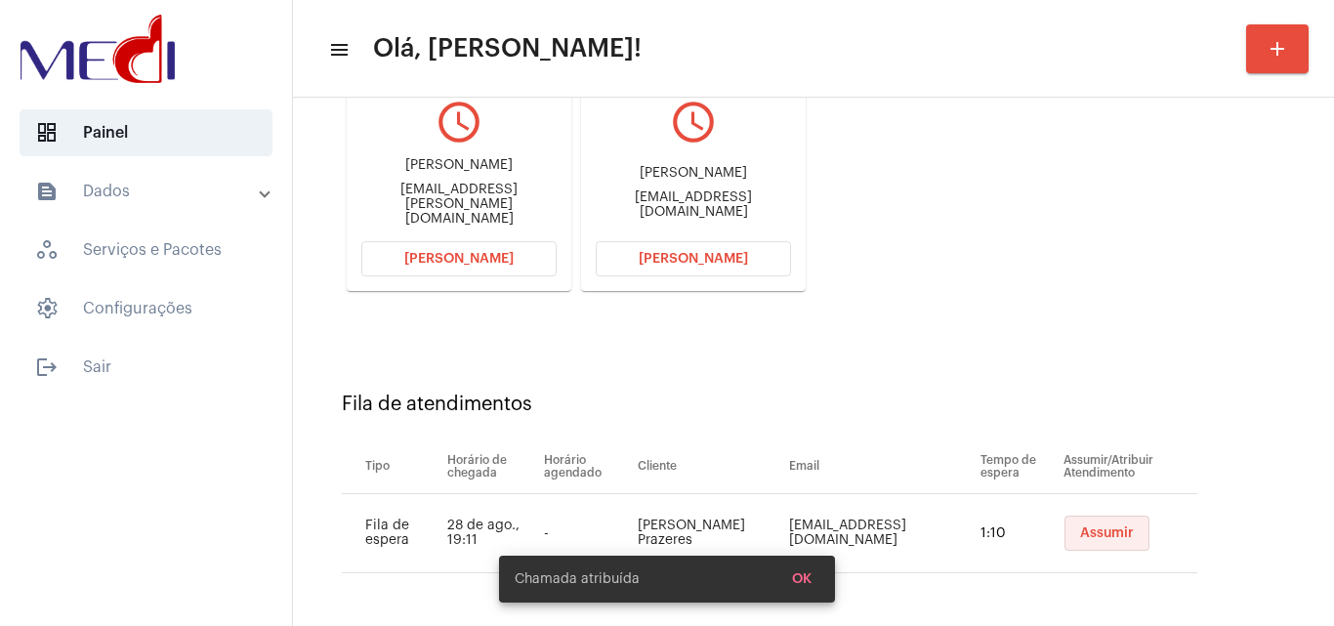
click at [1085, 536] on span "Assumir" at bounding box center [1107, 533] width 54 height 14
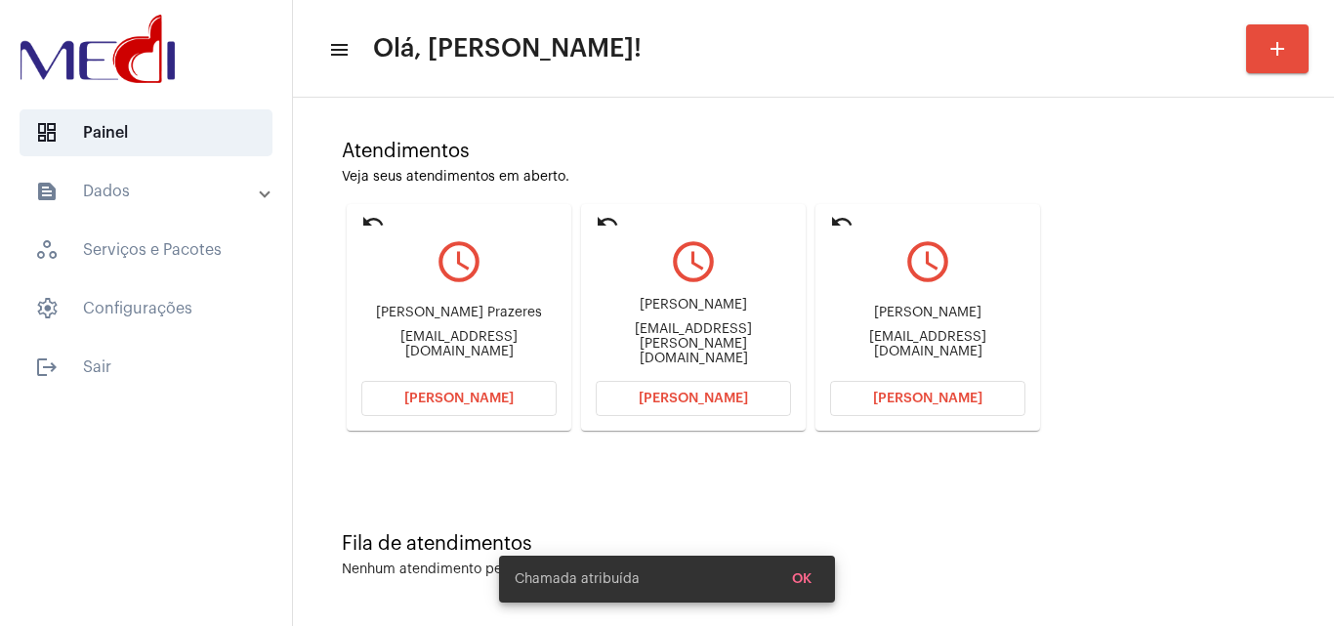
scroll to position [138, 0]
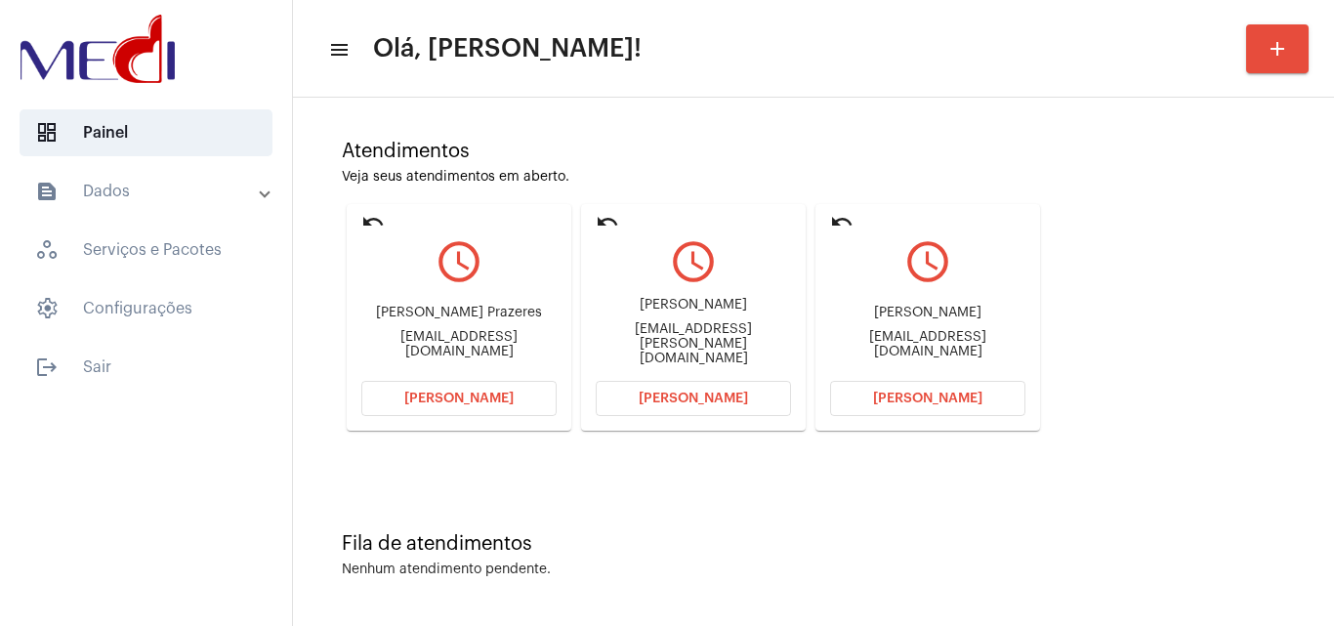
drag, startPoint x: 882, startPoint y: 319, endPoint x: 955, endPoint y: 319, distance: 73.3
click at [955, 319] on div "[PERSON_NAME]" at bounding box center [927, 313] width 195 height 15
copy div "[PERSON_NAME]"
click at [956, 389] on button "[PERSON_NAME]" at bounding box center [927, 398] width 195 height 35
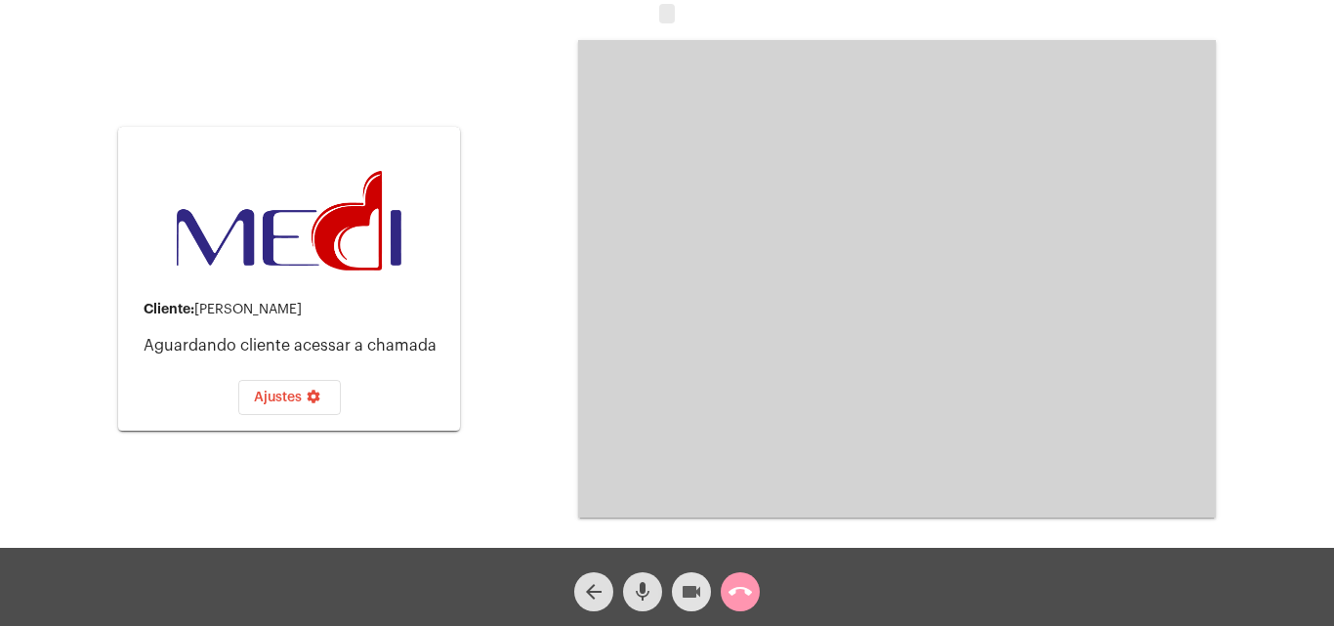
click at [693, 583] on mat-icon "videocam" at bounding box center [691, 591] width 23 height 23
click at [638, 586] on mat-icon "mic" at bounding box center [642, 591] width 23 height 23
click at [644, 598] on mat-icon "mic_off" at bounding box center [642, 591] width 23 height 23
click at [689, 598] on mat-icon "videocam_off" at bounding box center [691, 591] width 23 height 23
click at [735, 589] on mat-icon "call_end" at bounding box center [740, 591] width 23 height 23
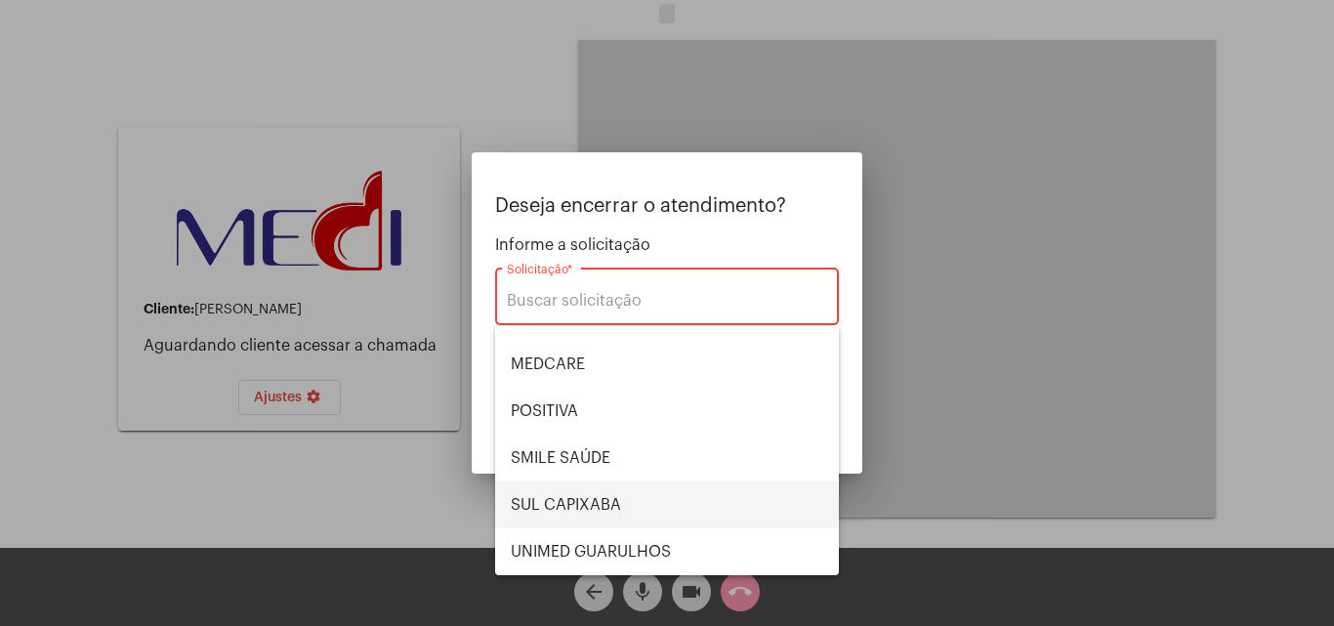
scroll to position [219, 0]
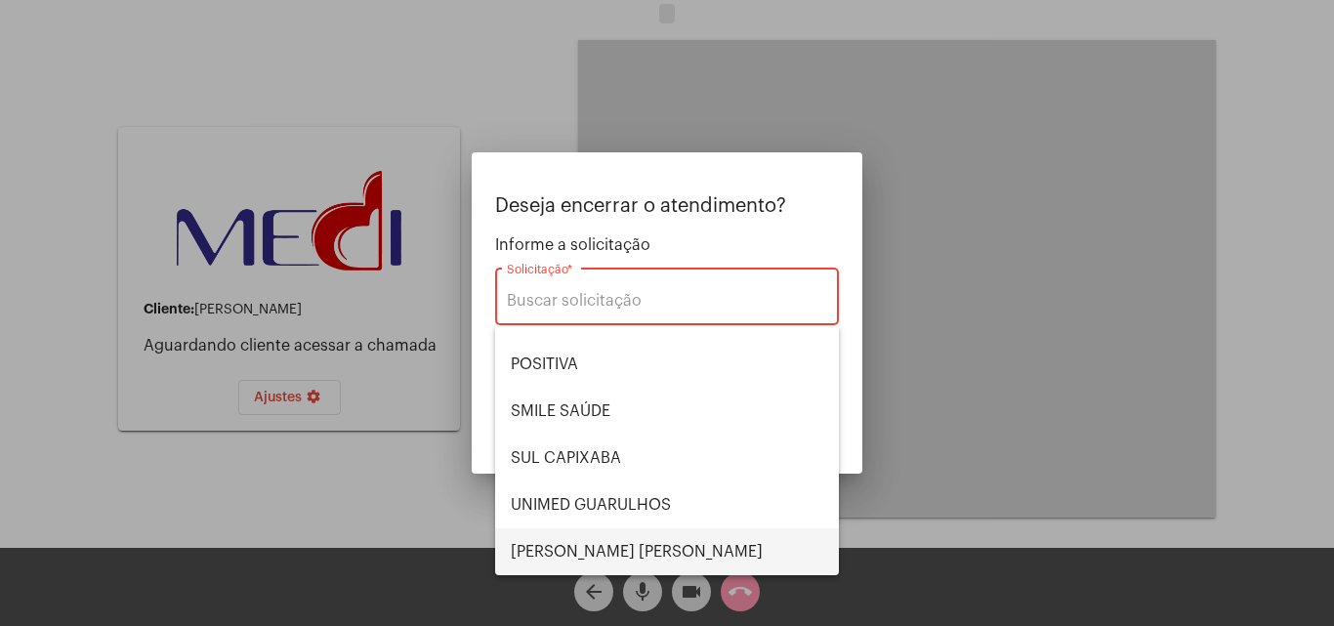
click at [607, 544] on span "[PERSON_NAME] [PERSON_NAME]" at bounding box center [667, 551] width 313 height 47
type input "[PERSON_NAME] [PERSON_NAME]"
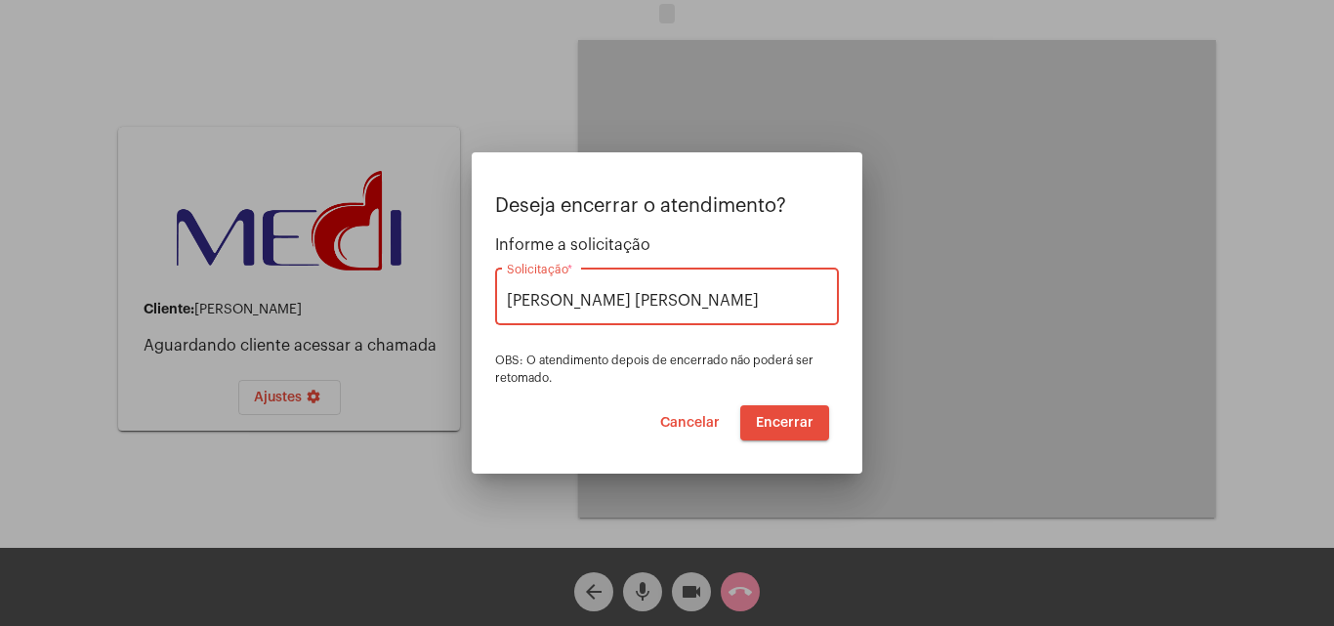
click at [789, 423] on span "Encerrar" at bounding box center [785, 423] width 58 height 14
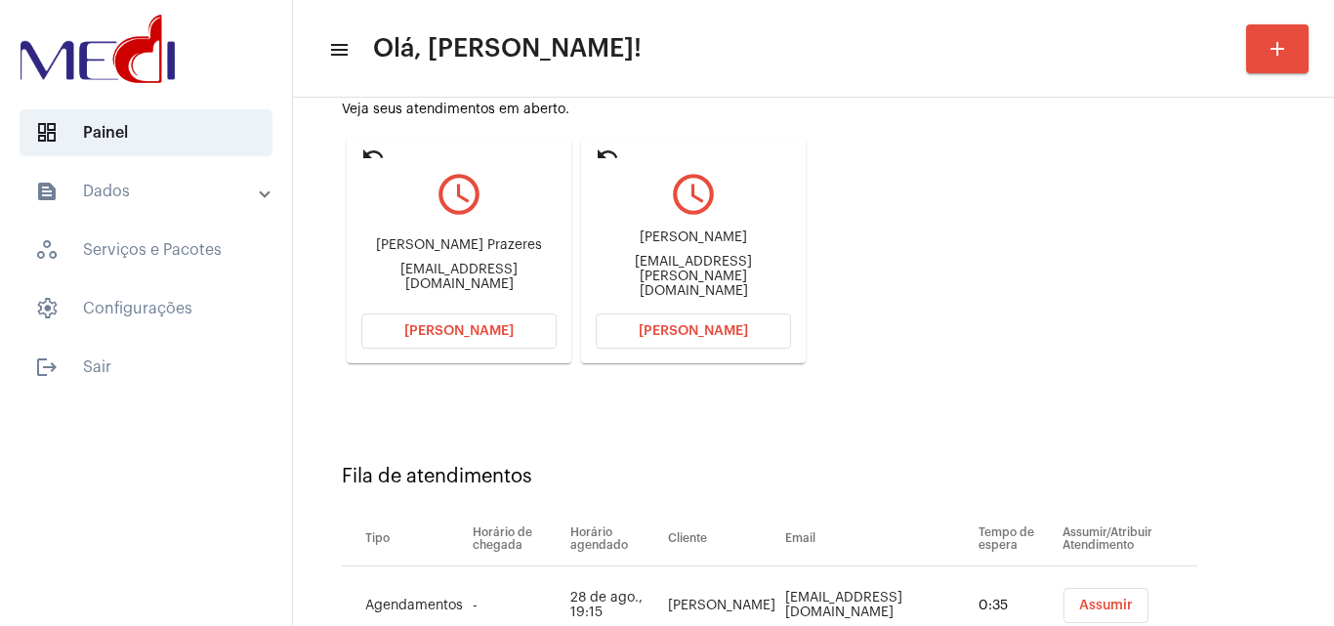
scroll to position [277, 0]
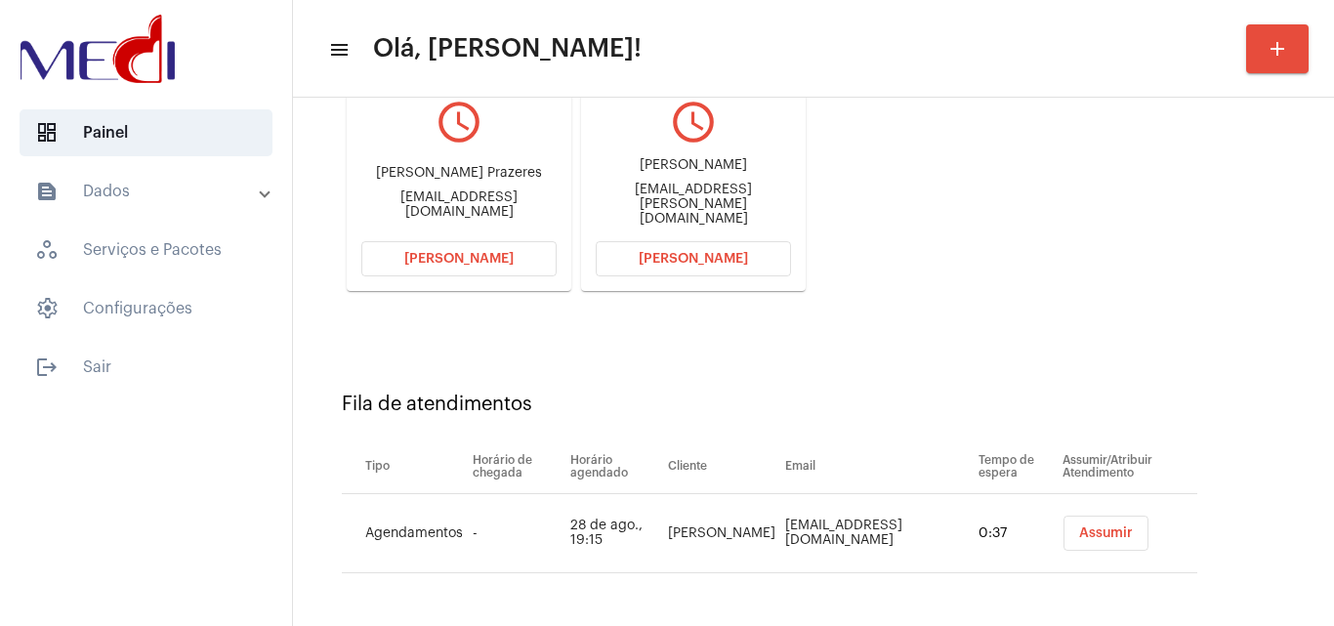
click at [1079, 537] on span "Assumir" at bounding box center [1106, 533] width 54 height 14
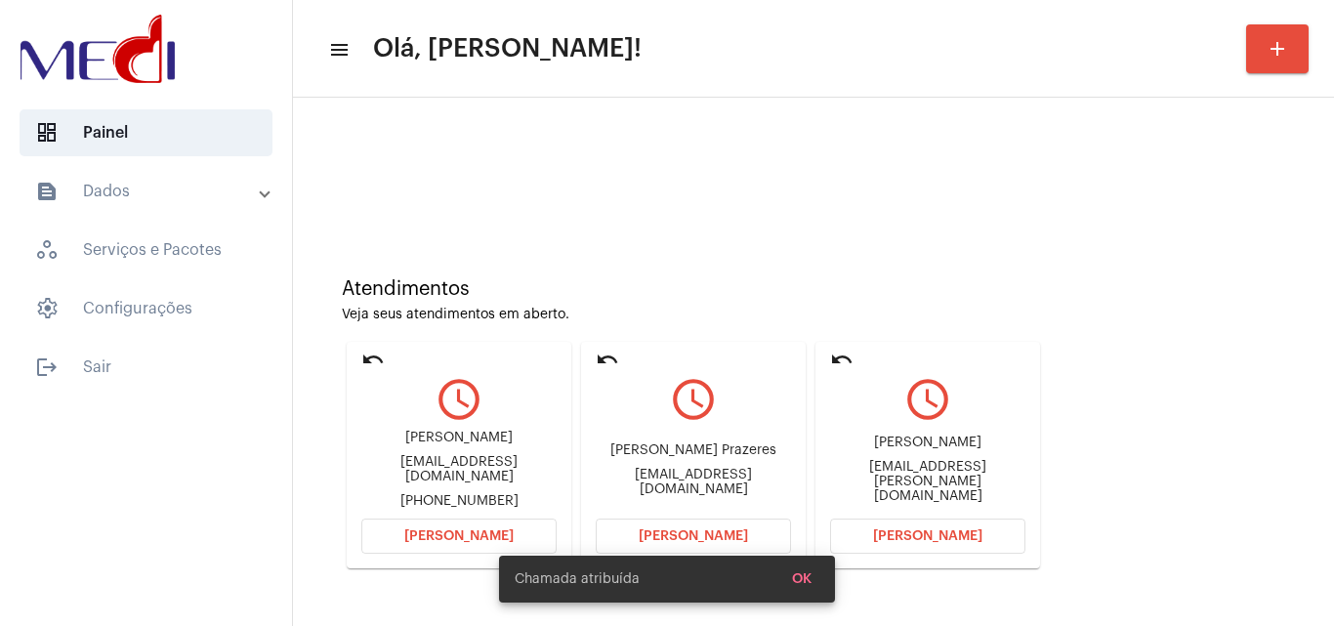
scroll to position [138, 0]
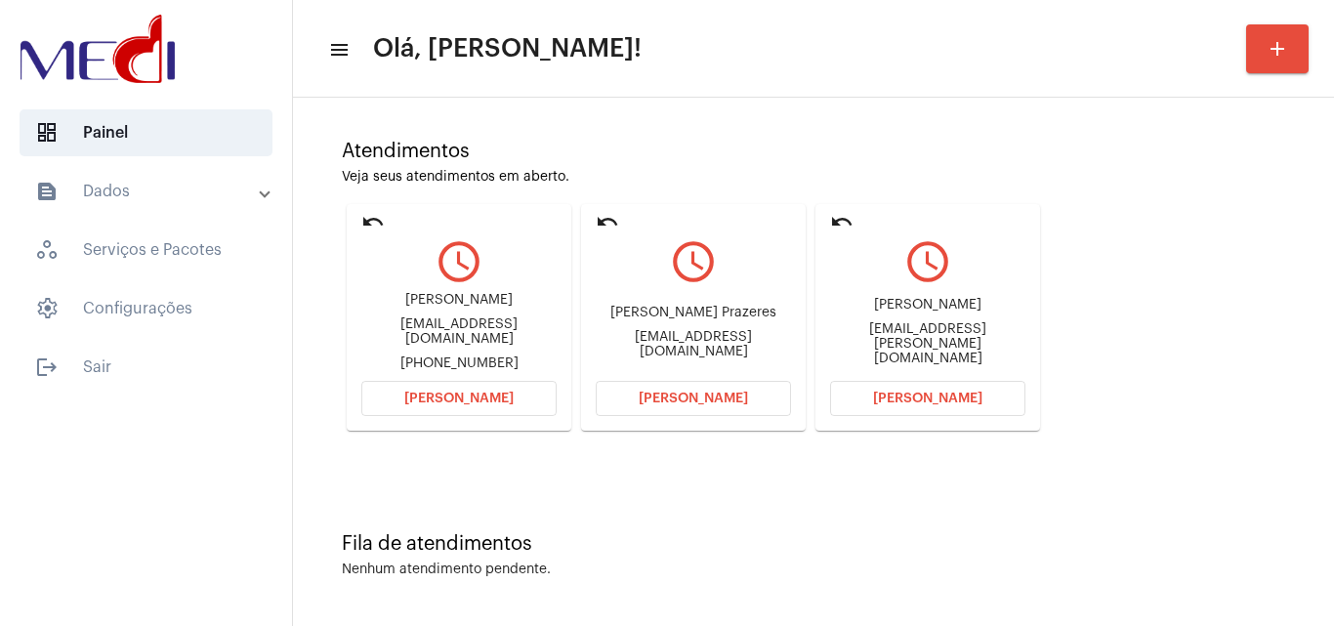
drag, startPoint x: 410, startPoint y: 310, endPoint x: 509, endPoint y: 310, distance: 98.6
click at [509, 308] on div "[PERSON_NAME]" at bounding box center [458, 300] width 195 height 15
copy div "[PERSON_NAME]"
drag, startPoint x: 425, startPoint y: 355, endPoint x: 541, endPoint y: 360, distance: 116.4
click at [541, 360] on div "[PHONE_NUMBER]" at bounding box center [458, 363] width 195 height 15
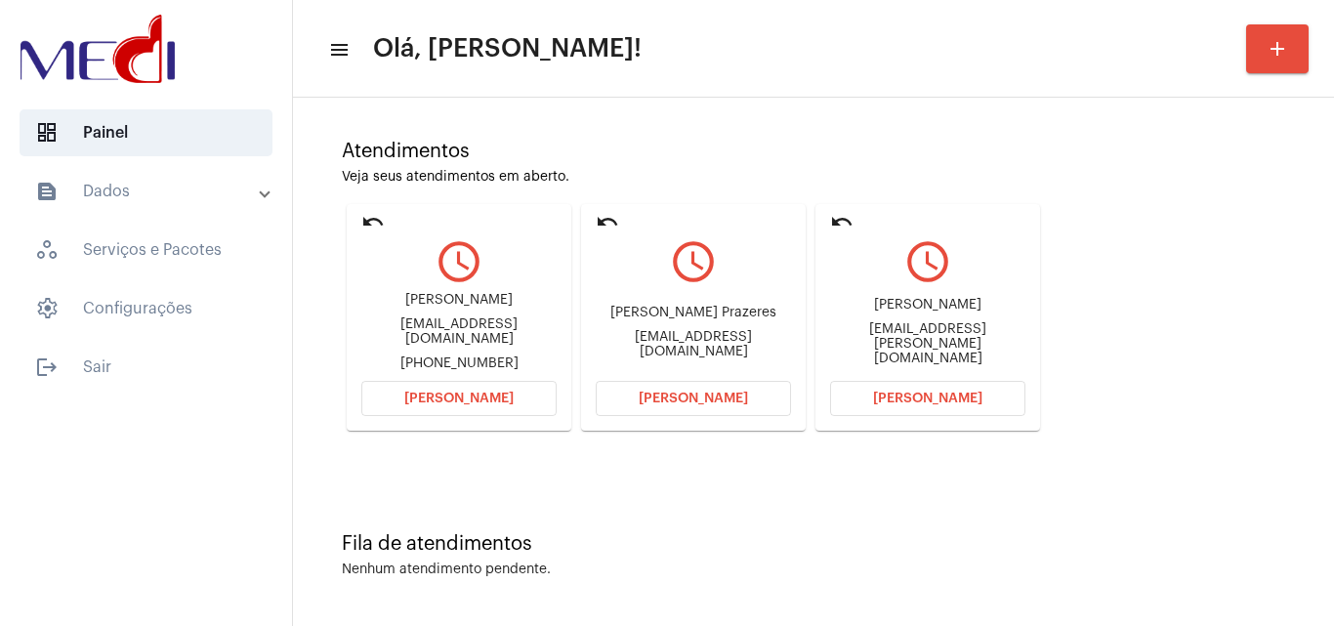
copy div "19990039938"
click at [514, 398] on button "[PERSON_NAME]" at bounding box center [458, 398] width 195 height 35
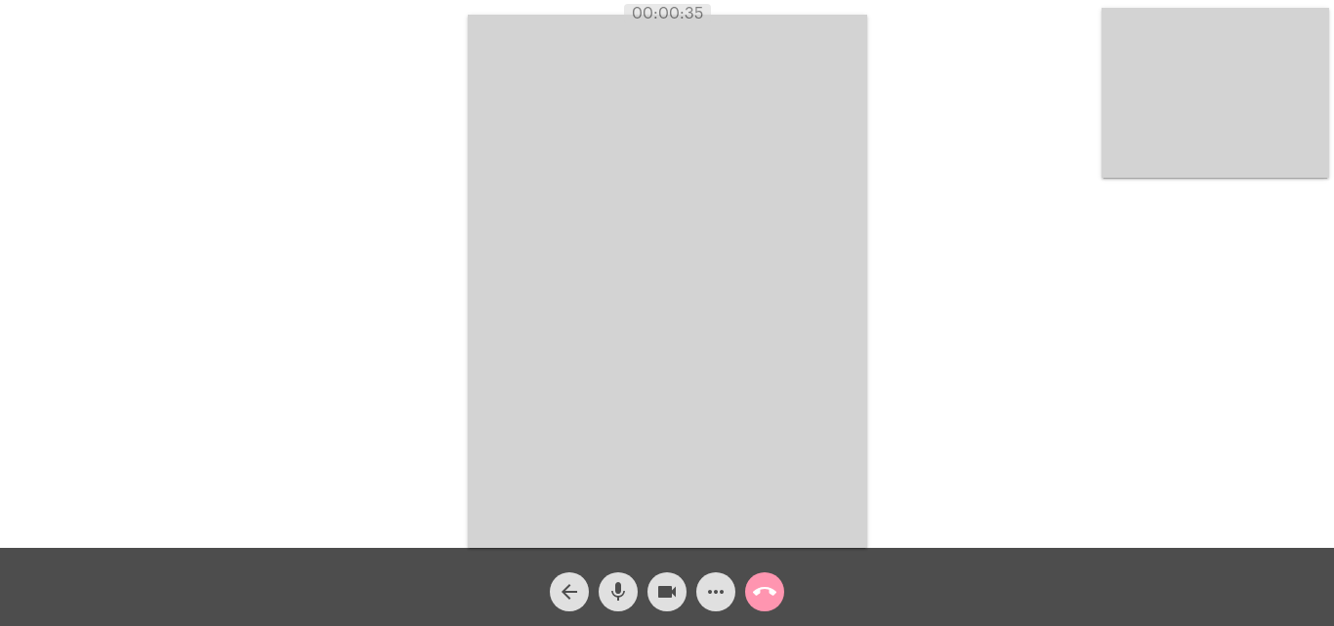
click at [768, 583] on mat-icon "call_end" at bounding box center [764, 591] width 23 height 23
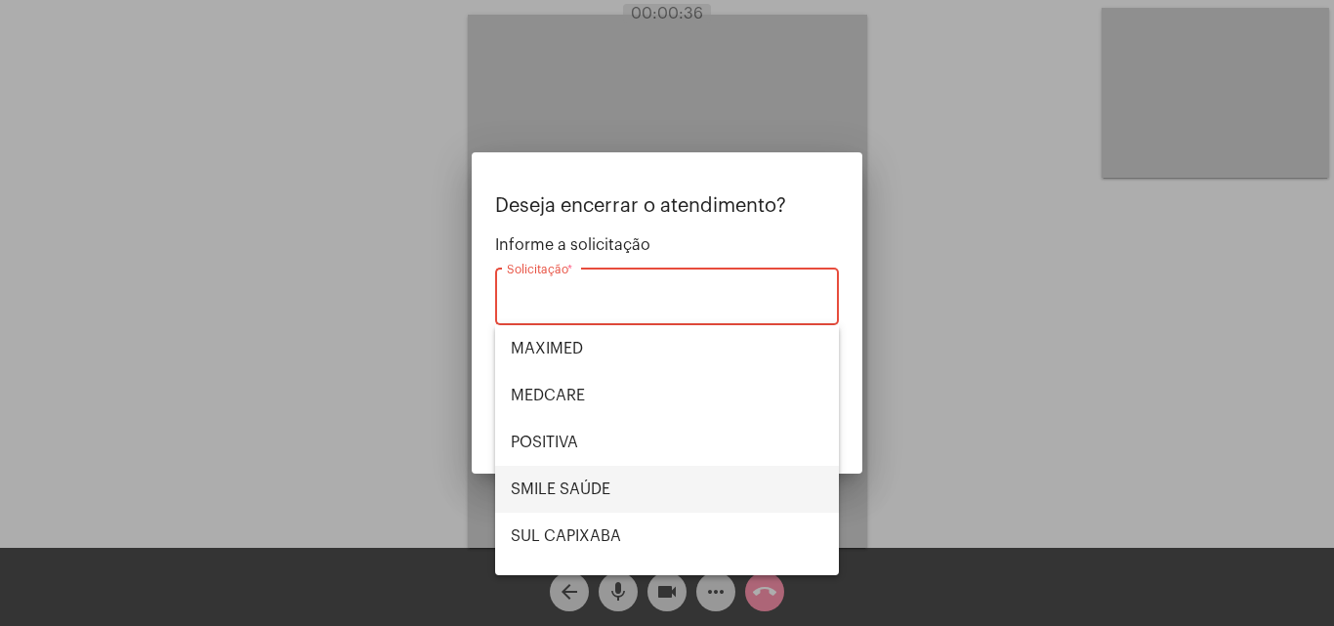
scroll to position [219, 0]
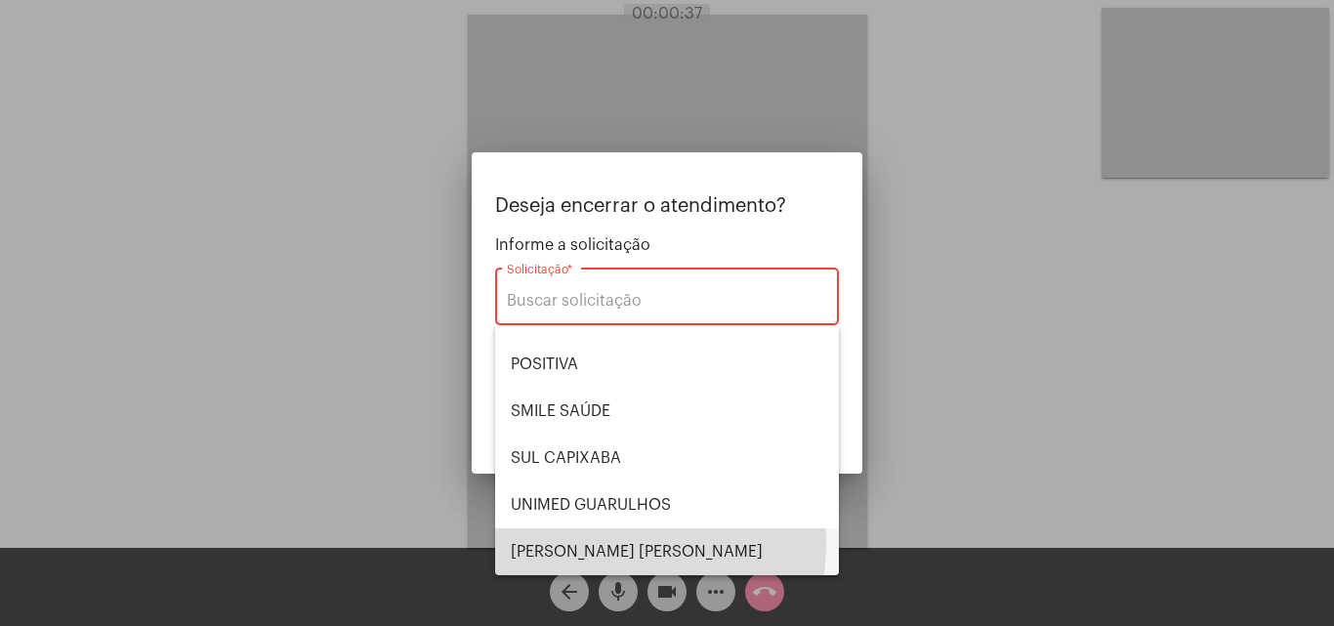
click at [597, 544] on span "[PERSON_NAME] [PERSON_NAME]" at bounding box center [667, 551] width 313 height 47
type input "[PERSON_NAME] [PERSON_NAME]"
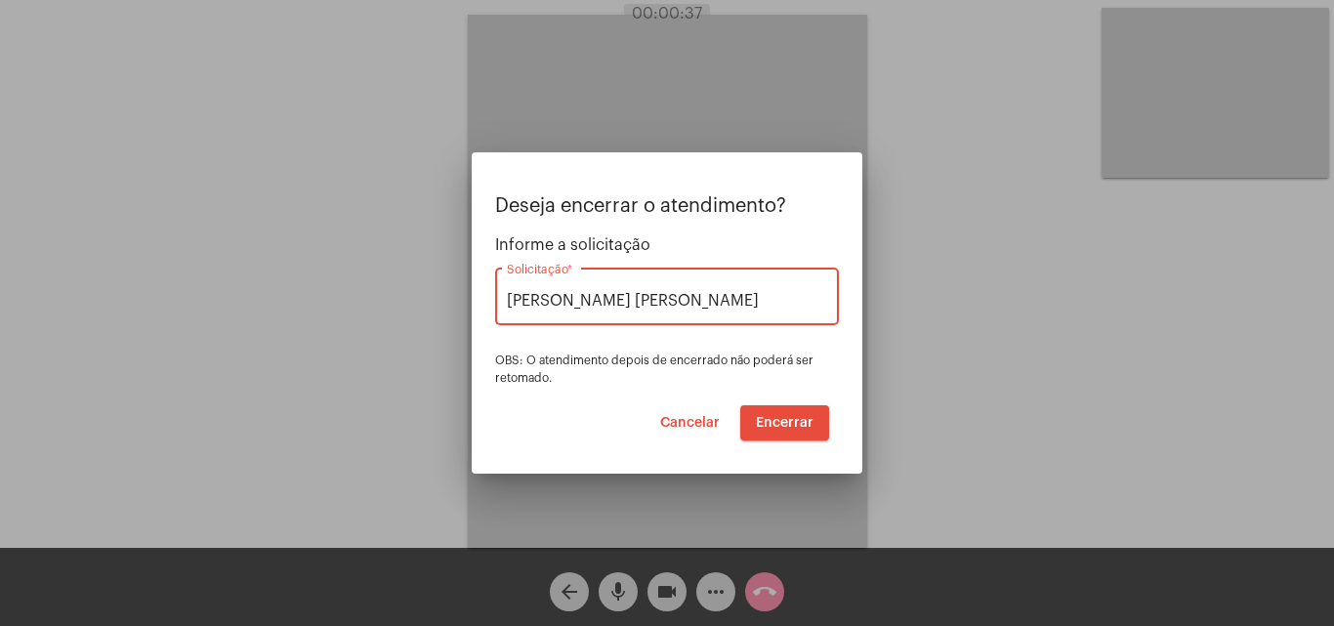
click at [764, 422] on span "Encerrar" at bounding box center [785, 423] width 58 height 14
click at [766, 424] on span "Encerrar" at bounding box center [785, 423] width 58 height 14
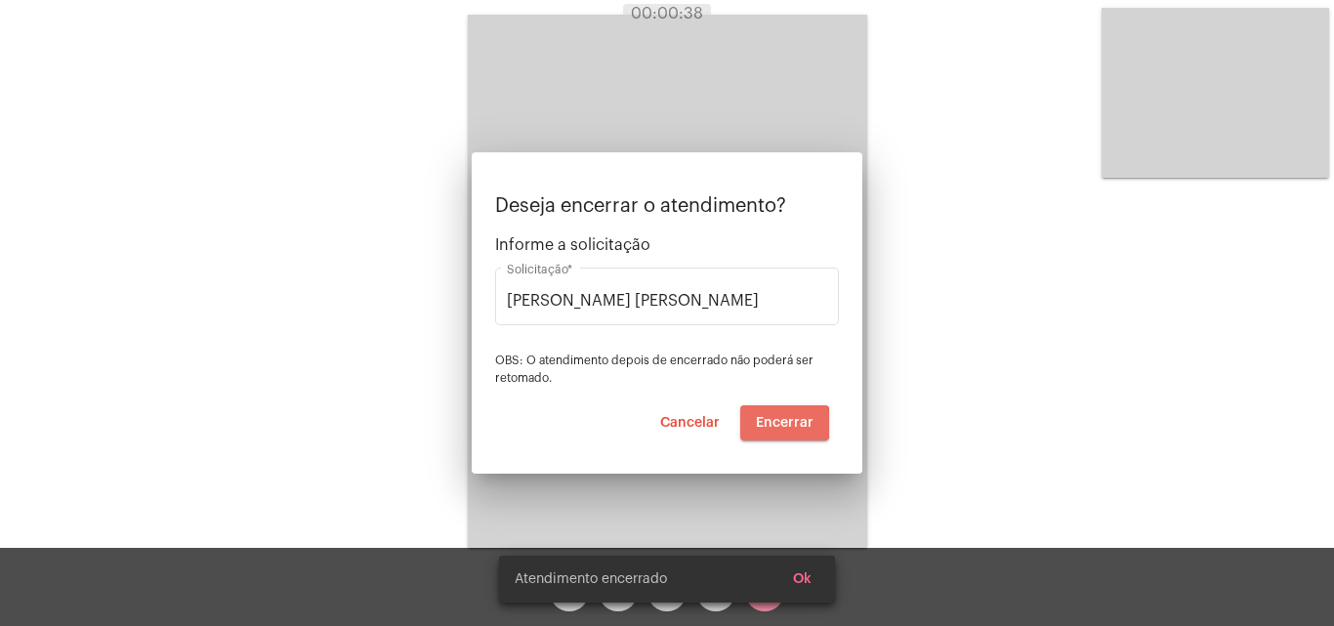
click at [771, 427] on span "Encerrar" at bounding box center [785, 423] width 58 height 14
click at [772, 427] on video at bounding box center [667, 281] width 399 height 533
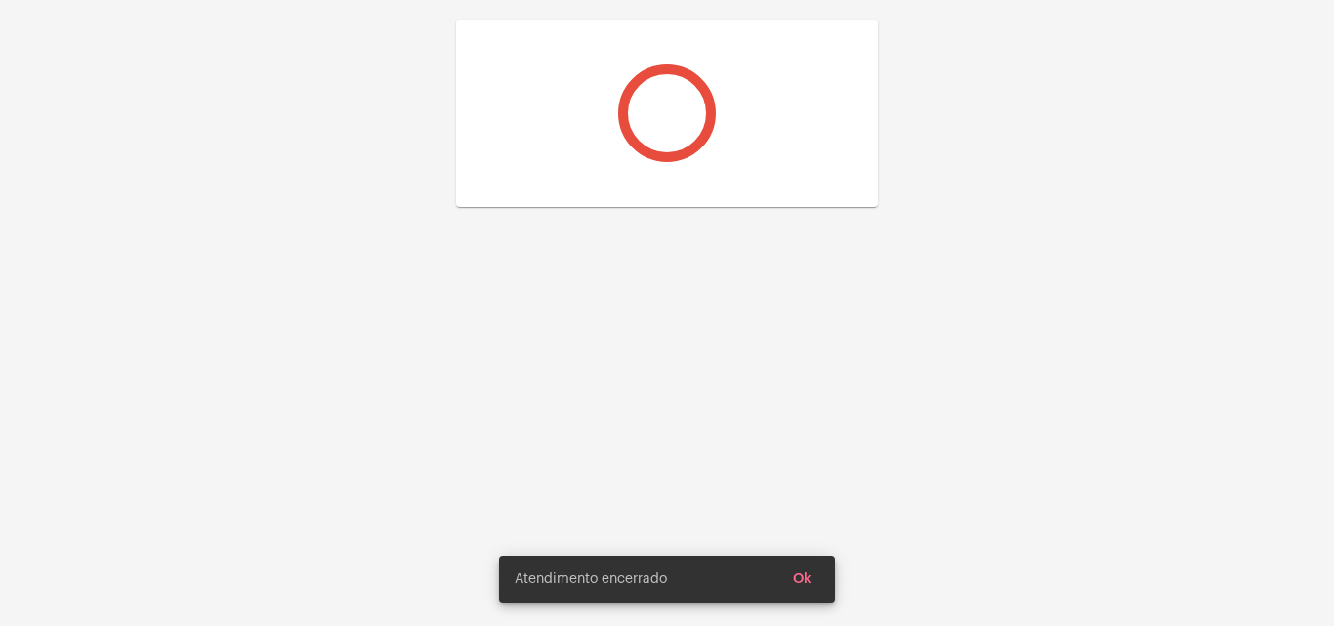
click at [772, 426] on div at bounding box center [667, 313] width 1334 height 626
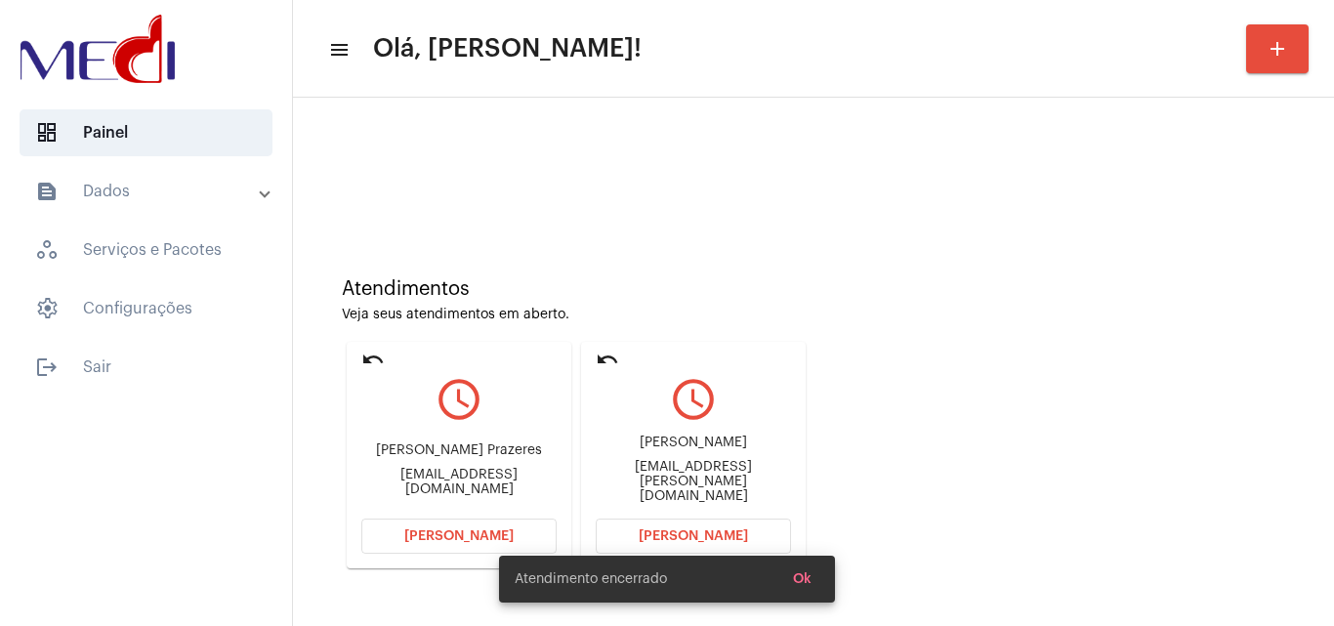
click at [930, 246] on div "Atendimentos Veja seus atendimentos em aberto. undo query_builder [PERSON_NAME]…" at bounding box center [814, 416] width 1022 height 393
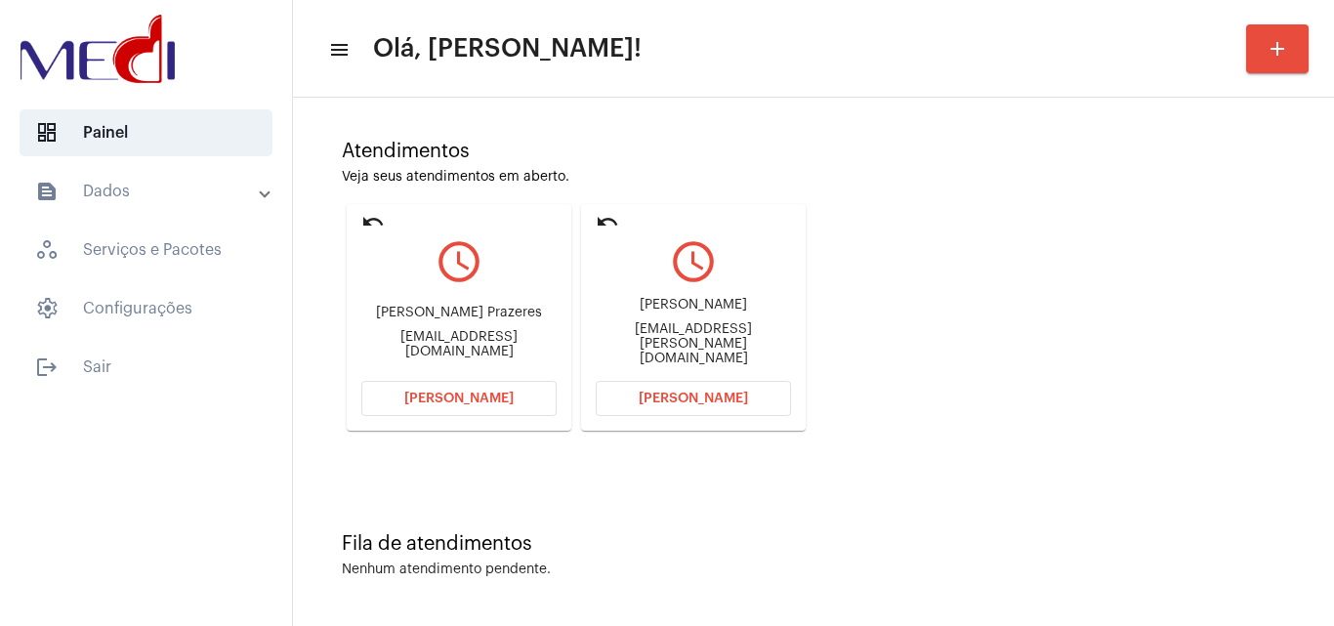
click at [595, 336] on mat-card "undo query_builder Lucas [EMAIL_ADDRESS][PERSON_NAME][DOMAIN_NAME] [PERSON_NAME]" at bounding box center [693, 317] width 225 height 227
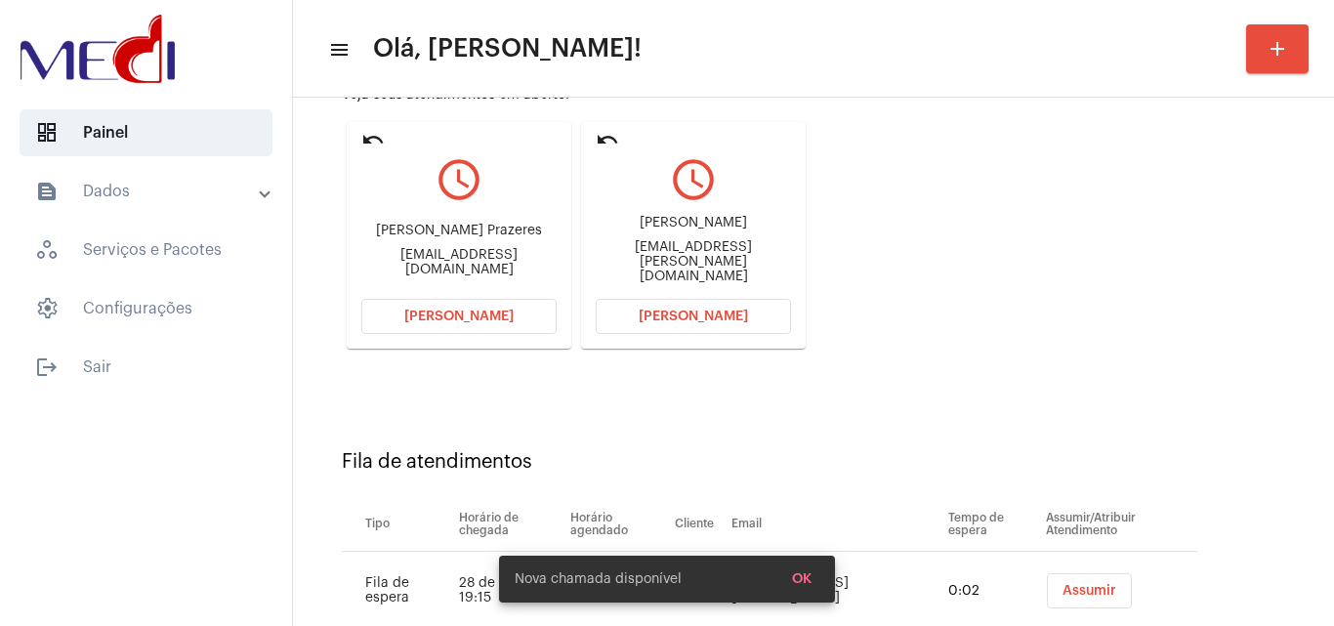
scroll to position [277, 0]
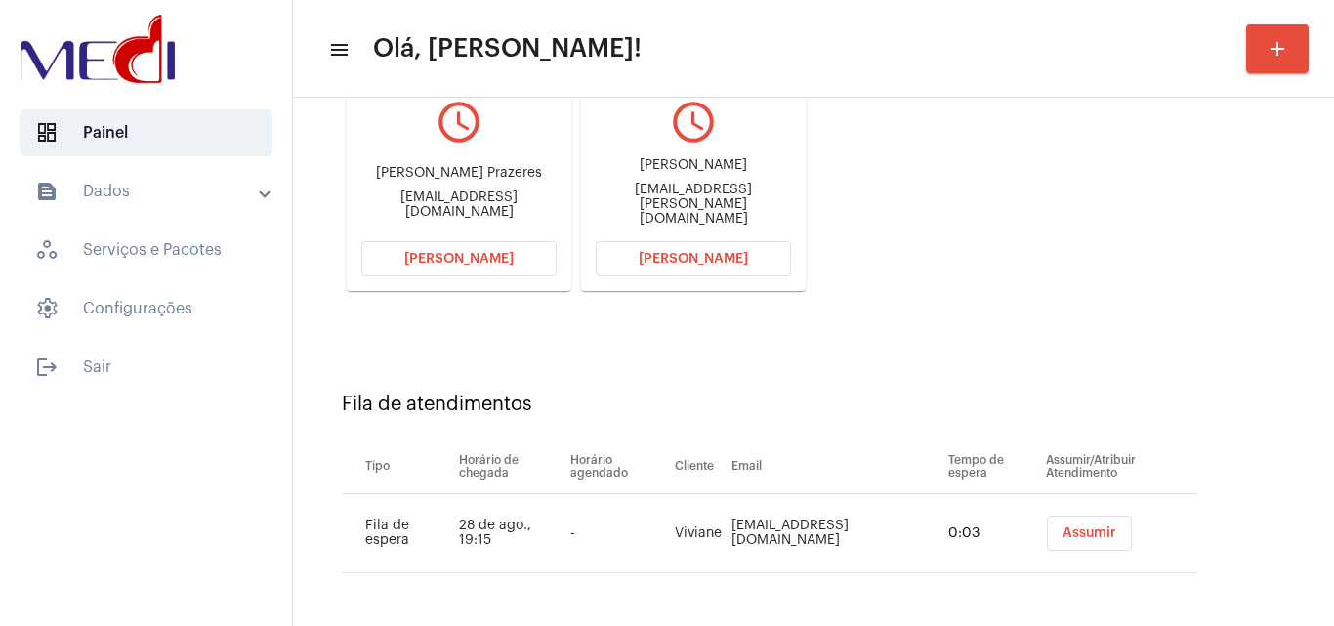
click at [1047, 533] on button "Assumir" at bounding box center [1089, 533] width 85 height 35
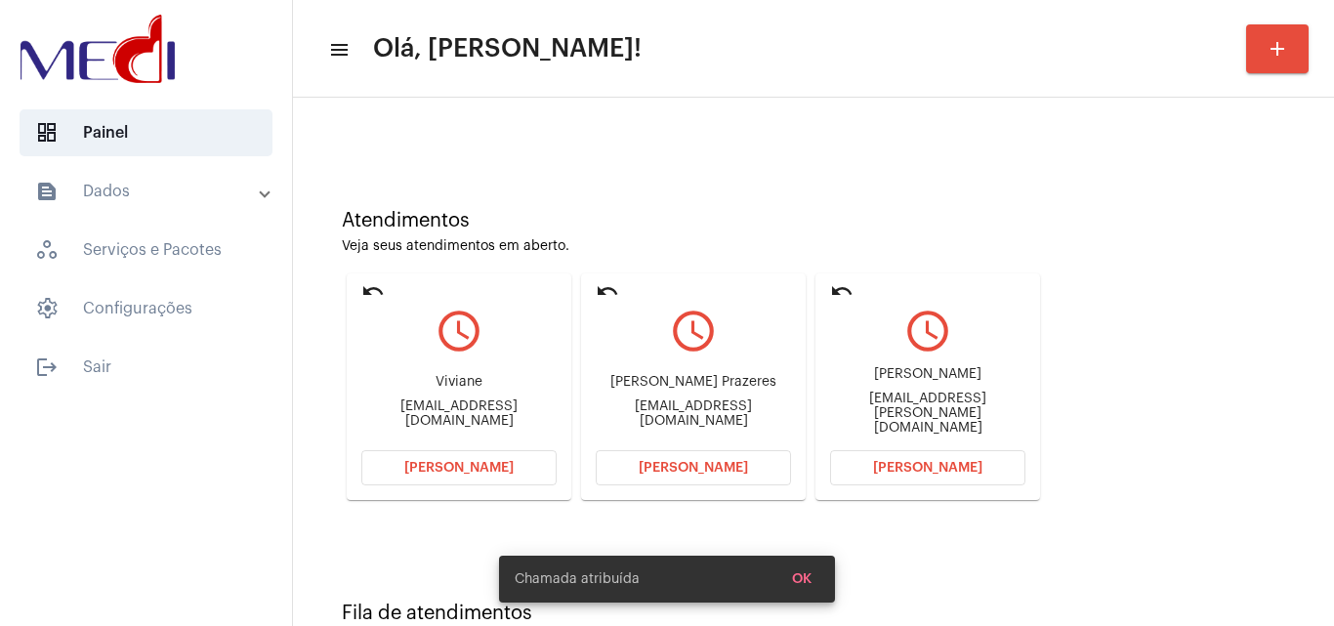
scroll to position [138, 0]
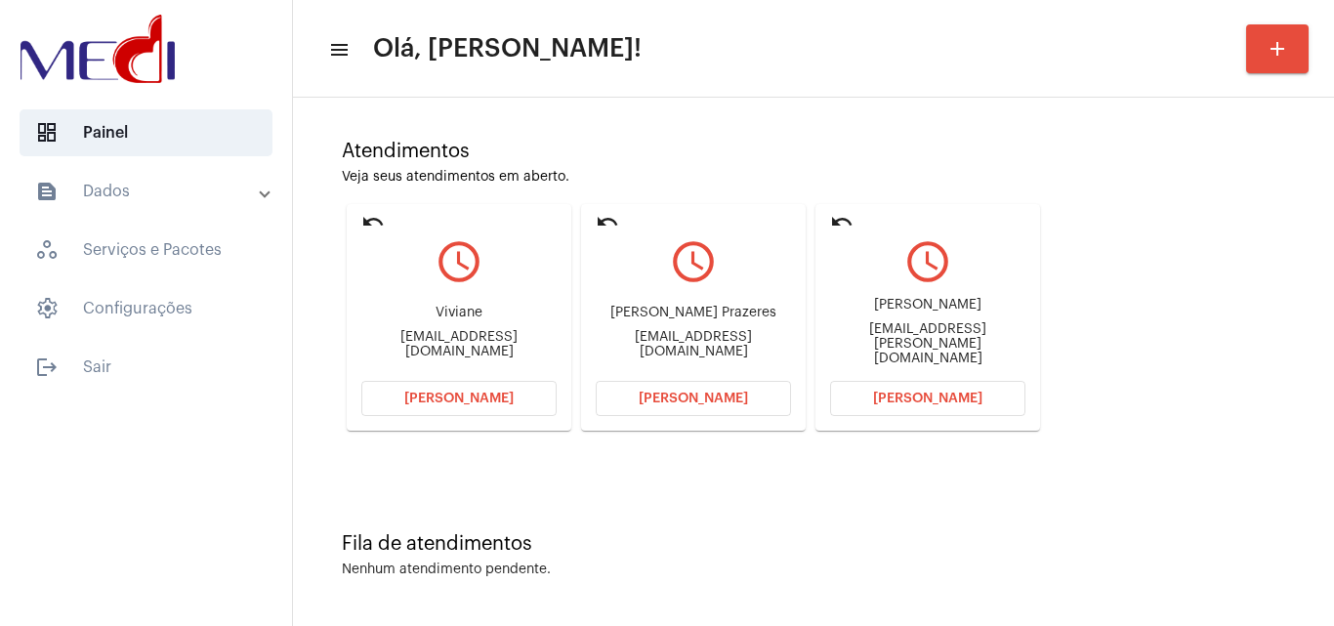
click at [902, 408] on button "[PERSON_NAME]" at bounding box center [927, 398] width 195 height 35
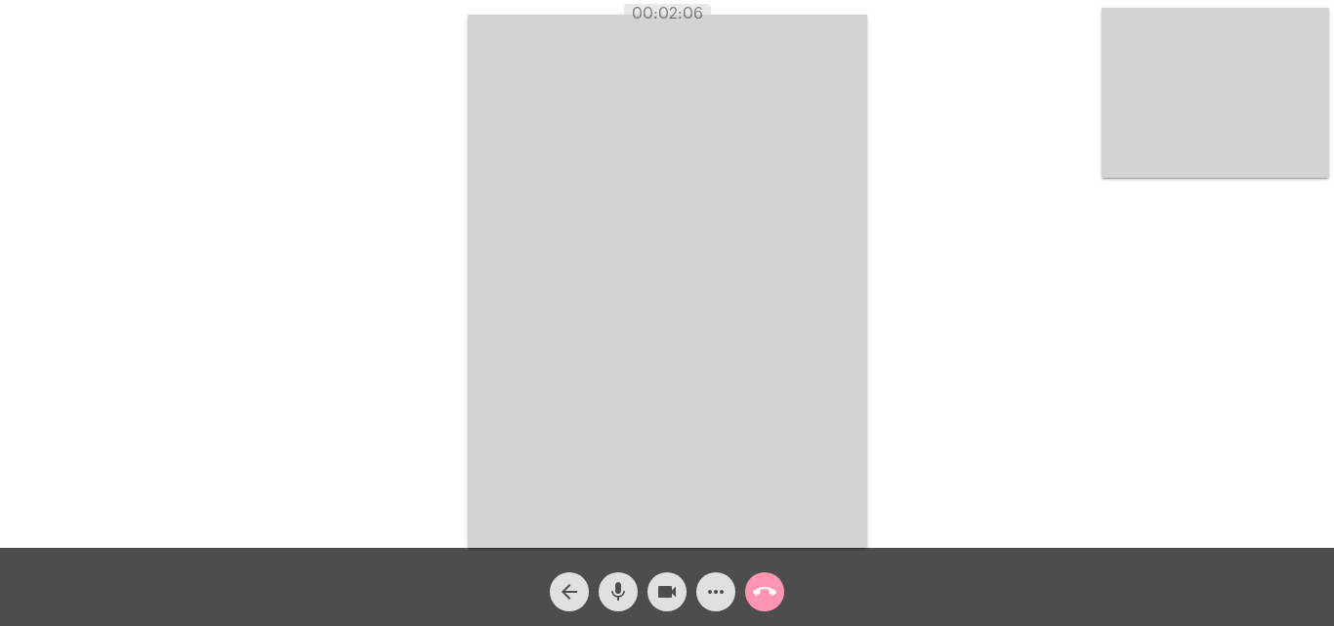
click at [766, 594] on mat-icon "call_end" at bounding box center [764, 591] width 23 height 23
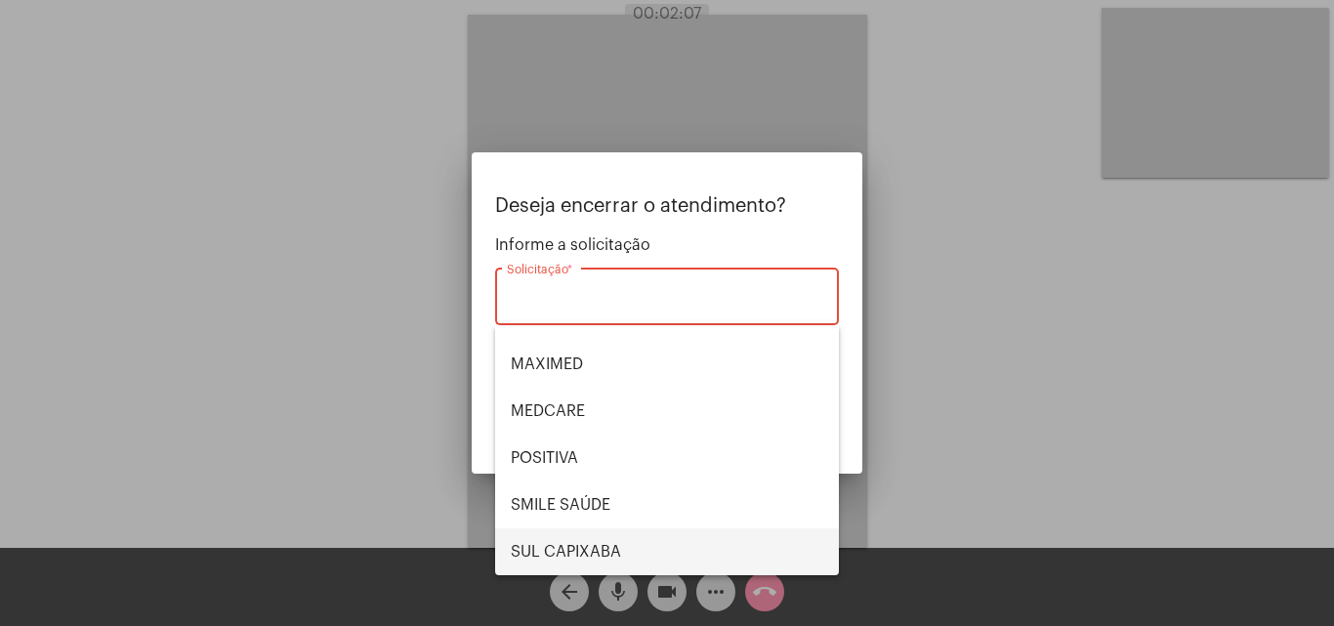
scroll to position [219, 0]
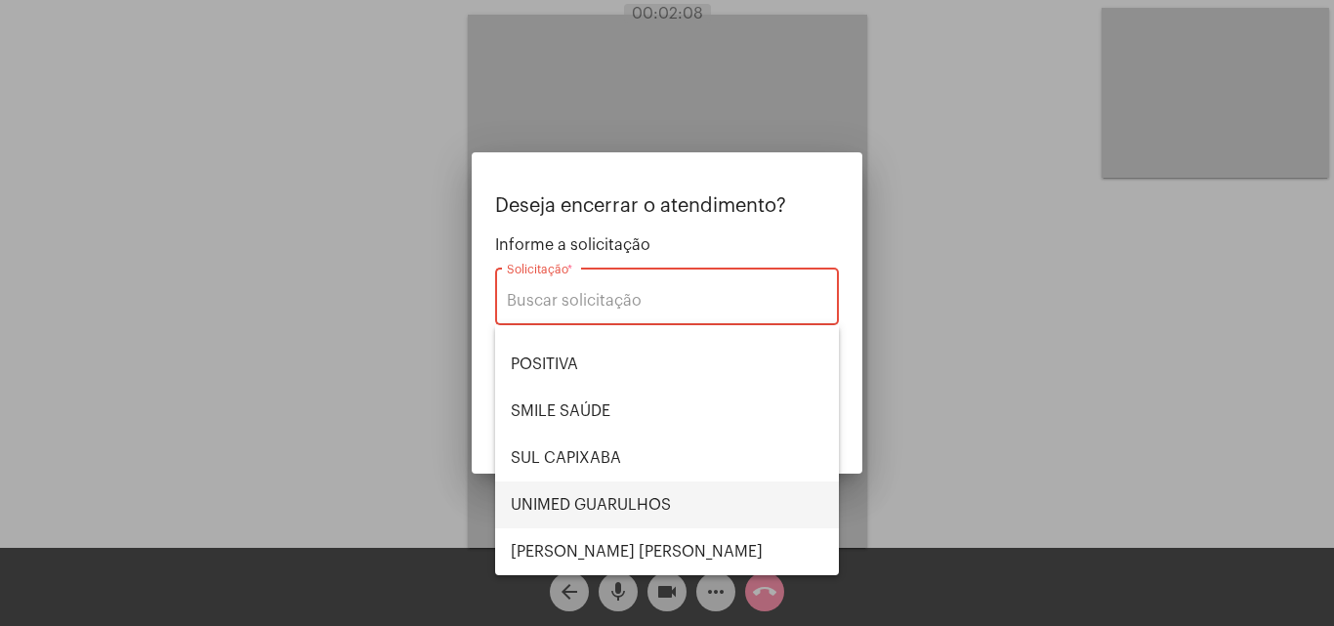
click at [649, 522] on span "UNIMED GUARULHOS" at bounding box center [667, 505] width 313 height 47
type input "UNIMED GUARULHOS"
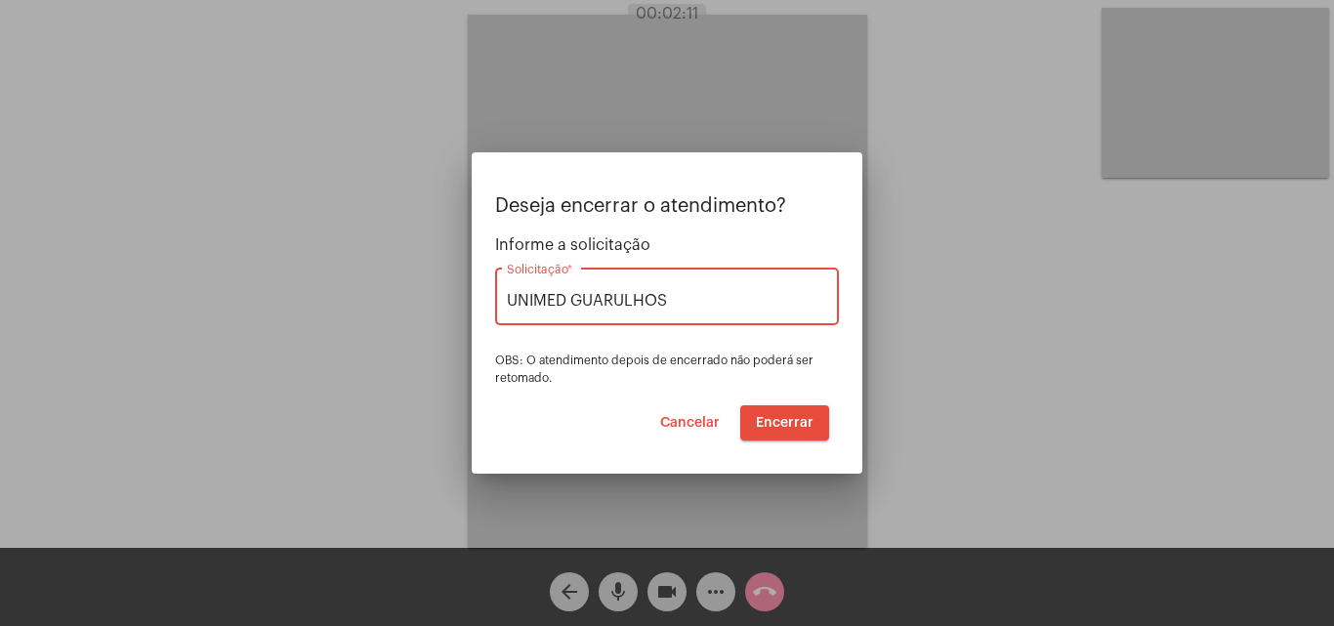
click at [775, 426] on span "Encerrar" at bounding box center [785, 423] width 58 height 14
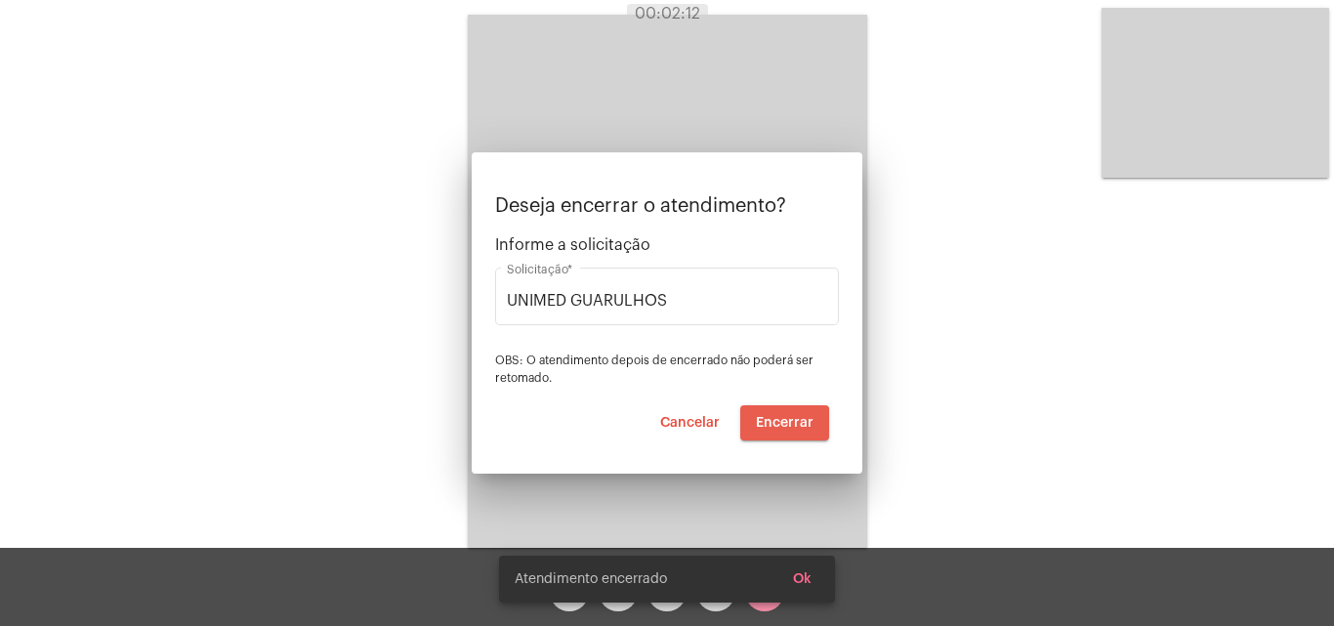
click at [775, 426] on video at bounding box center [667, 281] width 399 height 533
click at [775, 426] on div "Acessando Câmera e Microfone..." at bounding box center [667, 279] width 1330 height 548
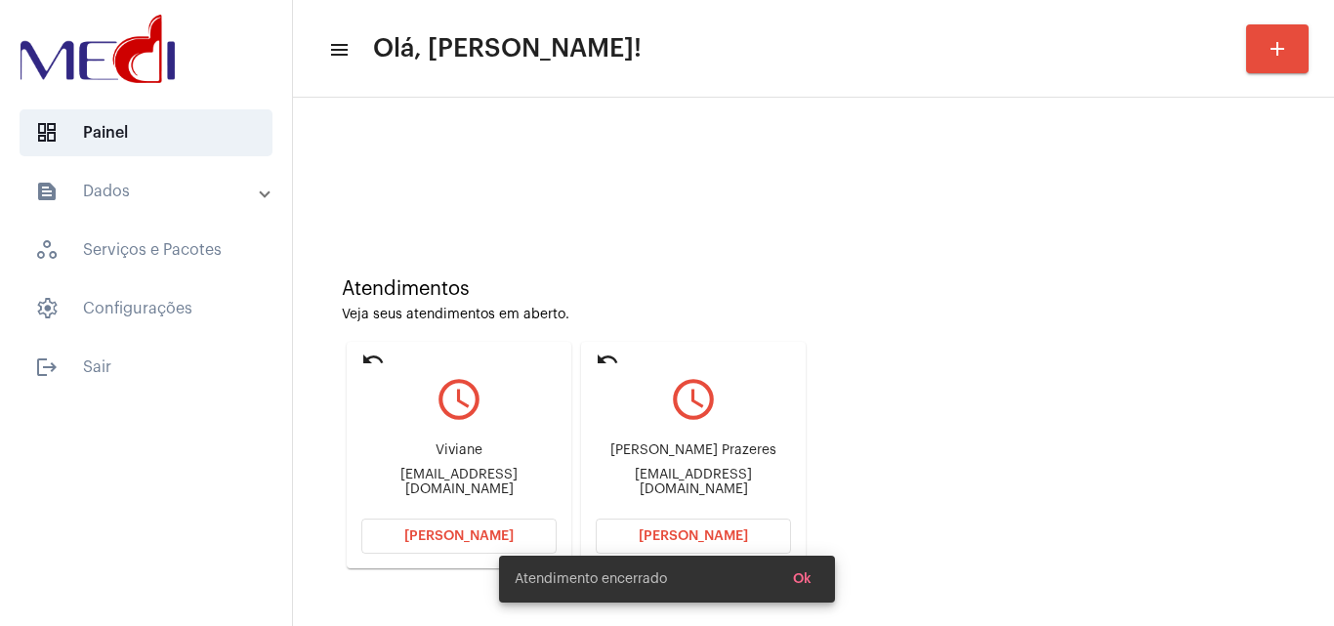
click at [677, 285] on div "Atendimentos" at bounding box center [813, 288] width 943 height 21
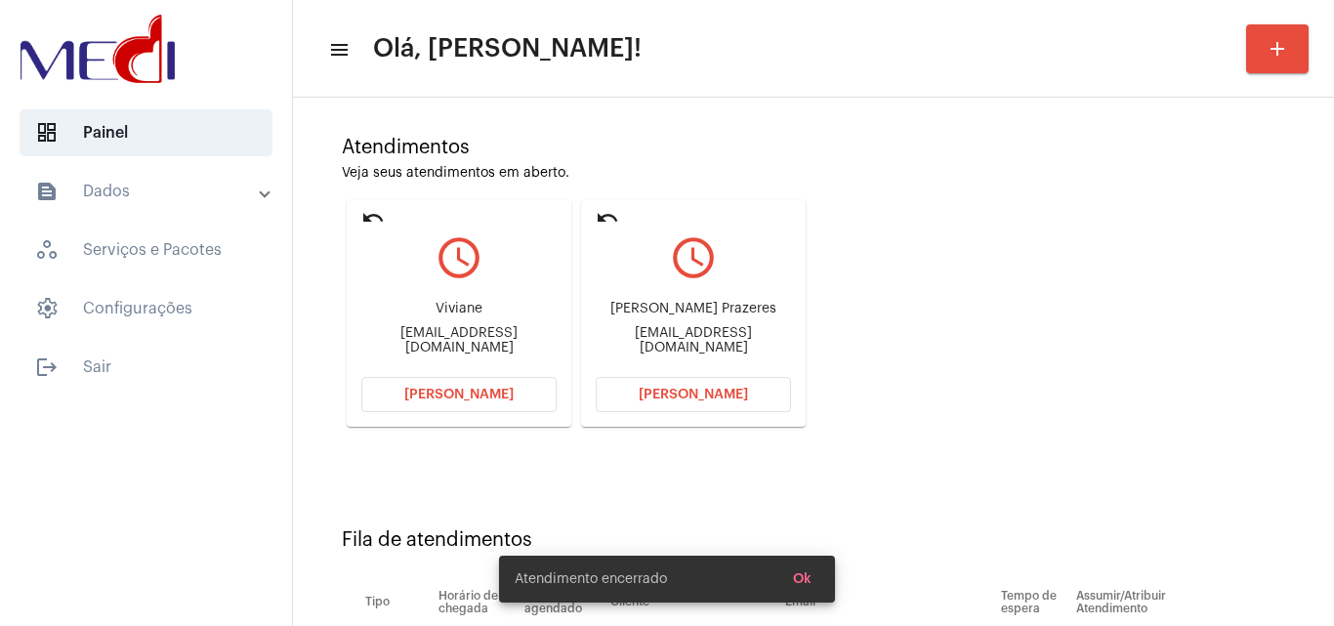
scroll to position [277, 0]
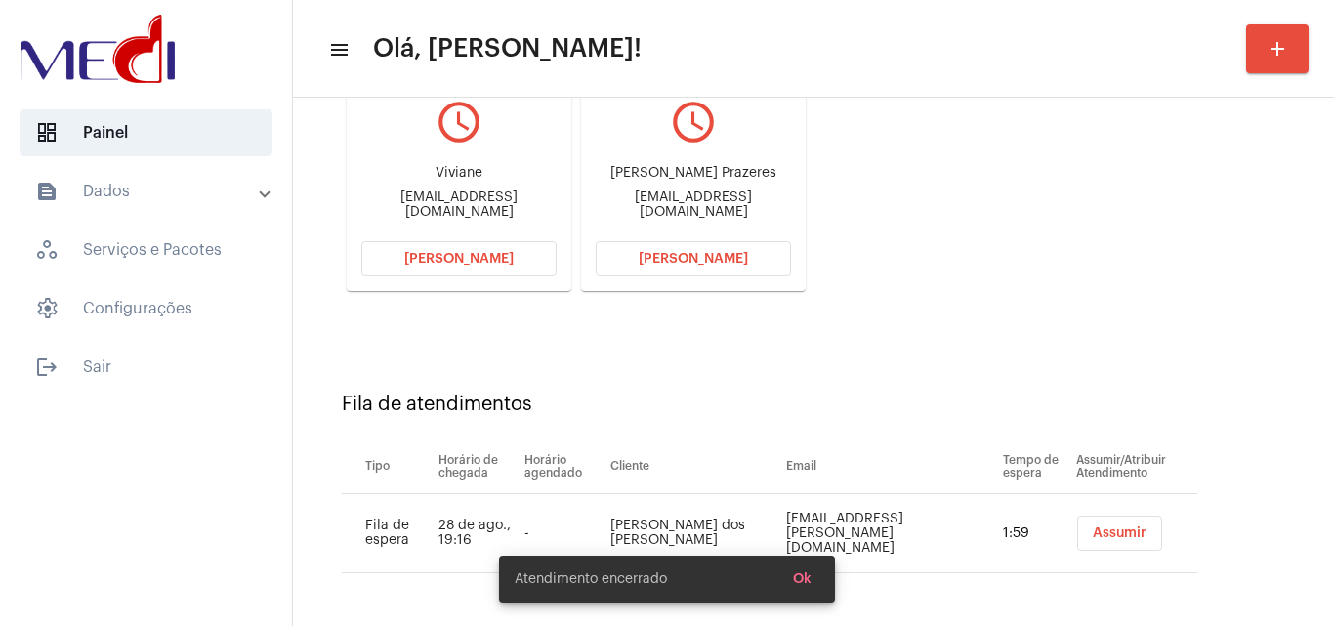
click at [1093, 530] on span "Assumir" at bounding box center [1120, 533] width 54 height 14
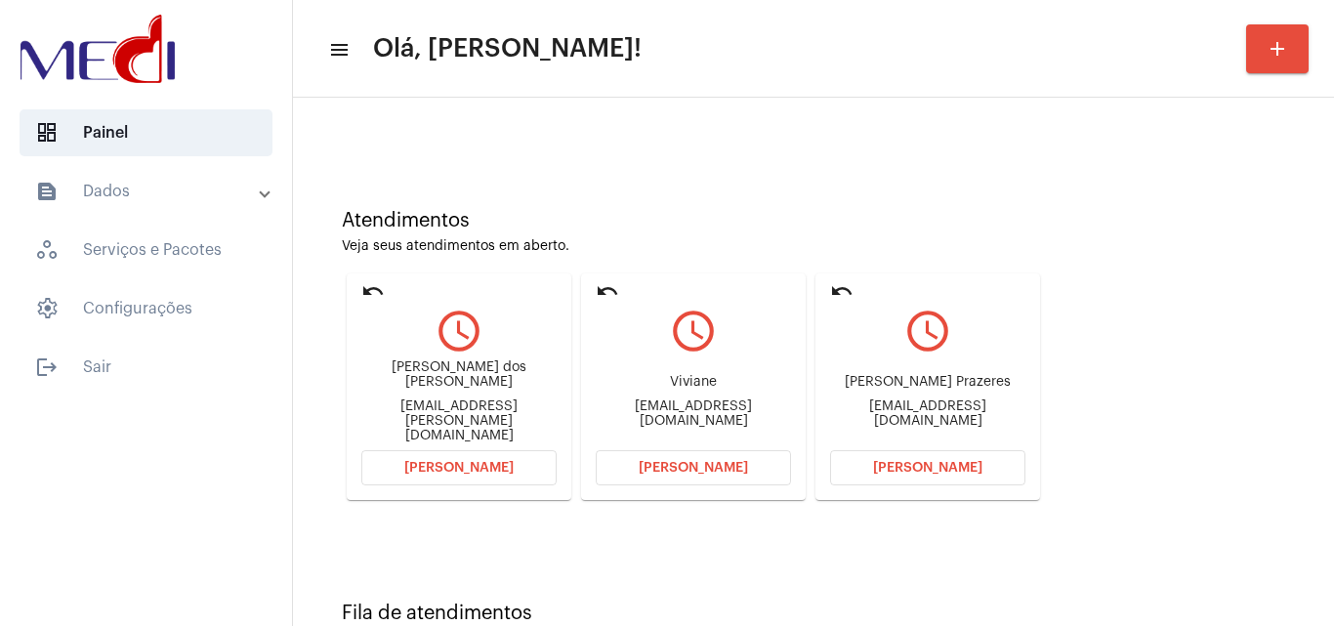
scroll to position [138, 0]
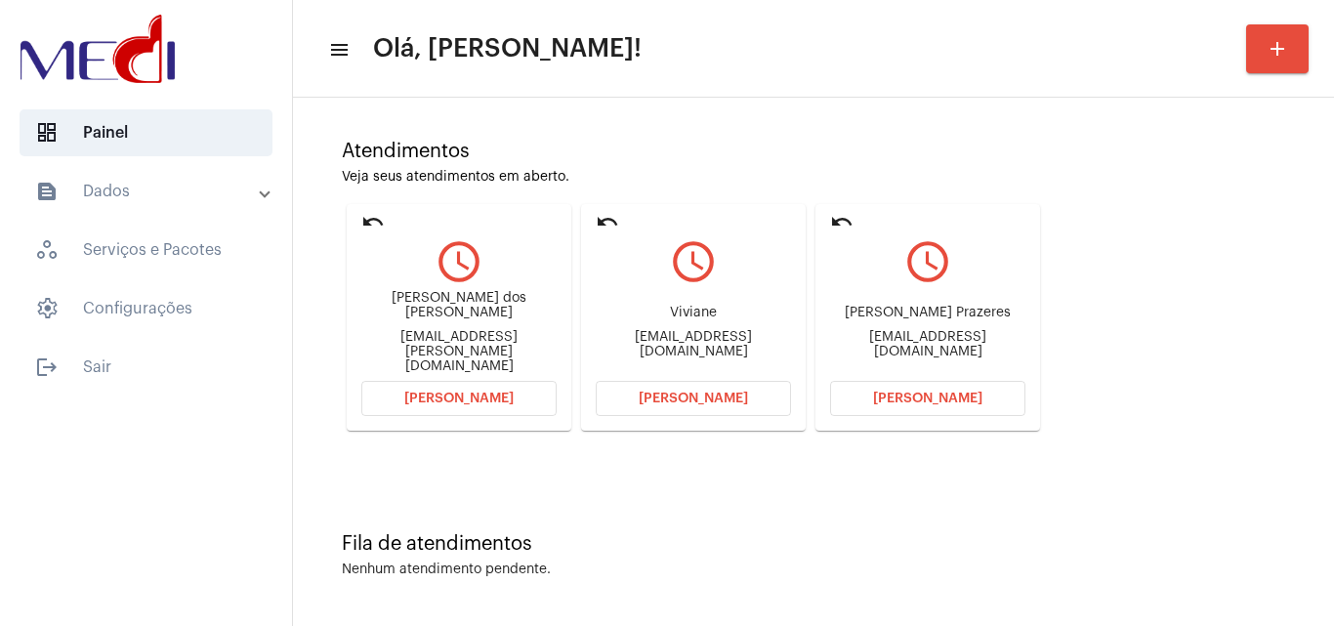
drag, startPoint x: 363, startPoint y: 322, endPoint x: 515, endPoint y: 319, distance: 151.4
click at [515, 319] on div "[PERSON_NAME] dos [PERSON_NAME]" at bounding box center [458, 305] width 195 height 29
copy div "[PERSON_NAME] dos [PERSON_NAME]"
click at [451, 404] on span "[PERSON_NAME]" at bounding box center [458, 399] width 109 height 14
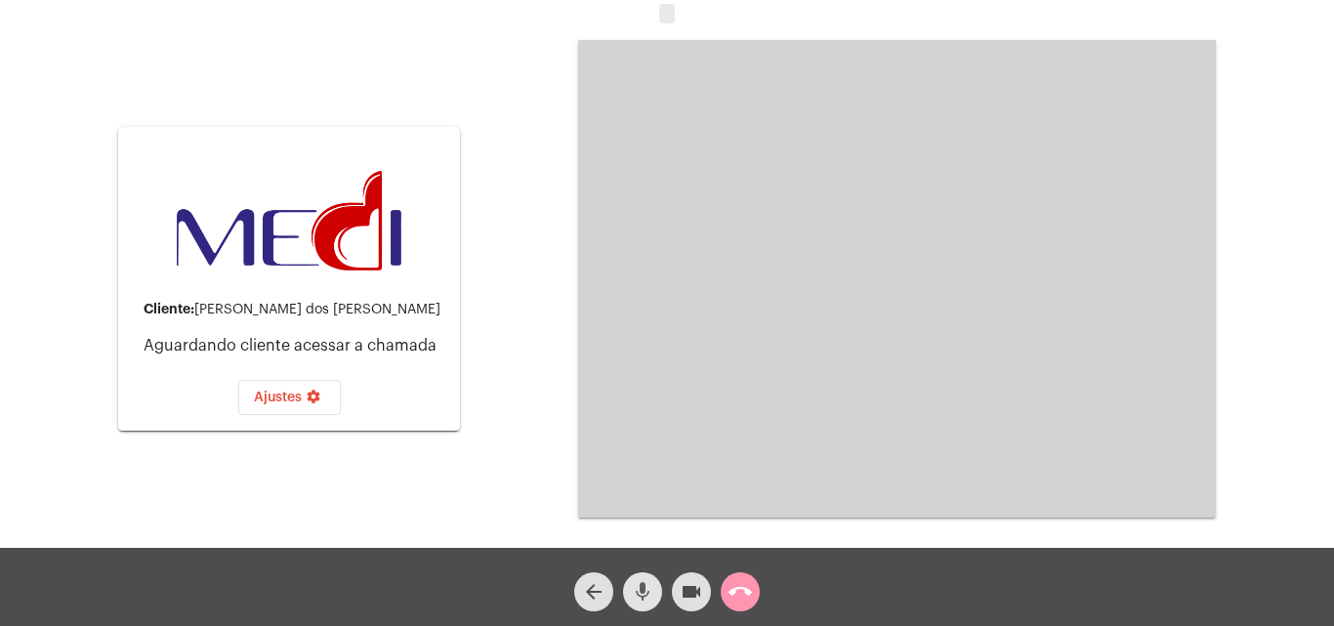
click at [640, 605] on span "mic" at bounding box center [642, 591] width 23 height 39
click at [744, 594] on mat-icon "call_end" at bounding box center [740, 591] width 23 height 23
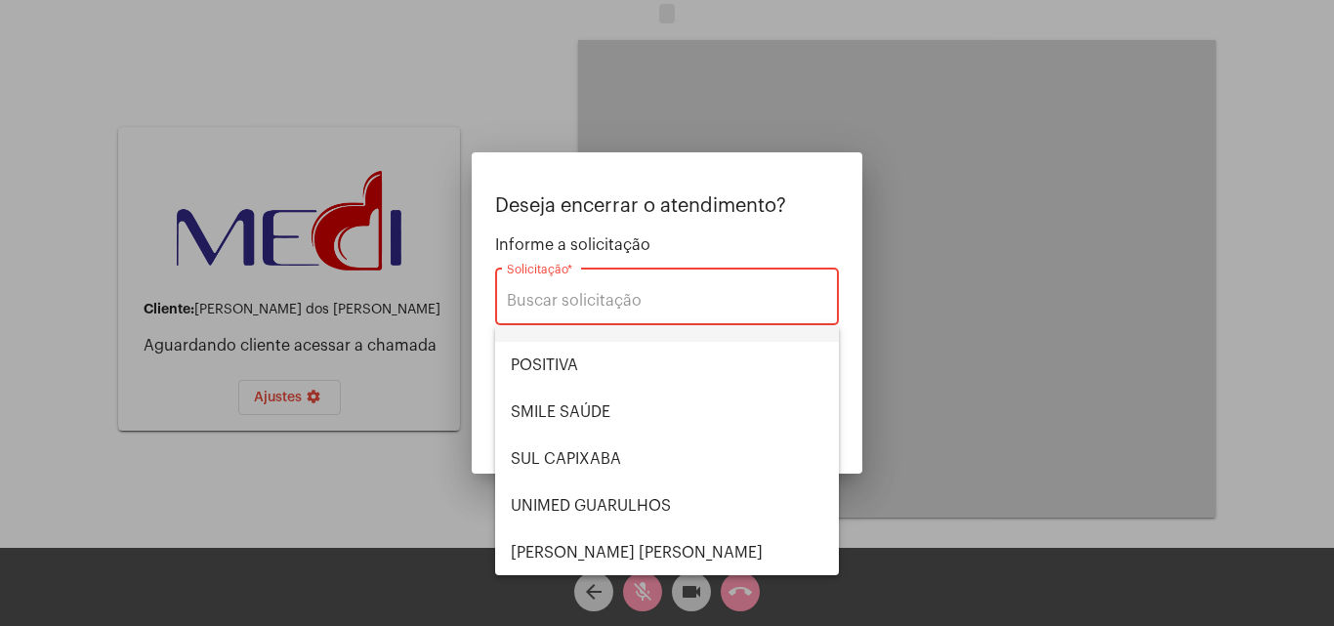
scroll to position [219, 0]
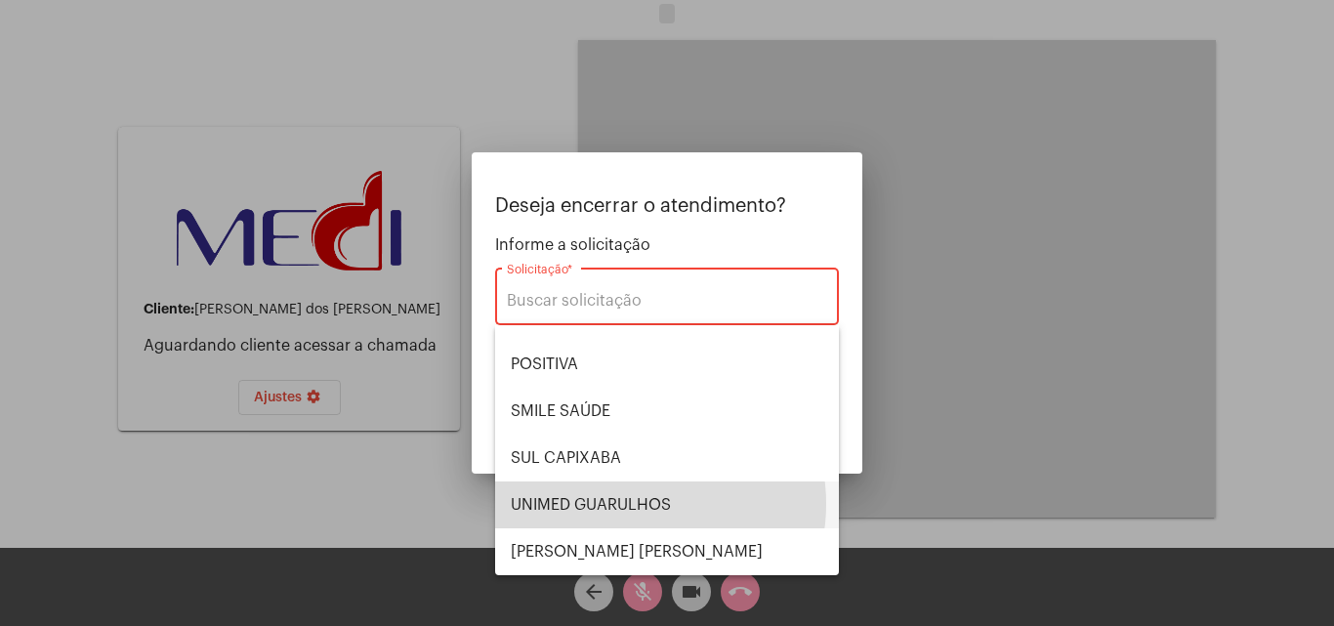
click at [635, 504] on span "UNIMED GUARULHOS" at bounding box center [667, 505] width 313 height 47
type input "UNIMED GUARULHOS"
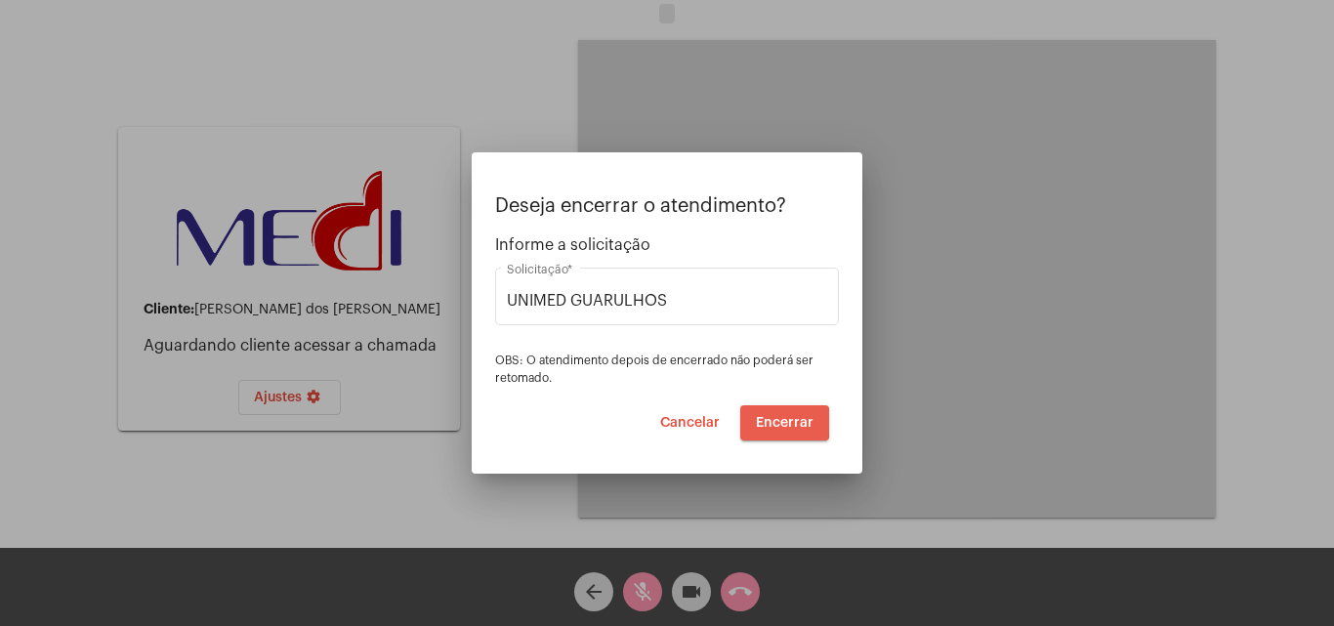
click at [770, 422] on span "Encerrar" at bounding box center [785, 423] width 58 height 14
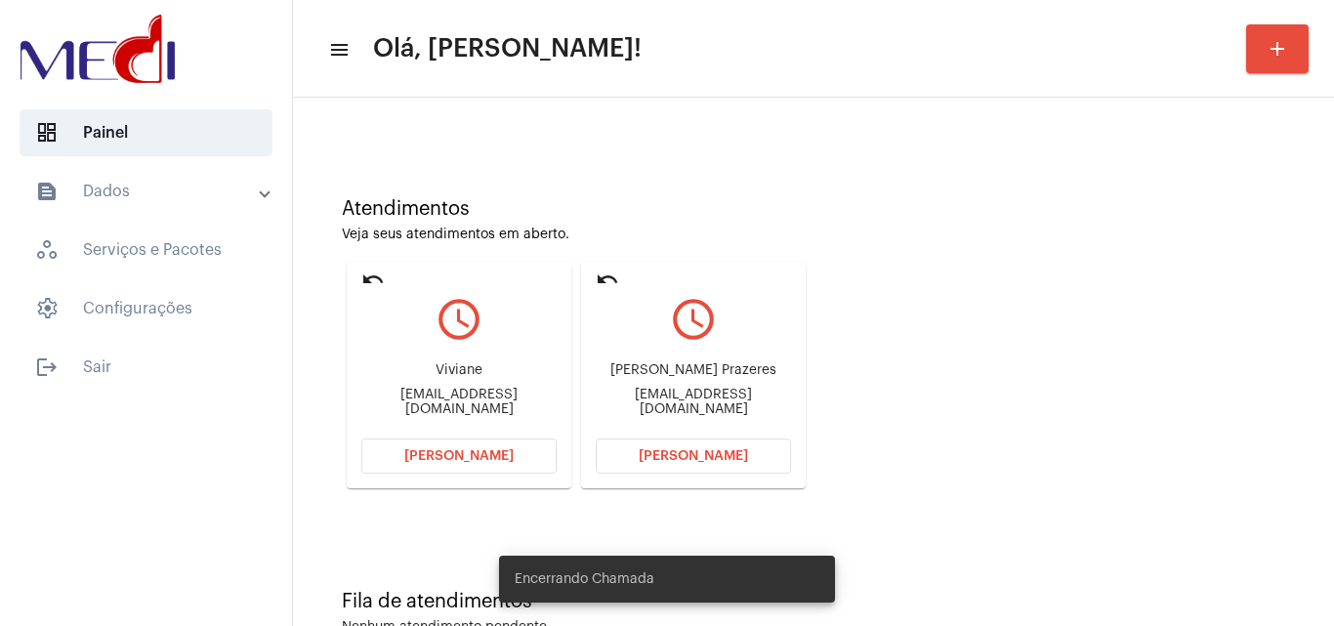
scroll to position [138, 0]
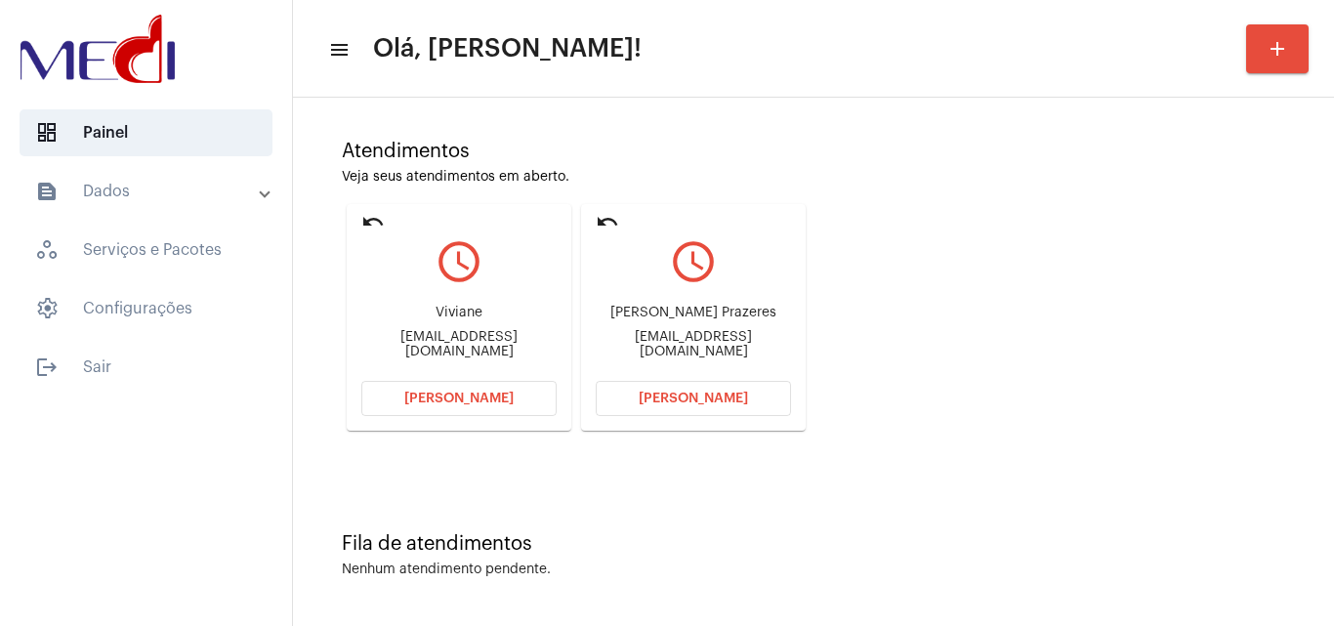
drag, startPoint x: 598, startPoint y: 311, endPoint x: 754, endPoint y: 321, distance: 156.6
click at [754, 321] on div "[PERSON_NAME] [EMAIL_ADDRESS][DOMAIN_NAME]" at bounding box center [693, 332] width 195 height 88
copy div "[PERSON_NAME]"
click at [670, 400] on span "[PERSON_NAME]" at bounding box center [693, 399] width 109 height 14
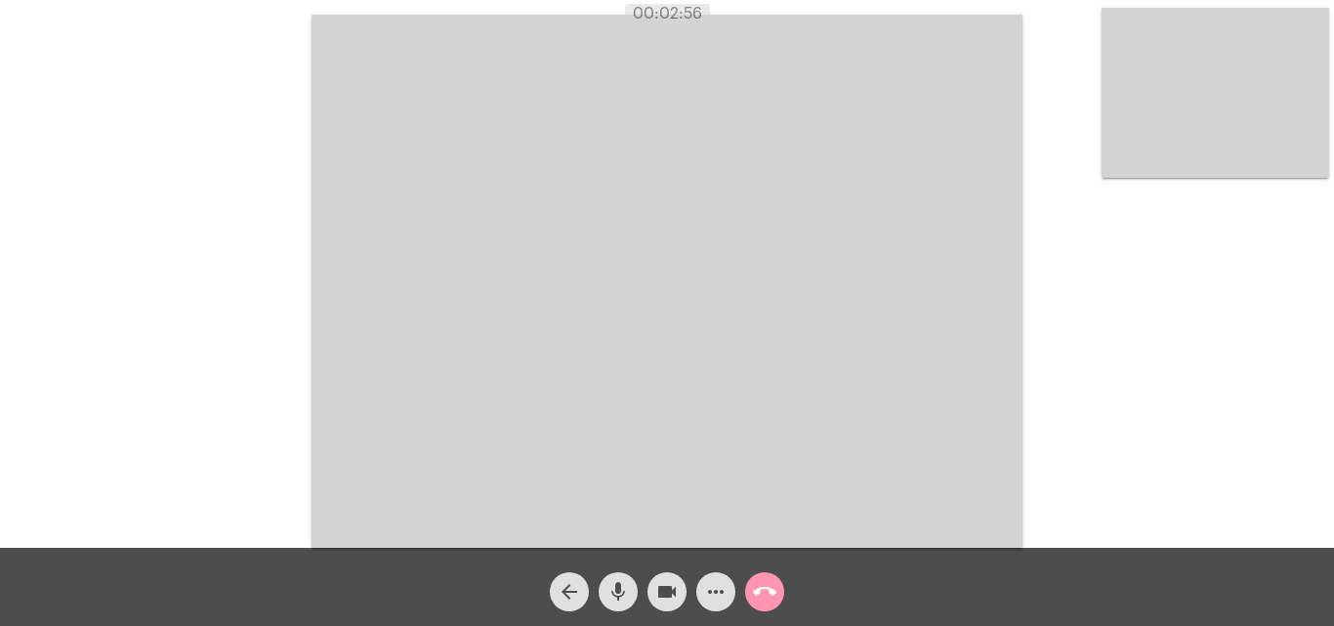
click at [767, 597] on mat-icon "call_end" at bounding box center [764, 591] width 23 height 23
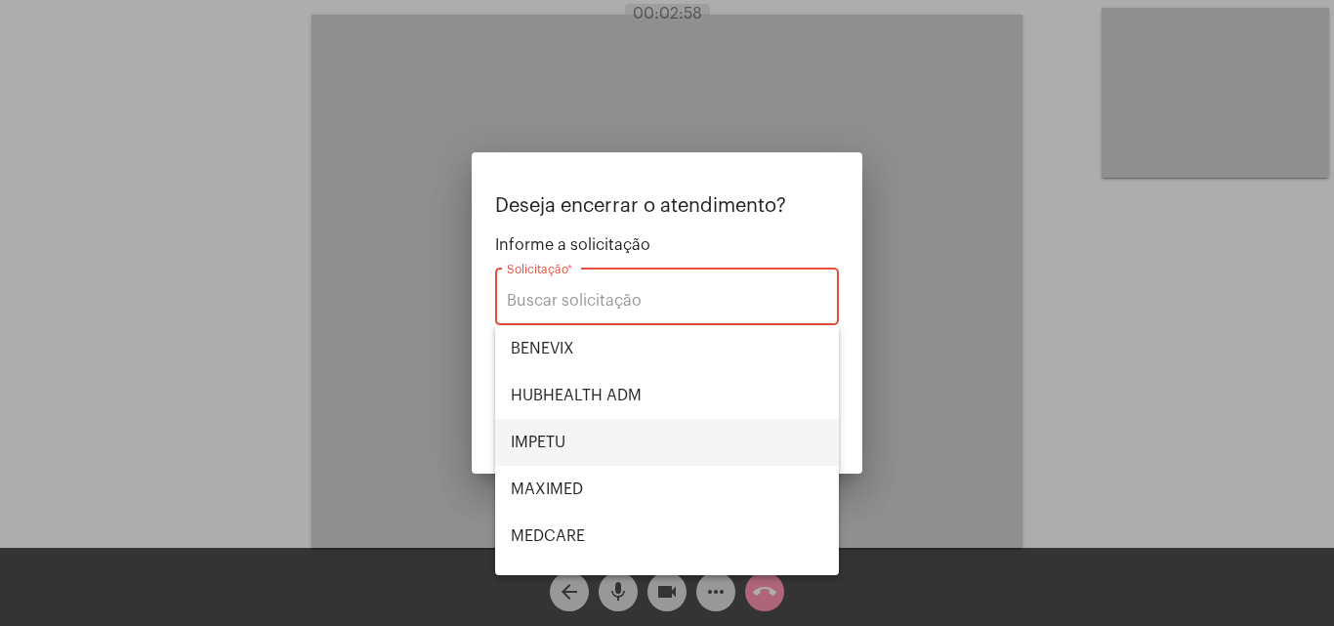
click at [588, 444] on span "IMPETU" at bounding box center [667, 442] width 313 height 47
type input "IMPETU"
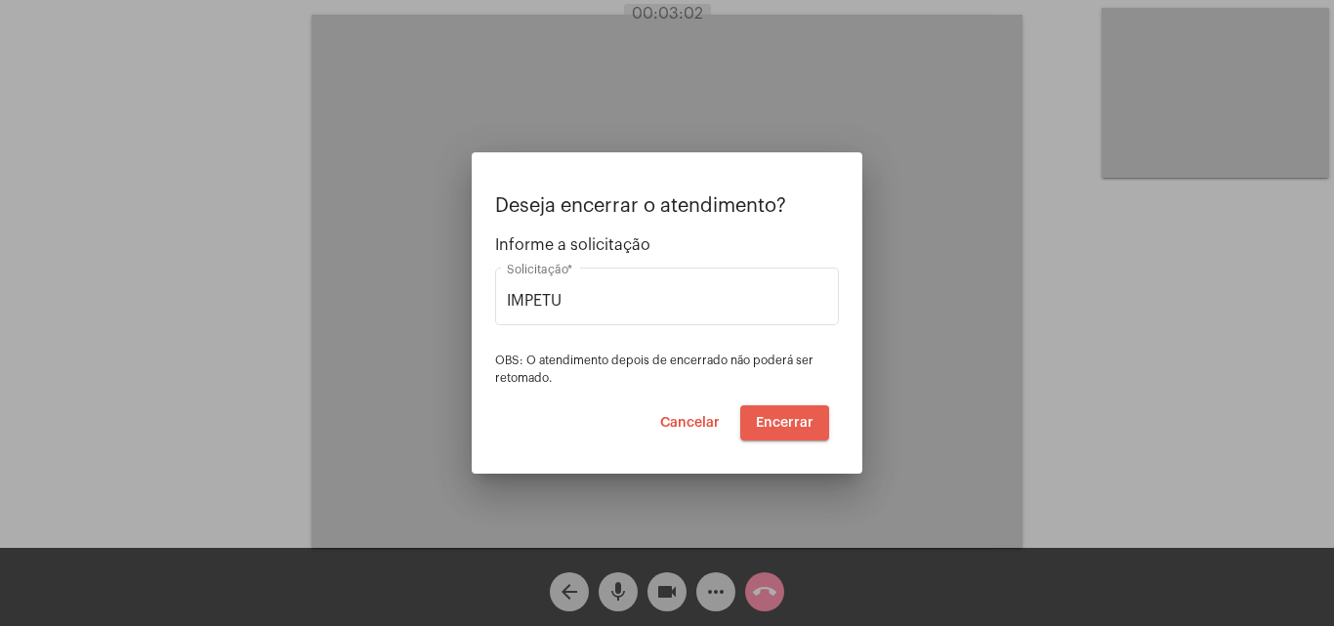
click at [777, 425] on span "Encerrar" at bounding box center [785, 423] width 58 height 14
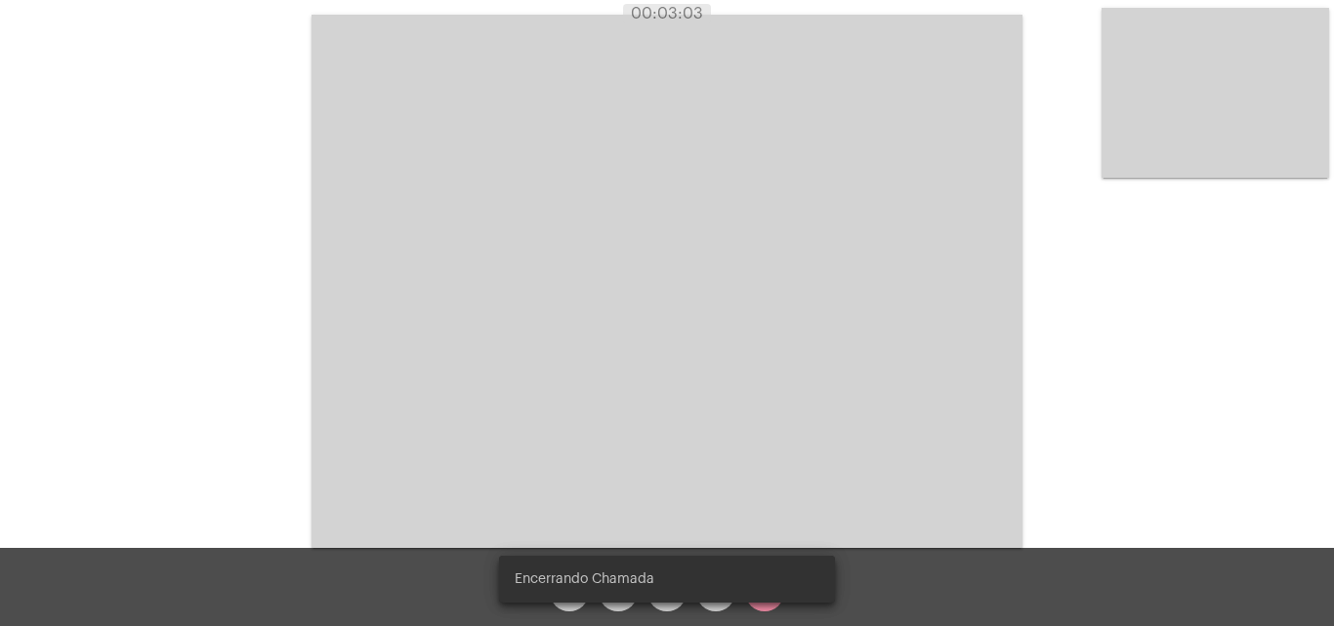
click at [777, 426] on video at bounding box center [667, 281] width 711 height 533
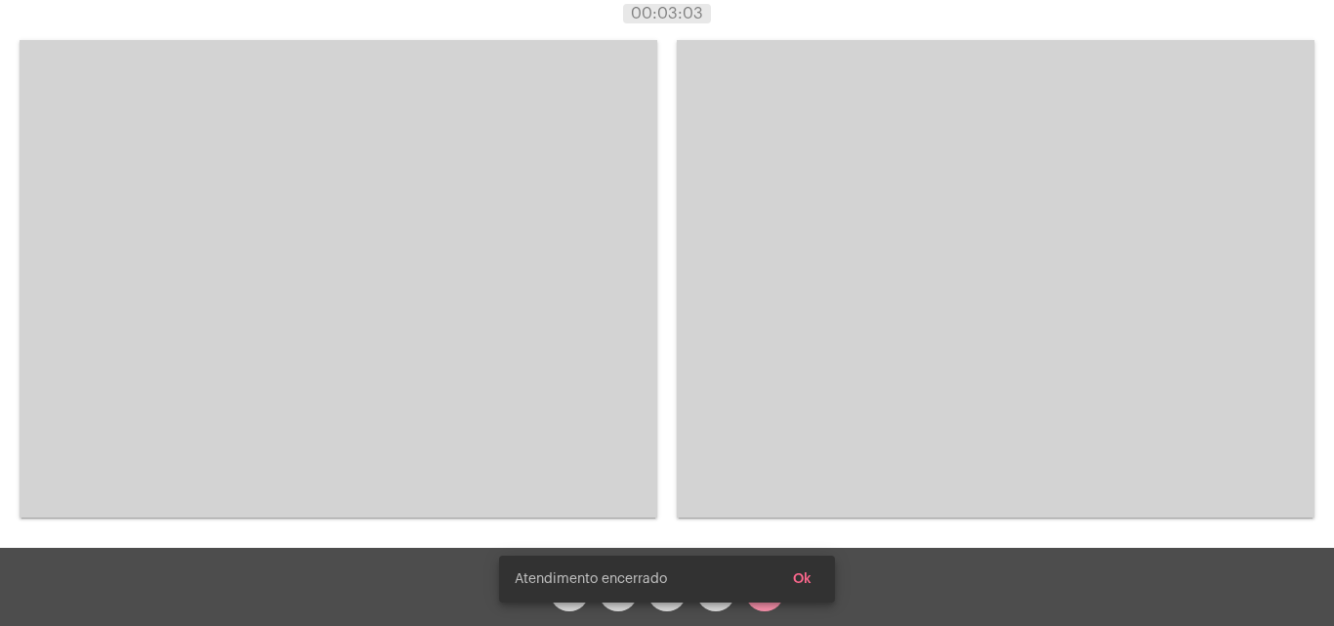
click at [777, 426] on div "Acessando Câmera e Microfone..." at bounding box center [667, 277] width 1330 height 548
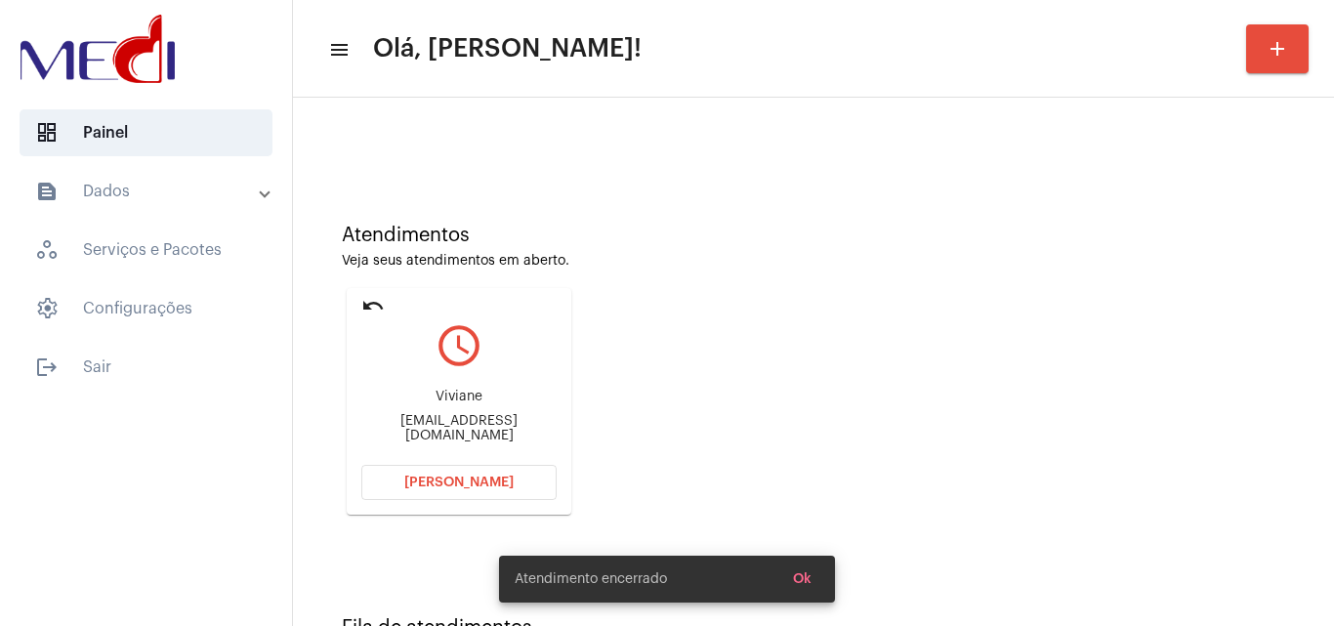
scroll to position [138, 0]
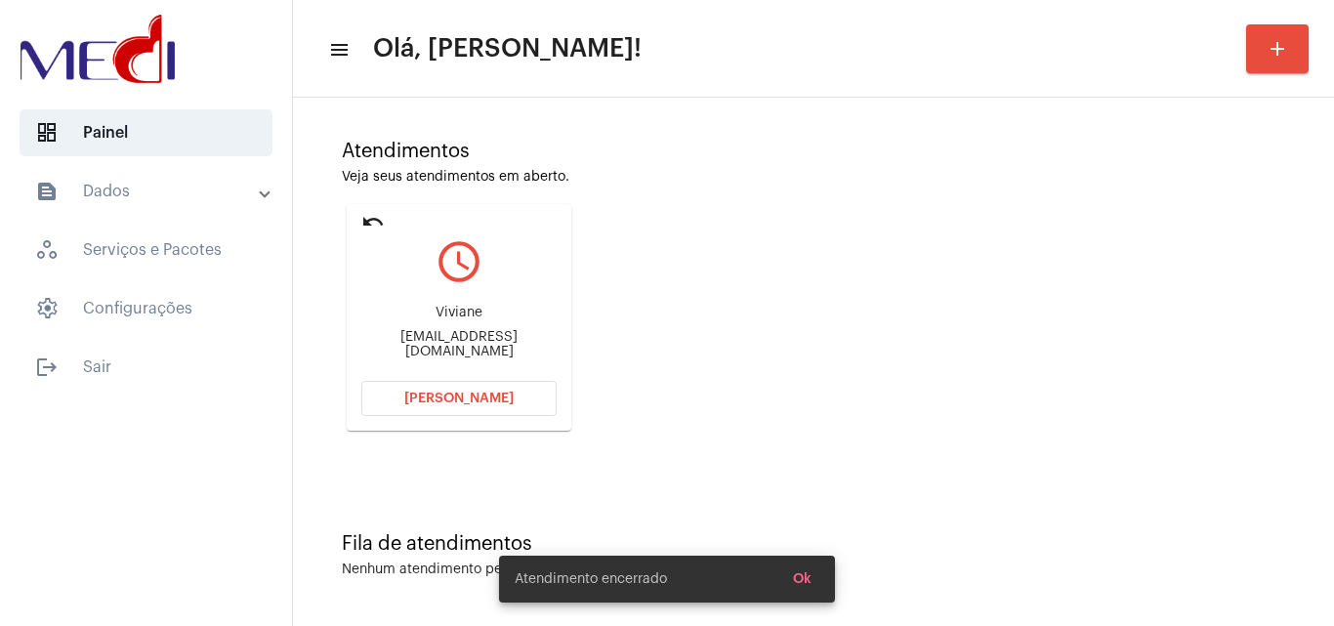
click at [748, 482] on div "Fila de atendimentos Nenhum atendimento pendente." at bounding box center [814, 546] width 1022 height 142
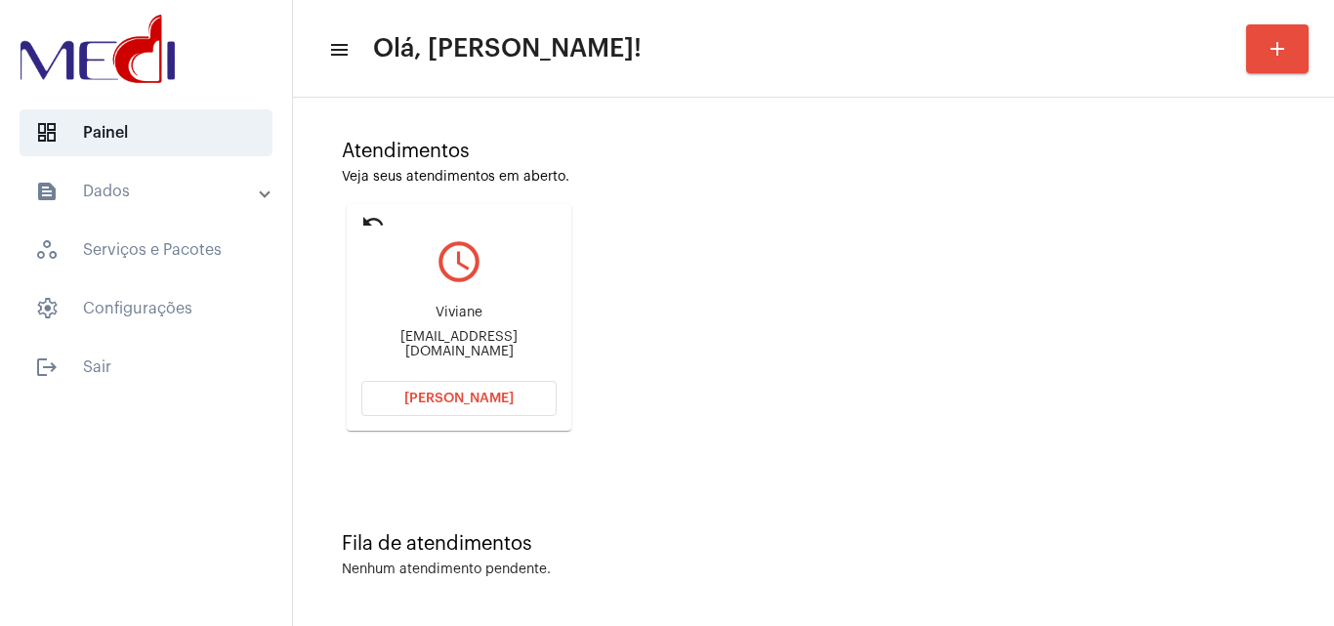
click at [472, 399] on span "[PERSON_NAME]" at bounding box center [458, 399] width 109 height 14
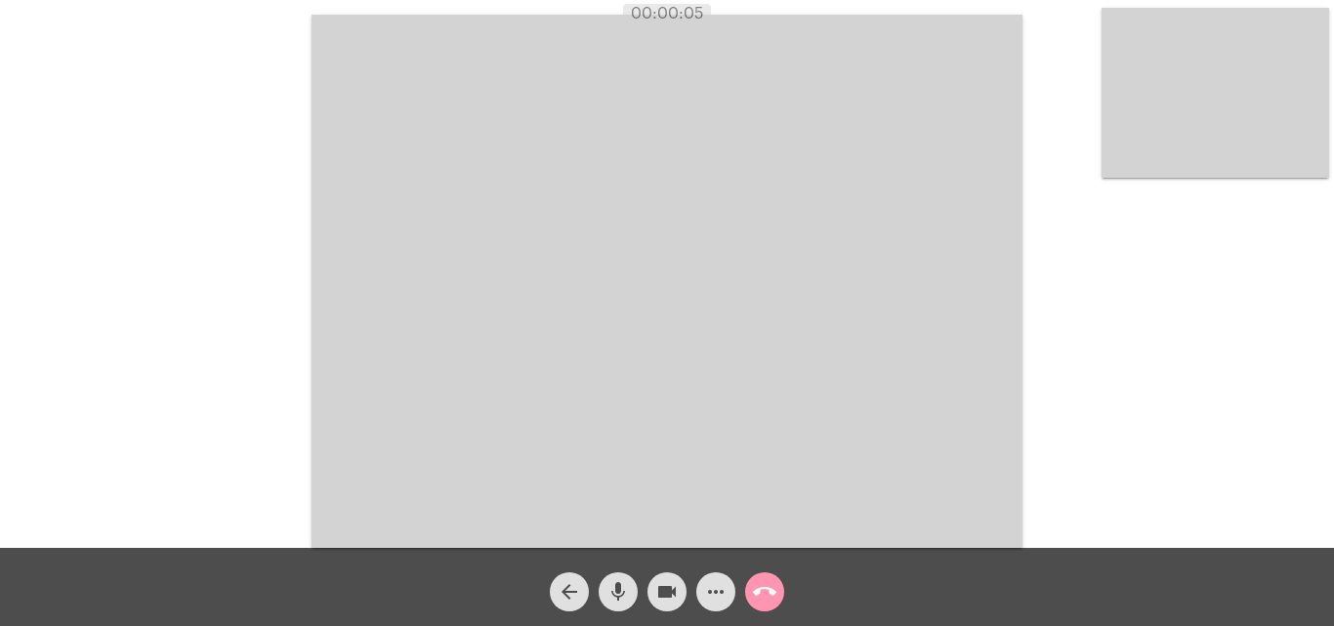
click at [622, 588] on mat-icon "mic" at bounding box center [618, 591] width 23 height 23
click at [619, 584] on mat-icon "mic_off" at bounding box center [618, 591] width 23 height 23
click at [764, 602] on mat-icon "call_end" at bounding box center [764, 591] width 23 height 23
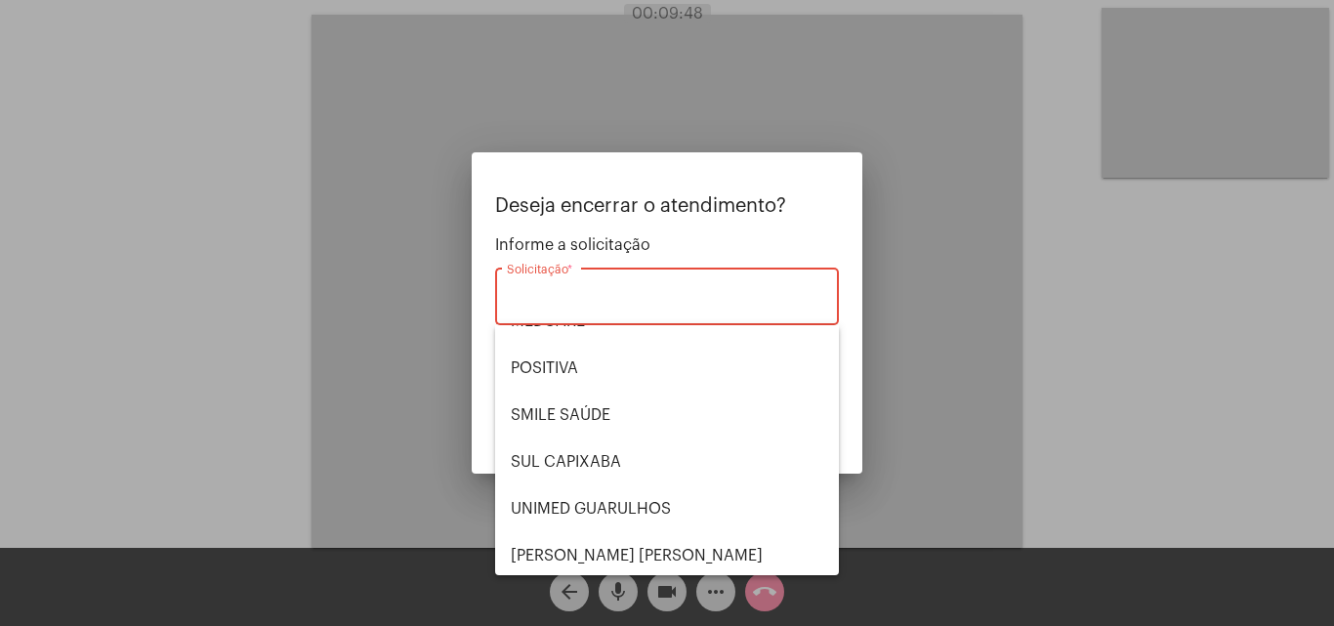
scroll to position [219, 0]
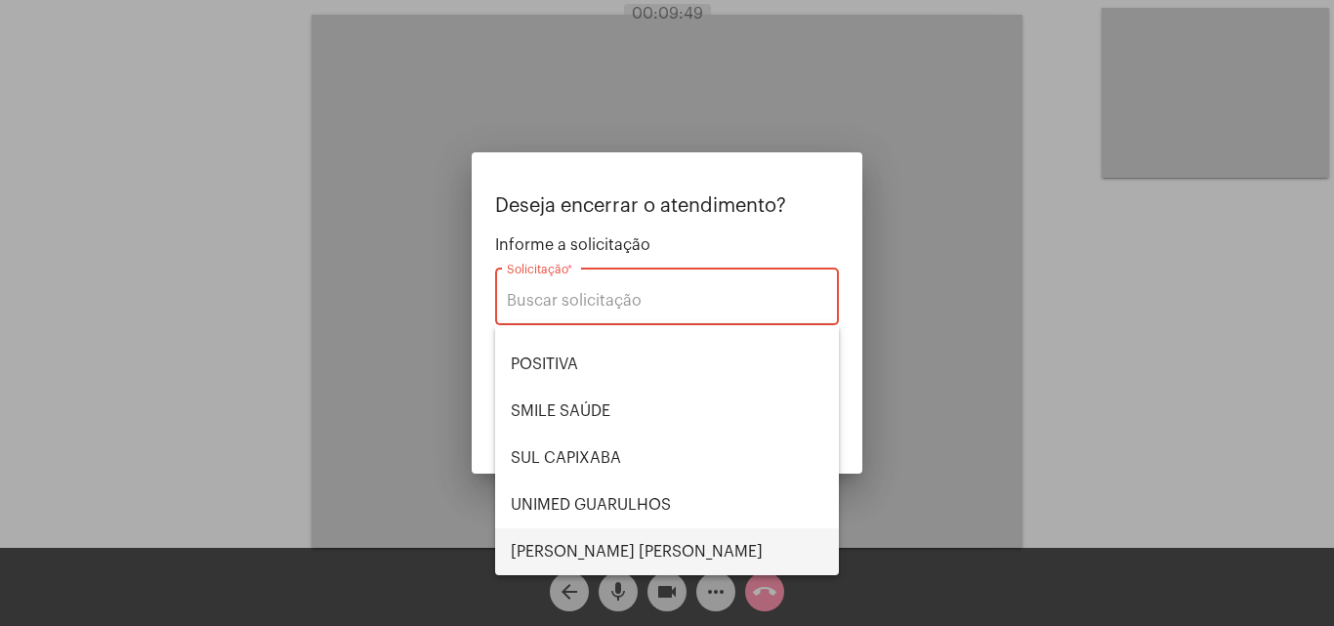
click at [601, 549] on span "[PERSON_NAME] [PERSON_NAME]" at bounding box center [667, 551] width 313 height 47
type input "[PERSON_NAME] [PERSON_NAME]"
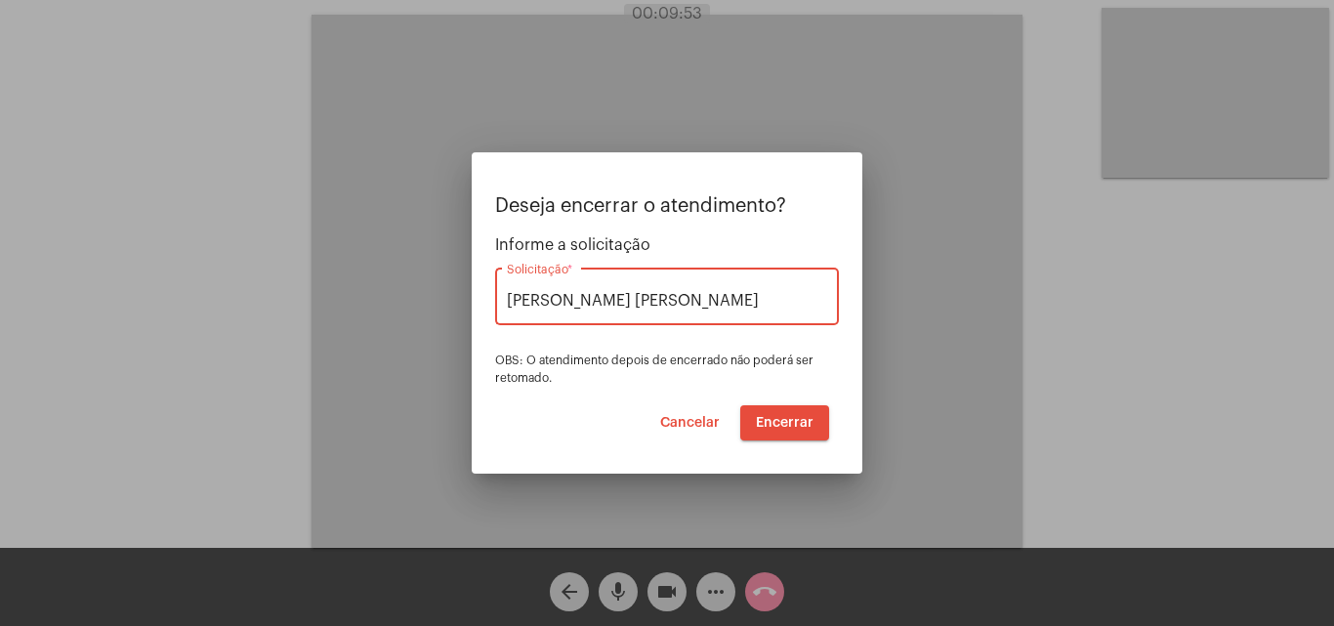
click at [784, 416] on span "Encerrar" at bounding box center [785, 423] width 58 height 14
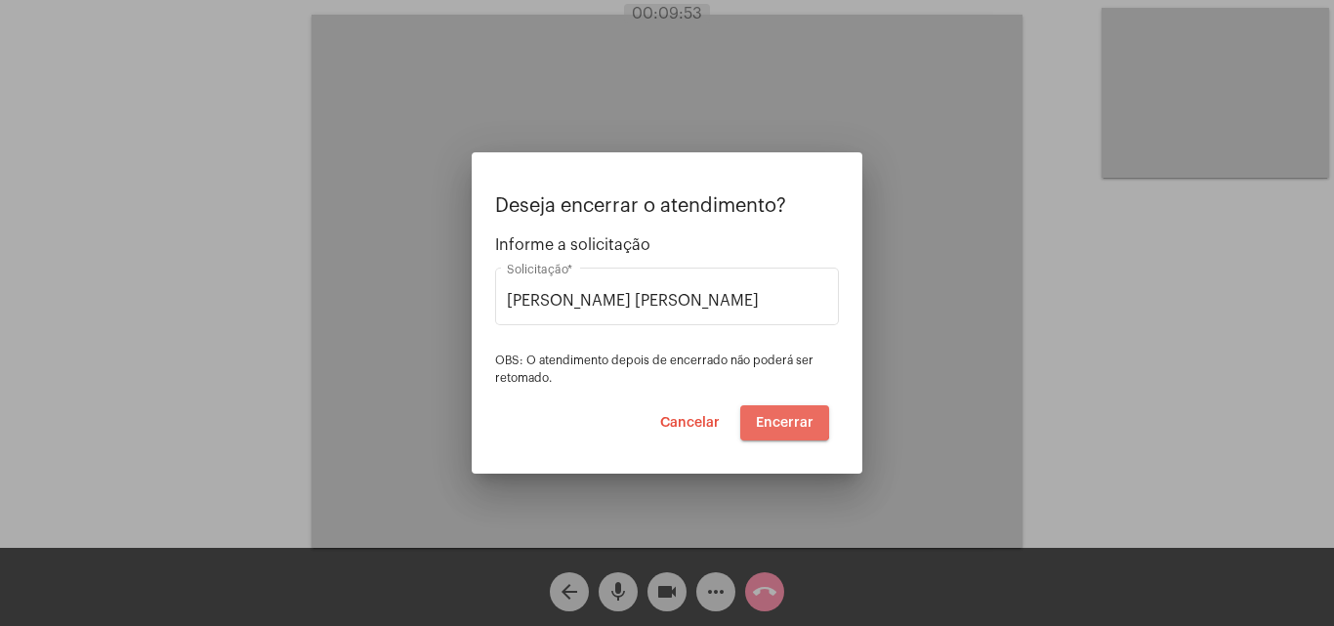
click at [784, 416] on span "Encerrar" at bounding box center [785, 423] width 58 height 14
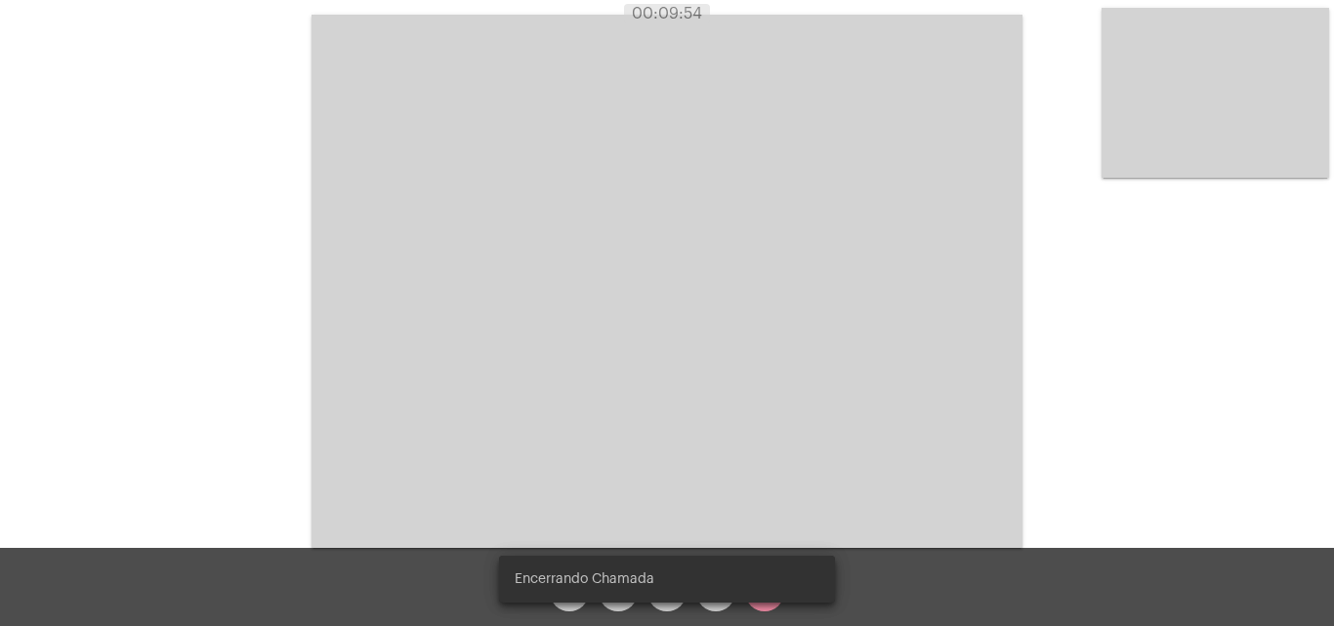
click at [784, 416] on video at bounding box center [667, 281] width 711 height 533
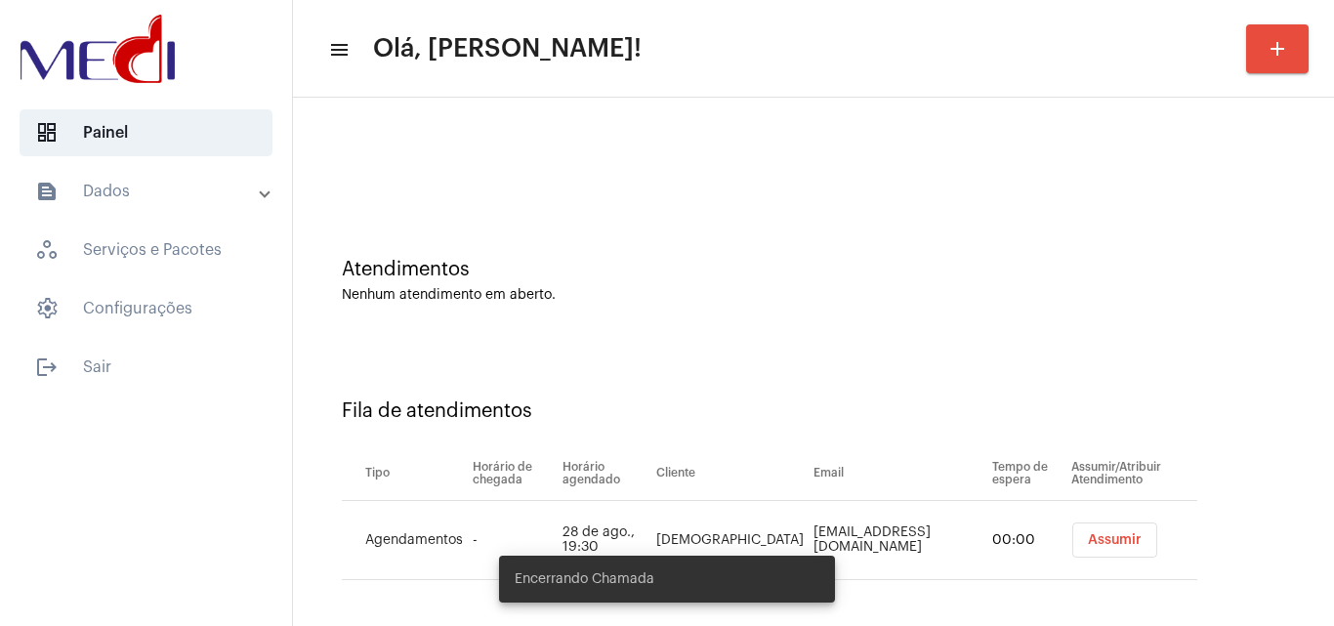
click at [804, 265] on div "Atendimentos Nenhum atendimento em aberto." at bounding box center [814, 271] width 1022 height 142
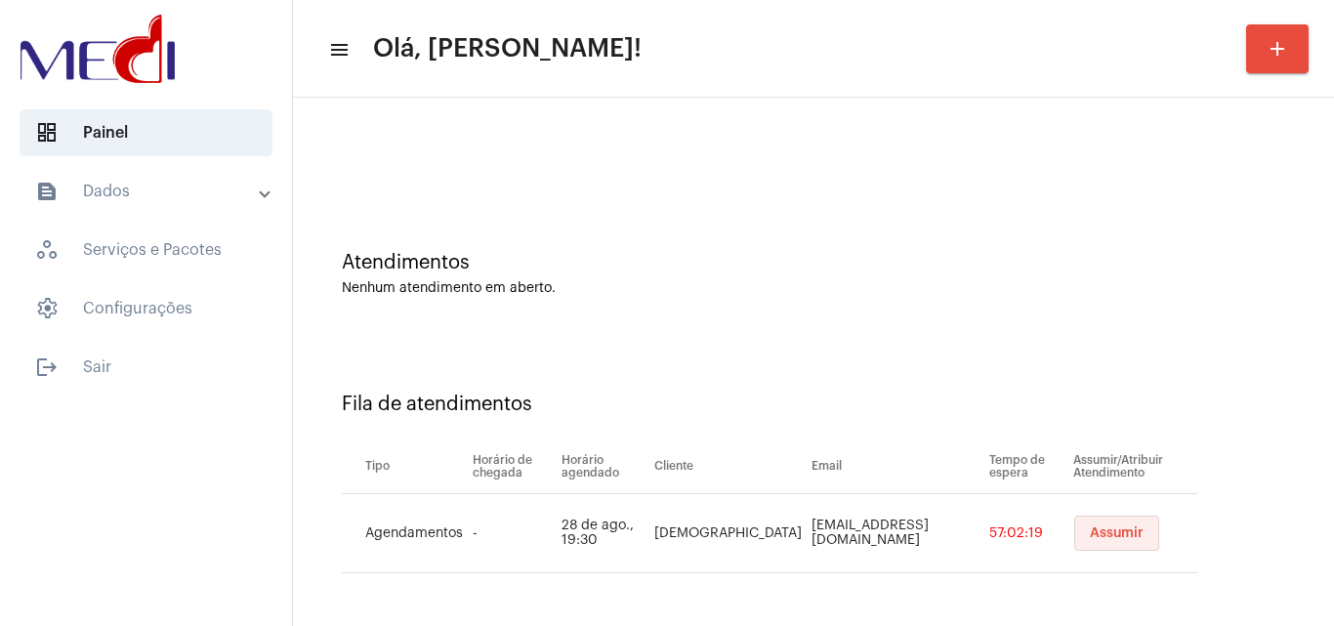
click at [1074, 539] on button "Assumir" at bounding box center [1116, 533] width 85 height 35
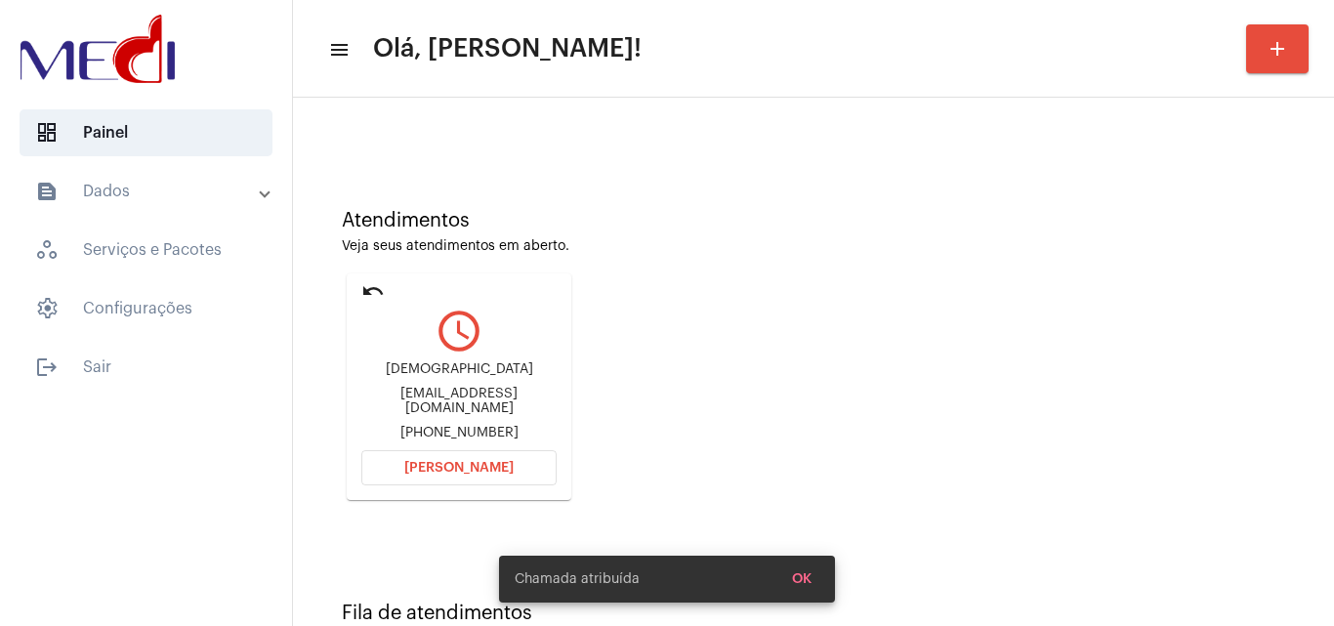
scroll to position [138, 0]
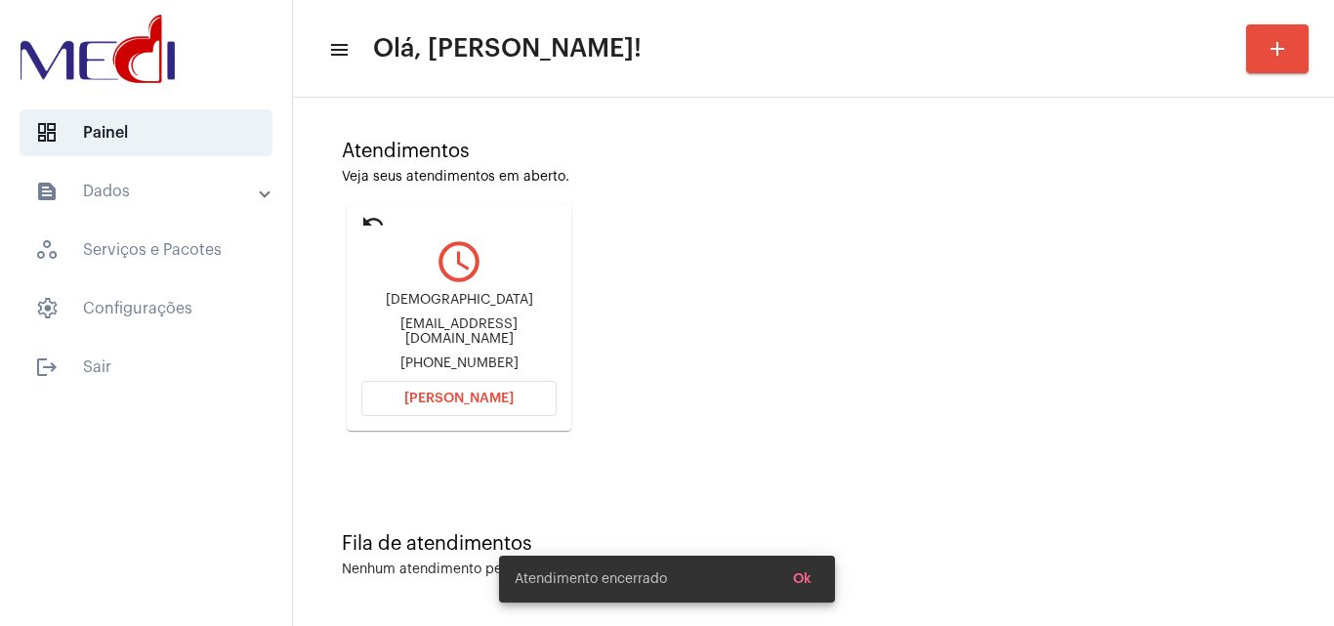
drag, startPoint x: 367, startPoint y: 332, endPoint x: 434, endPoint y: 335, distance: 66.5
click at [434, 335] on div "[EMAIL_ADDRESS][DOMAIN_NAME]" at bounding box center [458, 331] width 195 height 29
copy div "[DEMOGRAPHIC_DATA].[PERSON_NAME]"
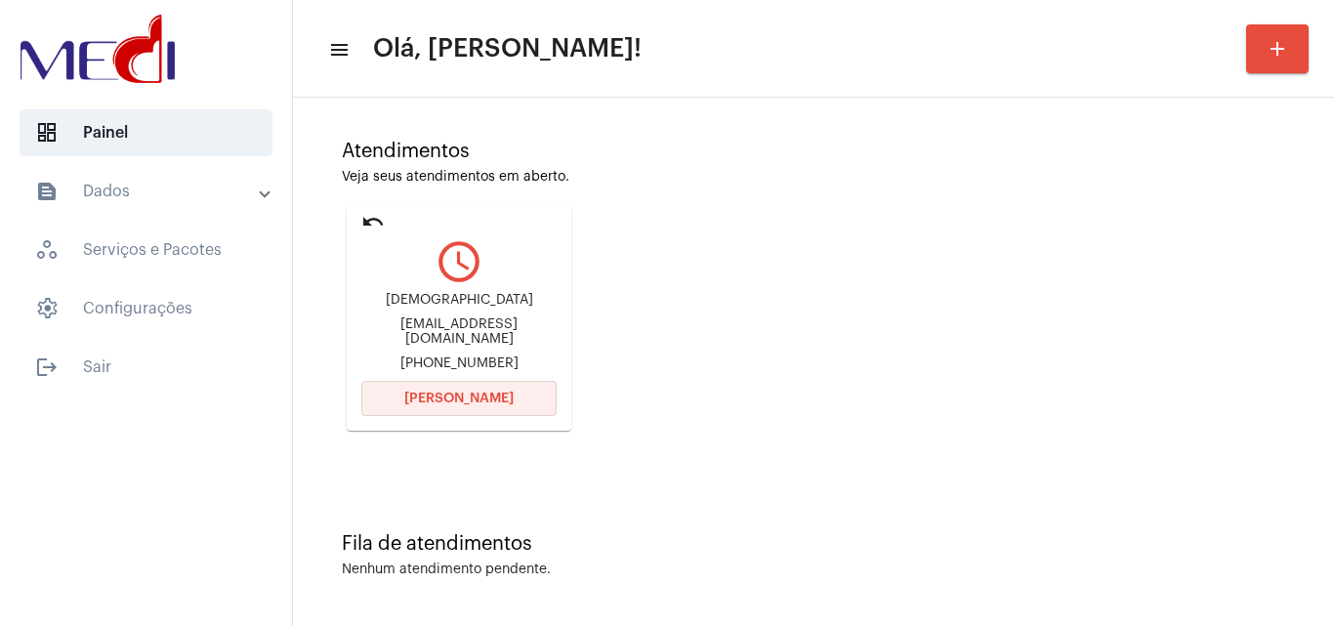
click at [470, 406] on button "[PERSON_NAME]" at bounding box center [458, 398] width 195 height 35
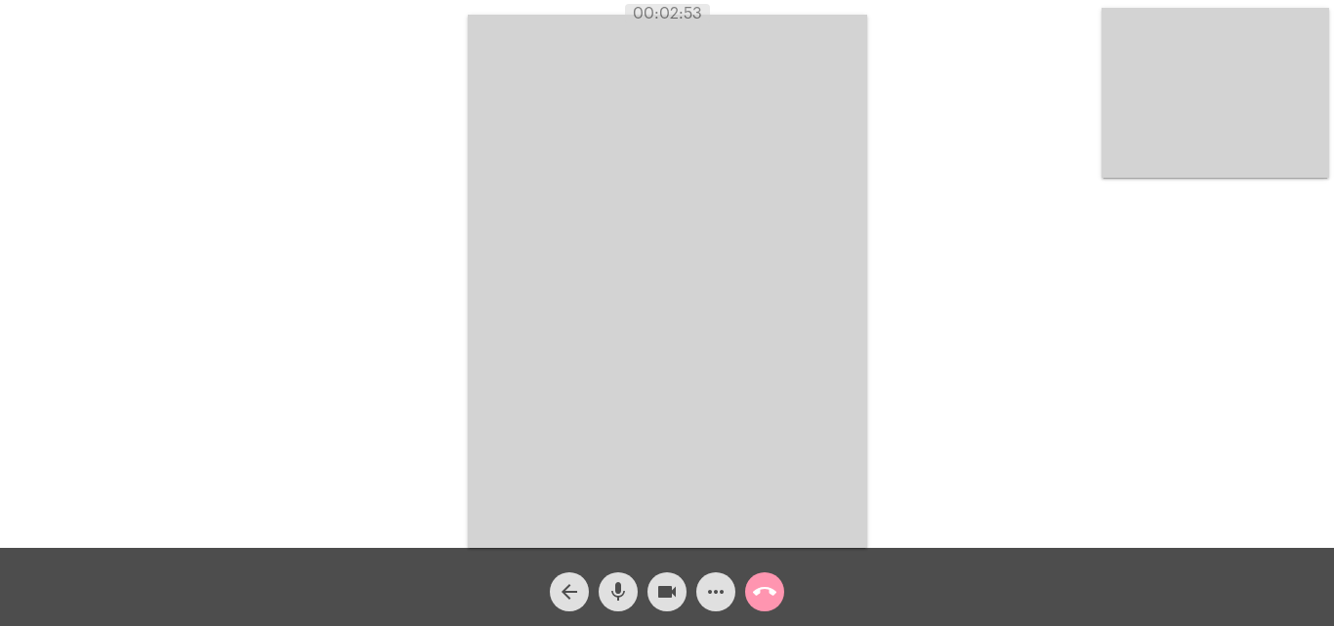
click at [761, 586] on mat-icon "call_end" at bounding box center [764, 591] width 23 height 23
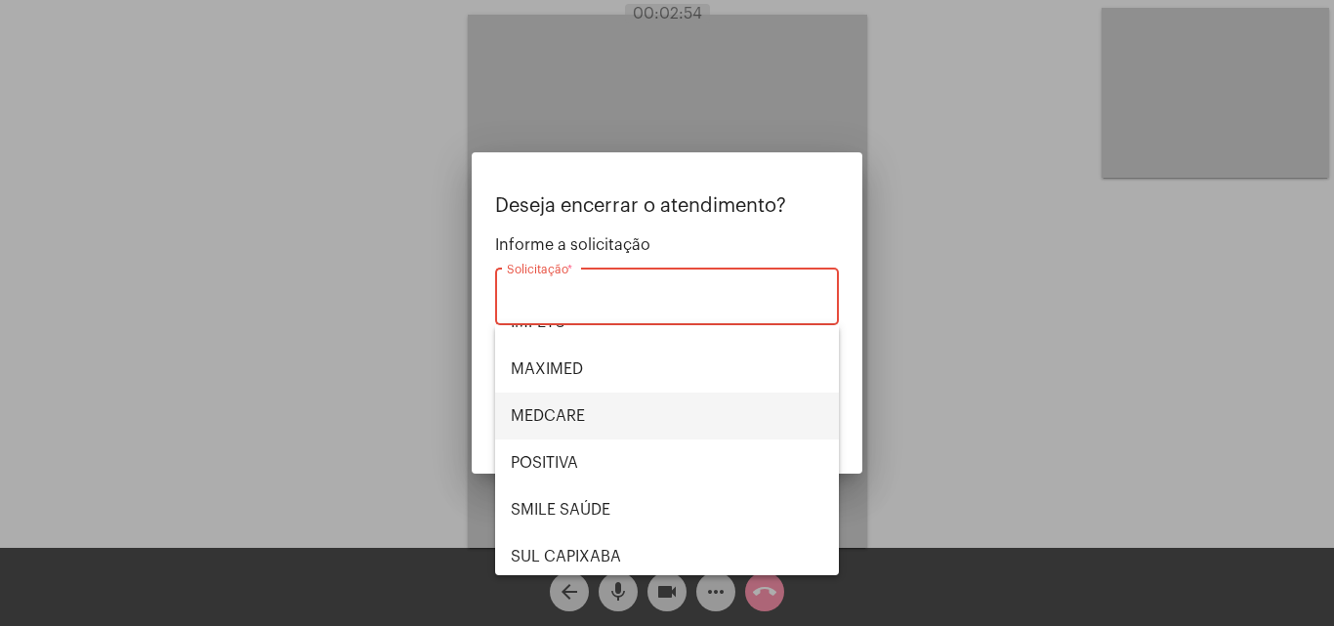
scroll to position [219, 0]
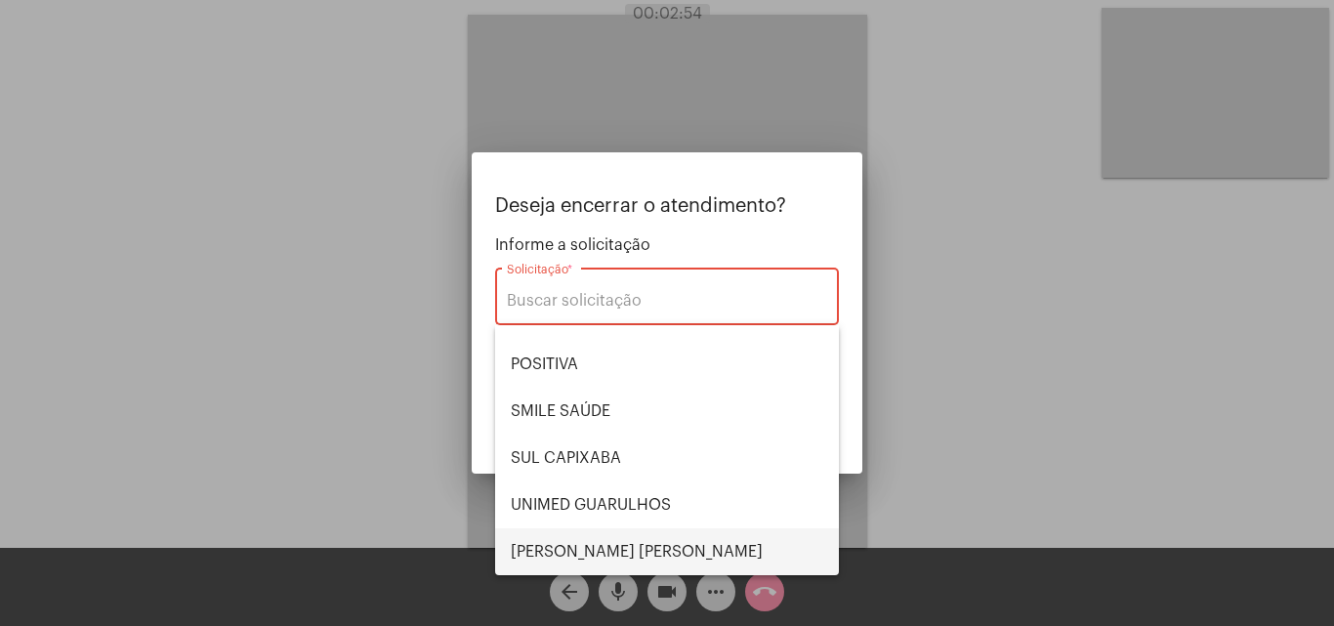
click at [597, 545] on span "[PERSON_NAME] [PERSON_NAME]" at bounding box center [667, 551] width 313 height 47
type input "[PERSON_NAME] [PERSON_NAME]"
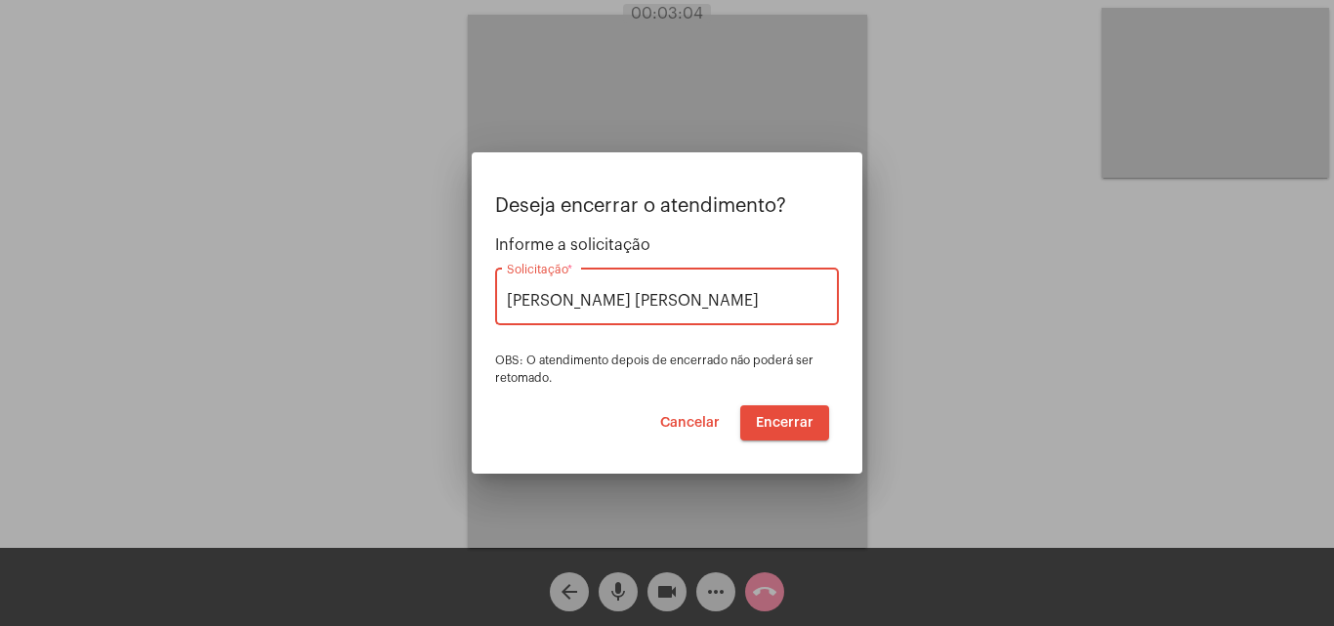
click at [782, 416] on span "Encerrar" at bounding box center [785, 423] width 58 height 14
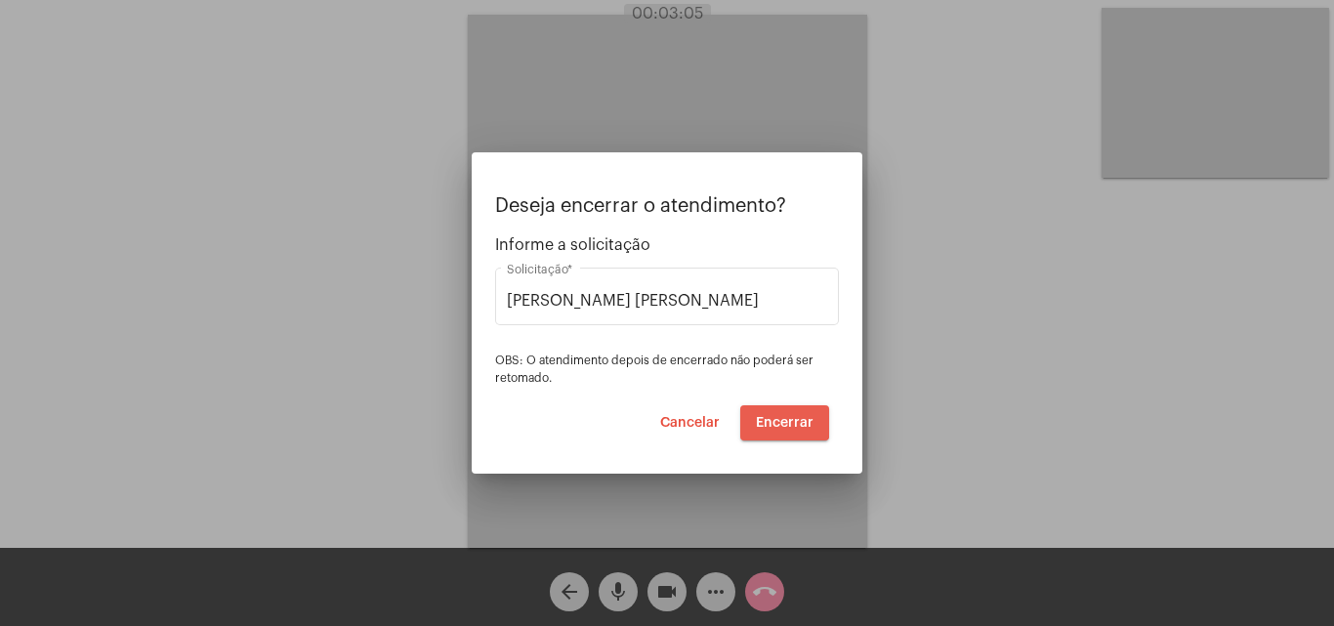
click at [782, 416] on span "Encerrar" at bounding box center [785, 423] width 58 height 14
